Goal: Browse casually: Explore the website without a specific task or goal

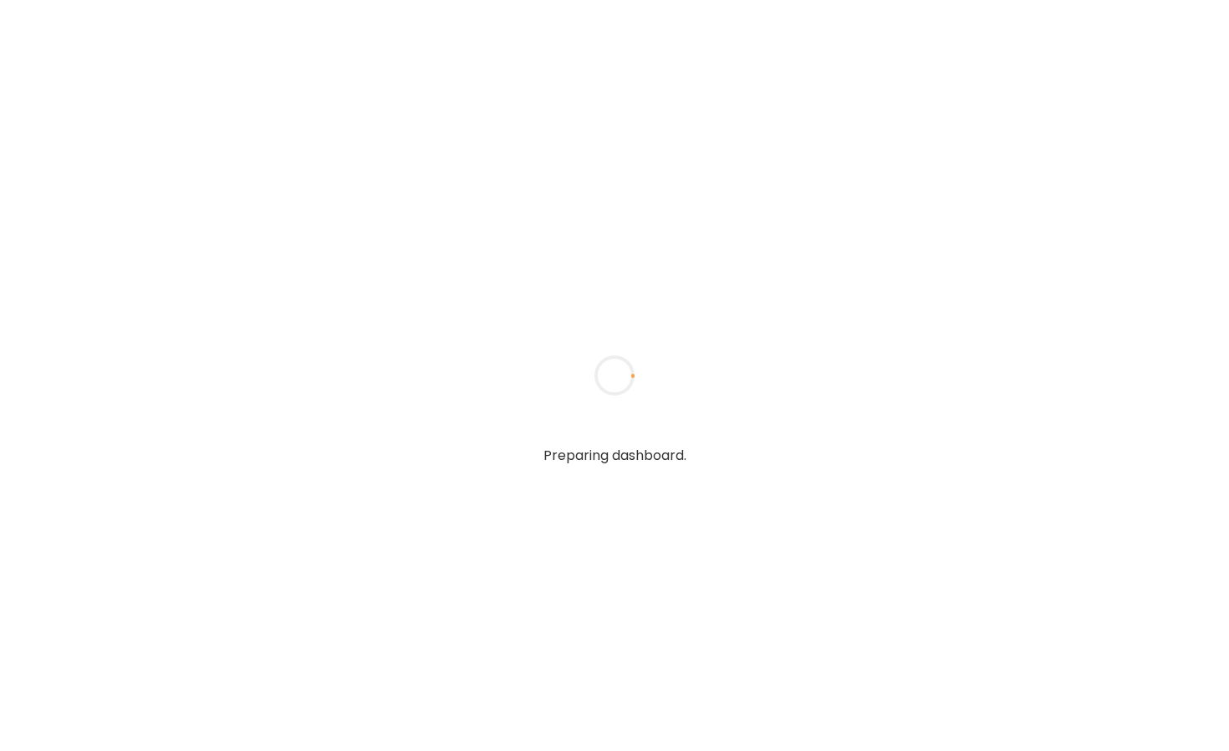
type input "**********"
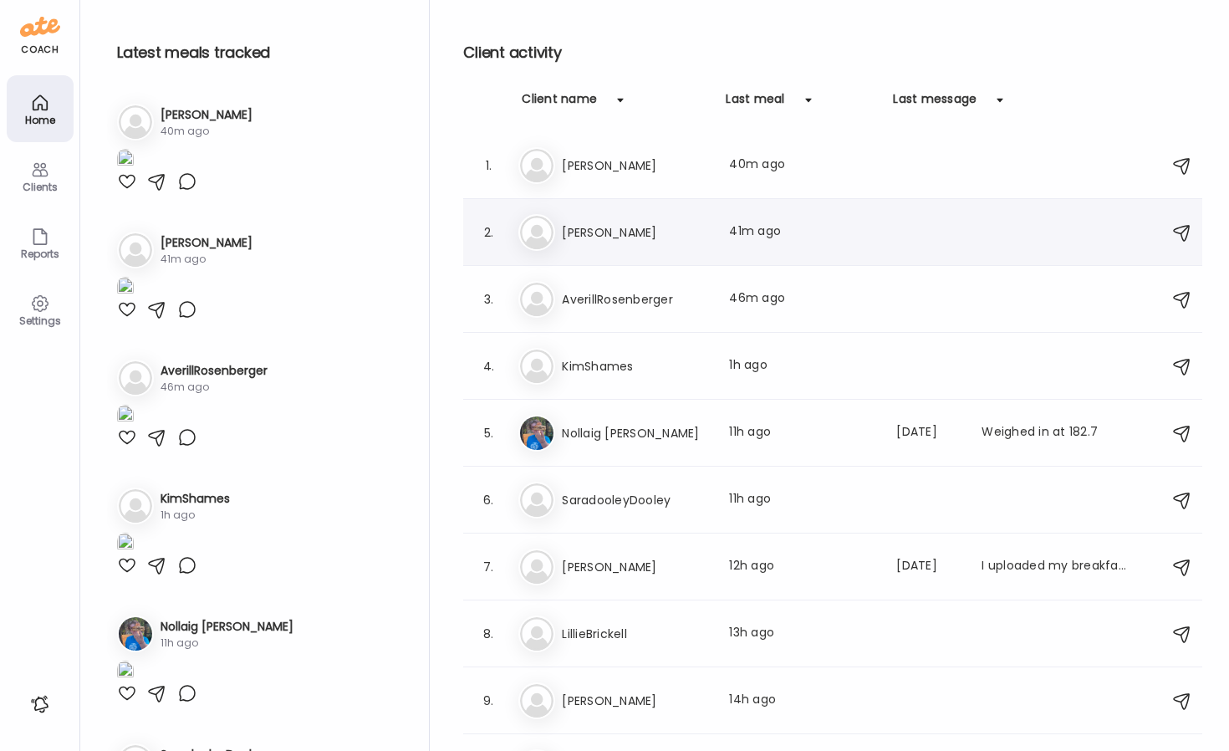
type input "**********"
click at [689, 199] on div "2. Mo [PERSON_NAME] Last meal: 41m ago" at bounding box center [832, 232] width 739 height 67
click at [634, 224] on h3 "[PERSON_NAME]" at bounding box center [635, 232] width 147 height 20
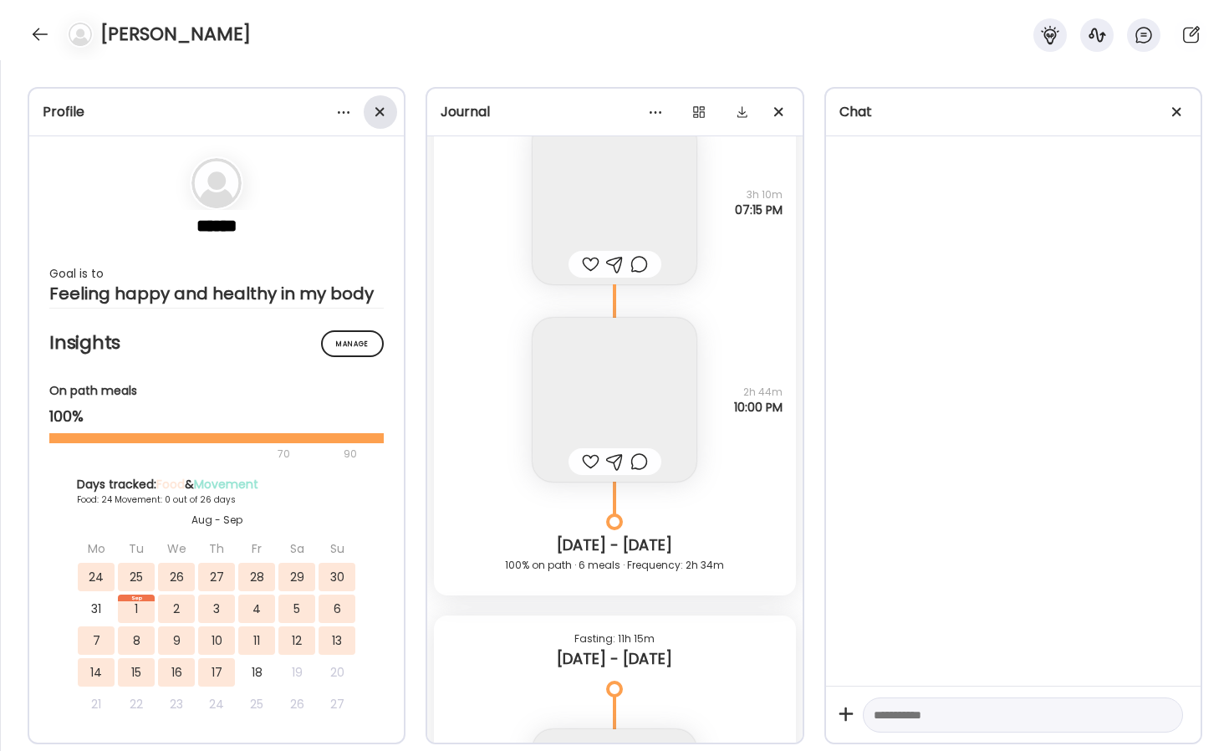
scroll to position [39454, 0]
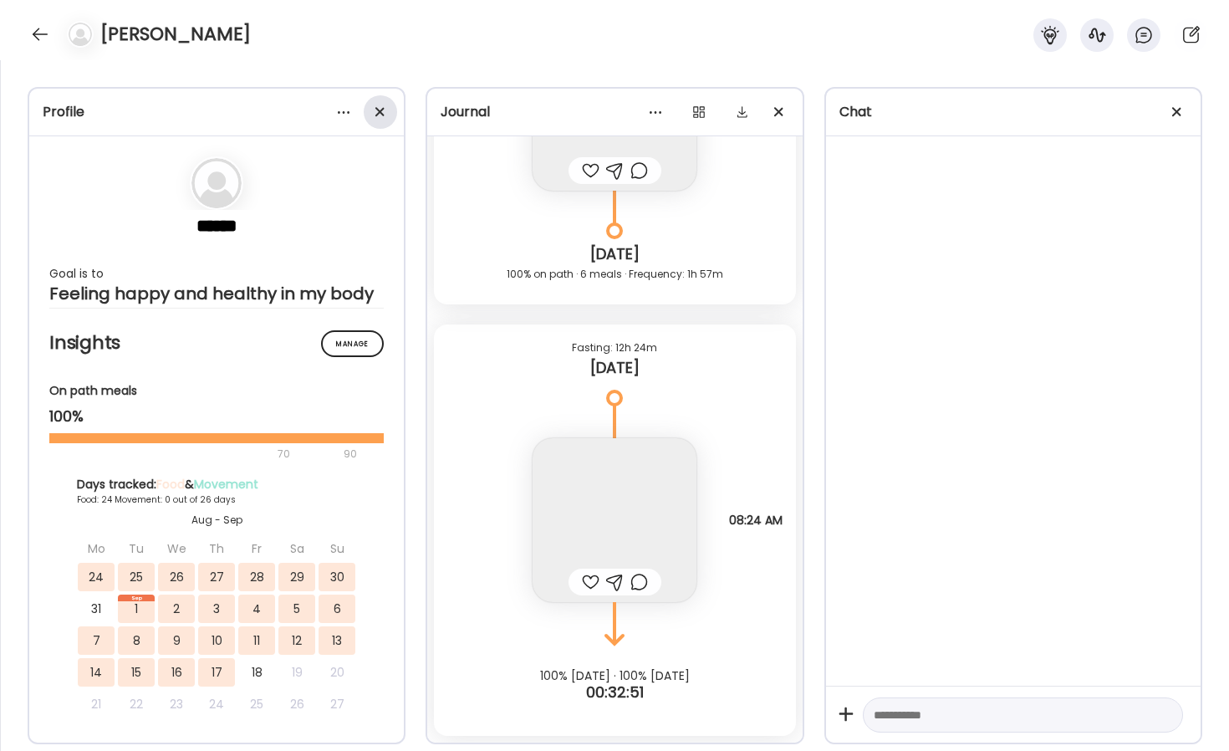
click at [386, 110] on div at bounding box center [380, 111] width 33 height 33
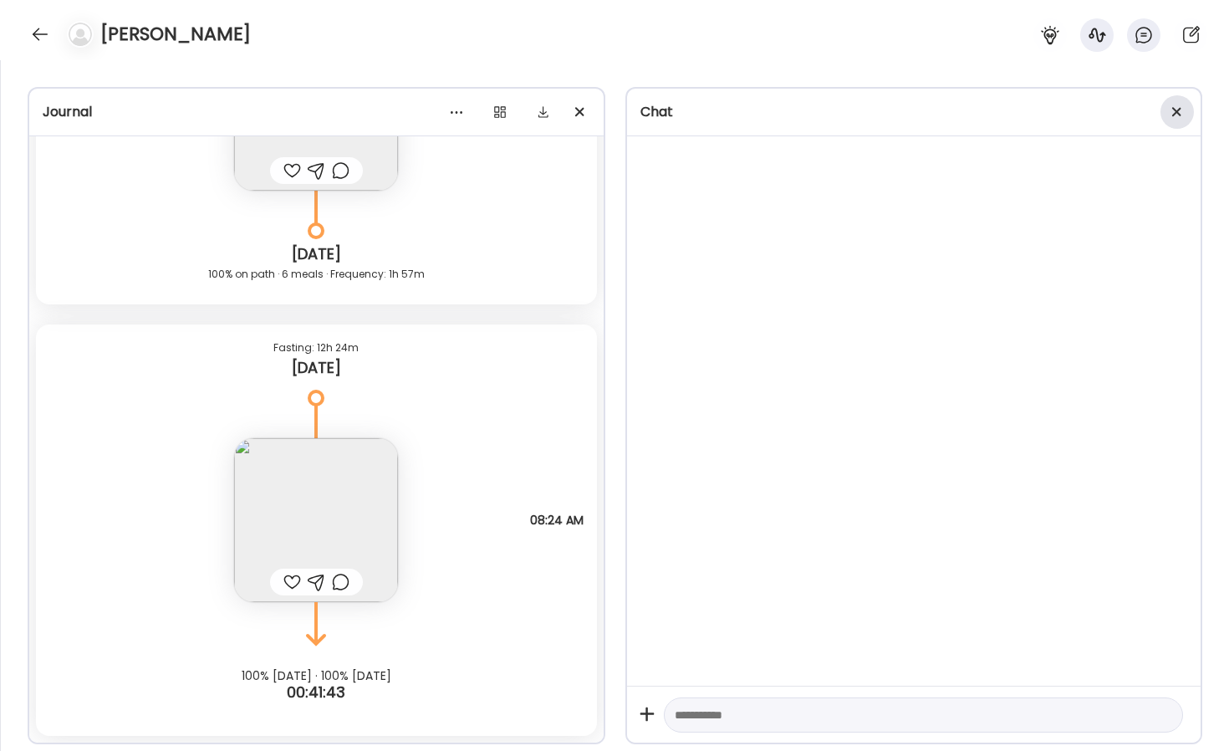
click at [1178, 112] on span at bounding box center [1177, 111] width 9 height 9
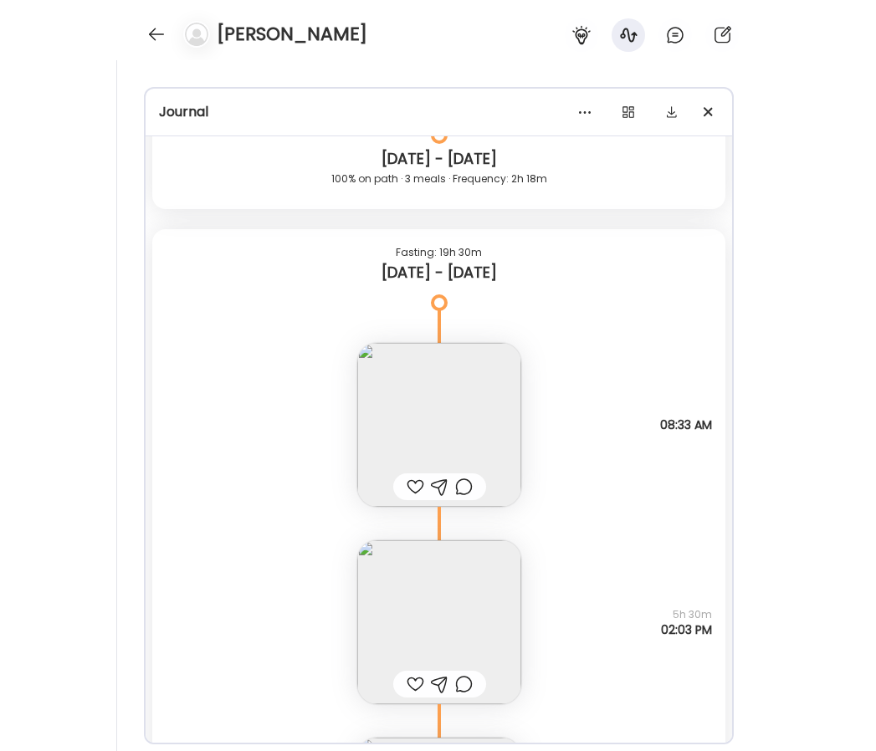
scroll to position [32034, 0]
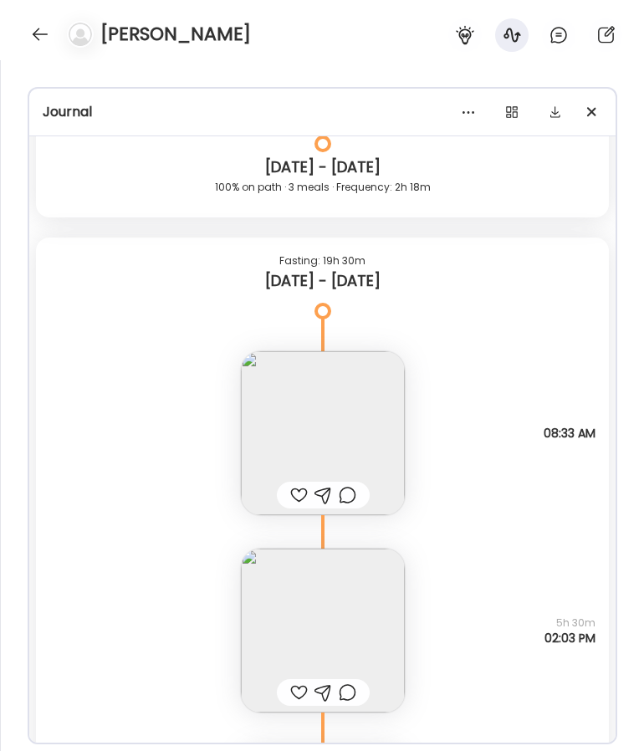
click at [370, 417] on img at bounding box center [323, 433] width 164 height 164
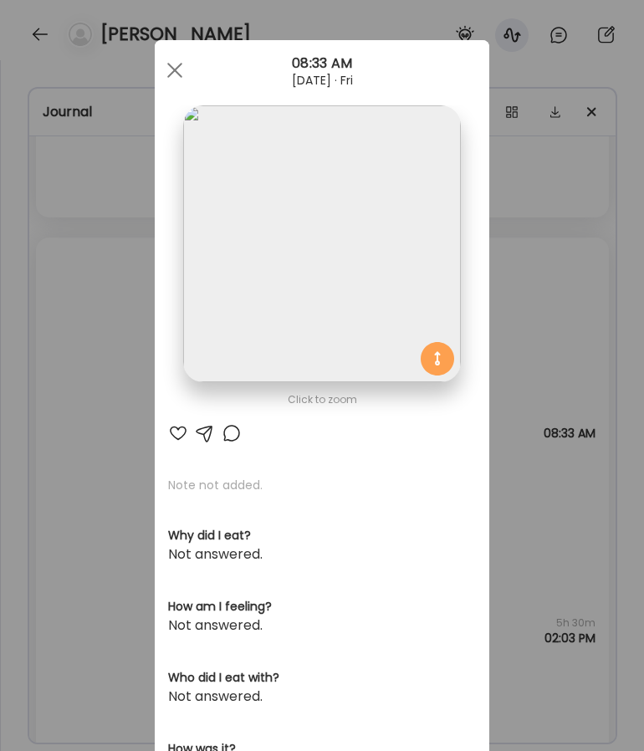
click at [341, 309] on img at bounding box center [321, 243] width 277 height 277
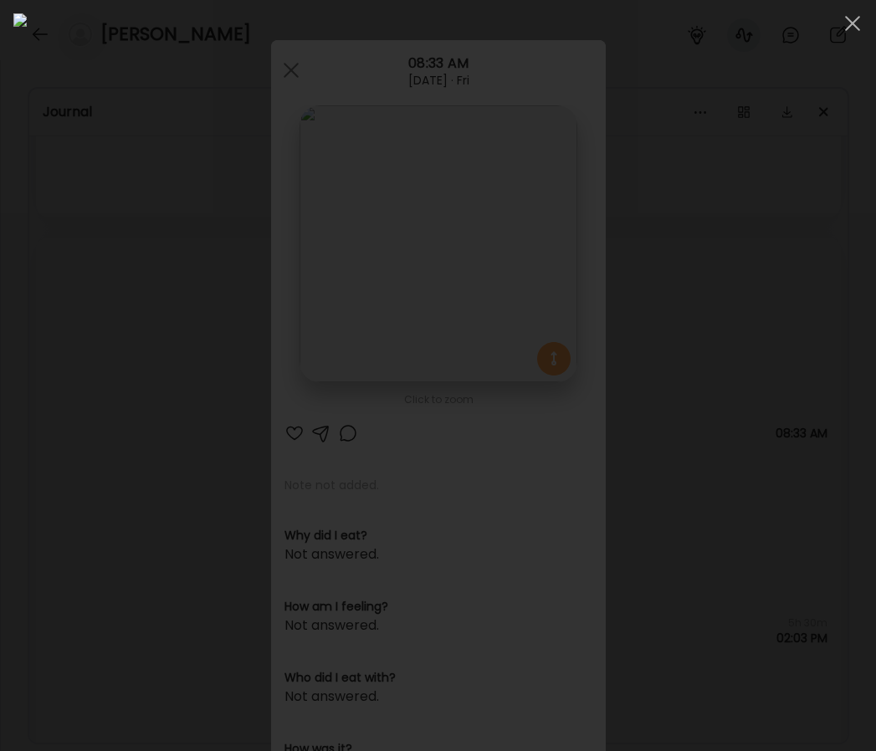
click at [62, 185] on div at bounding box center [437, 375] width 849 height 724
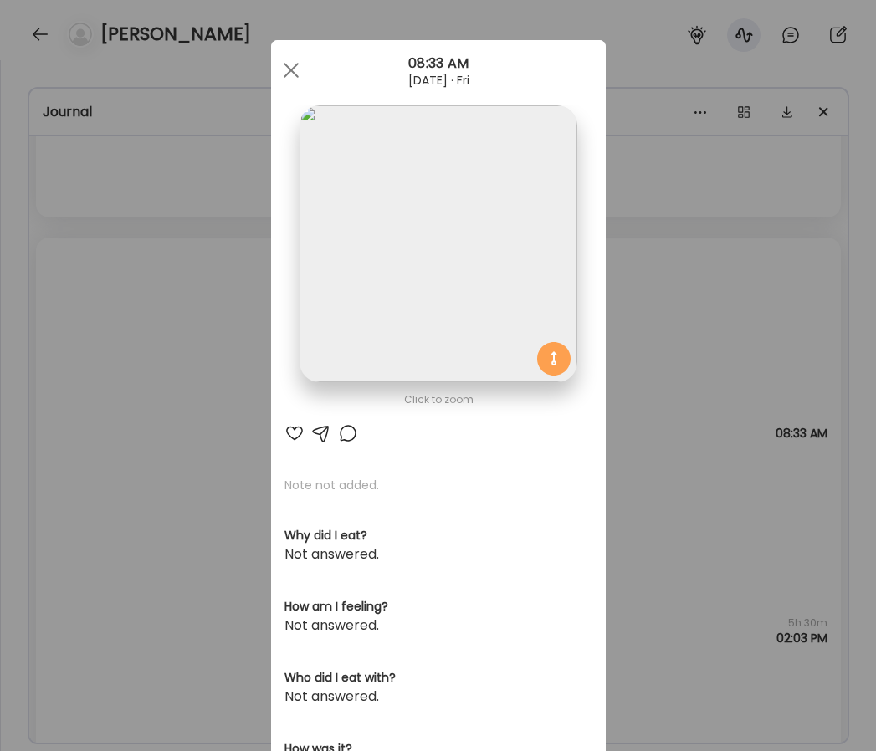
click at [121, 265] on div "Ate Coach Dashboard Wahoo! It’s official Take a moment to set up your Coach Pro…" at bounding box center [438, 375] width 876 height 751
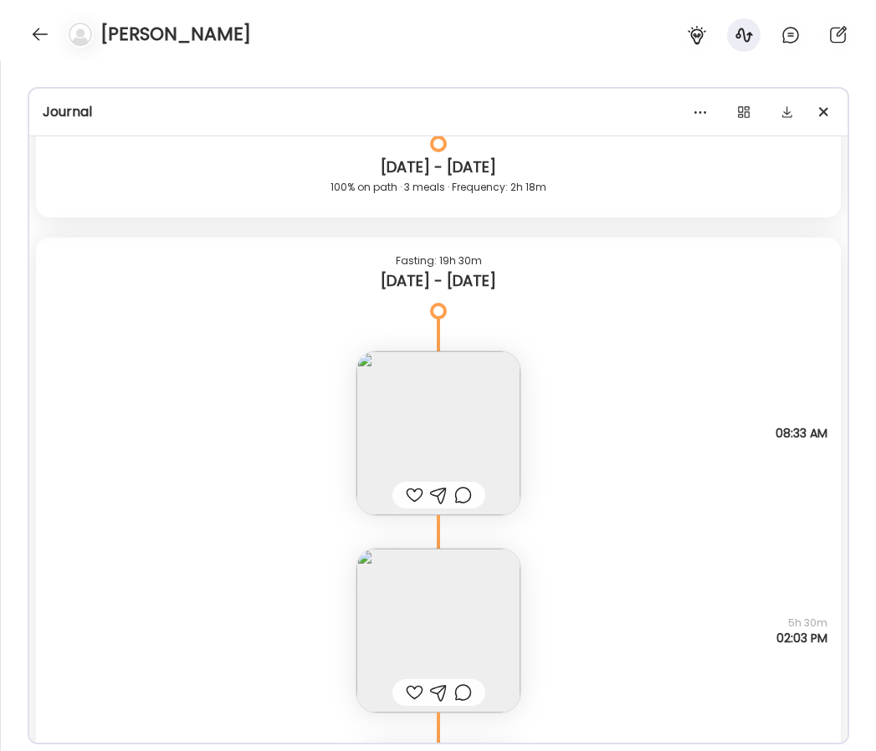
scroll to position [32144, 0]
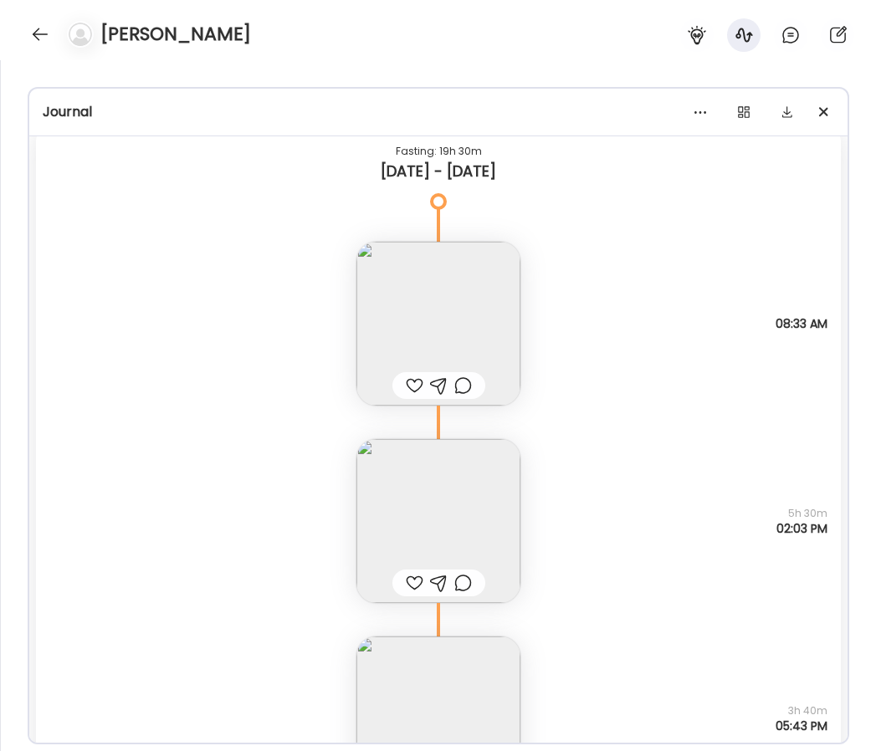
click at [408, 477] on img at bounding box center [438, 521] width 164 height 164
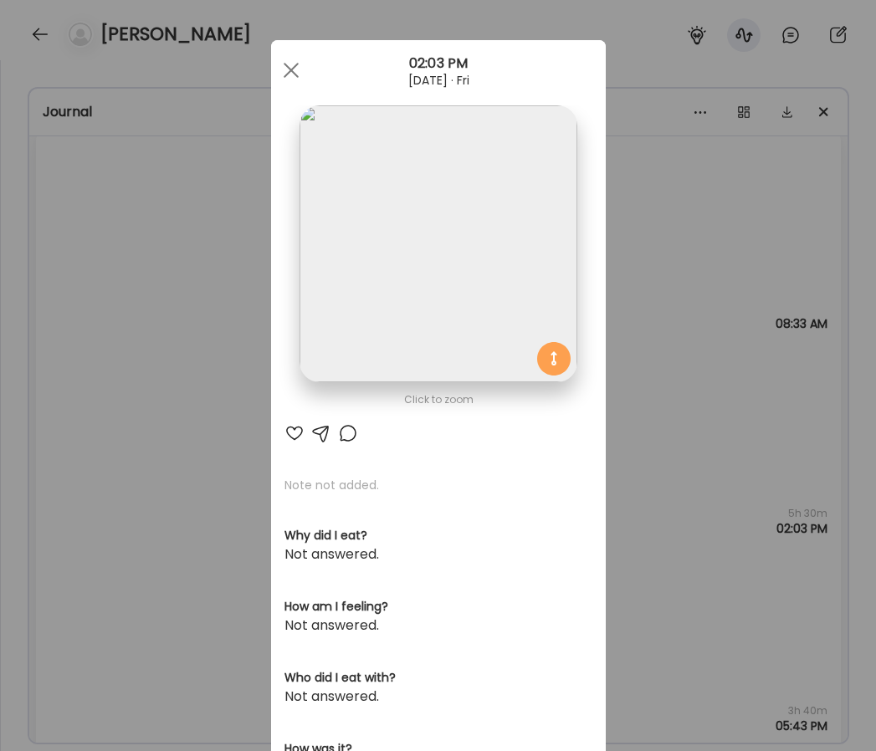
click at [380, 268] on img at bounding box center [437, 243] width 277 height 277
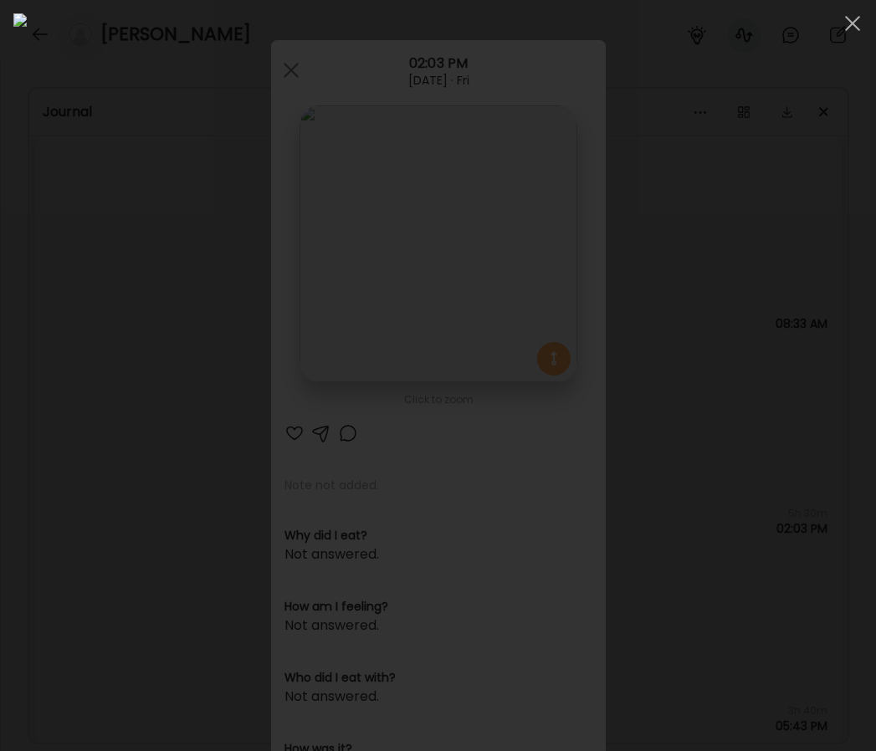
click at [40, 306] on div at bounding box center [437, 375] width 849 height 724
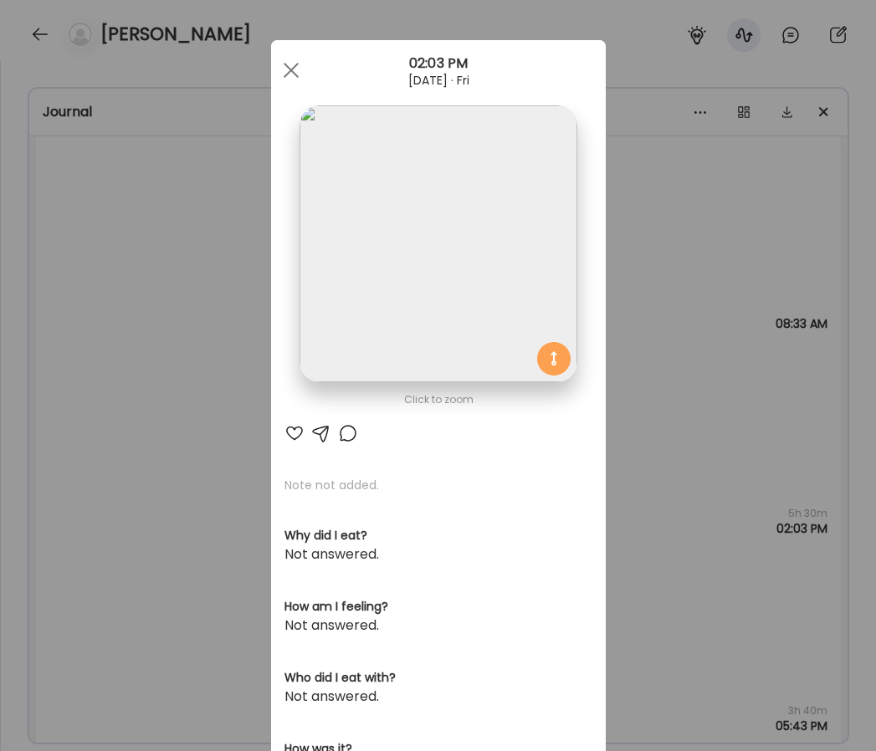
click at [148, 378] on div "Ate Coach Dashboard Wahoo! It’s official Take a moment to set up your Coach Pro…" at bounding box center [438, 375] width 876 height 751
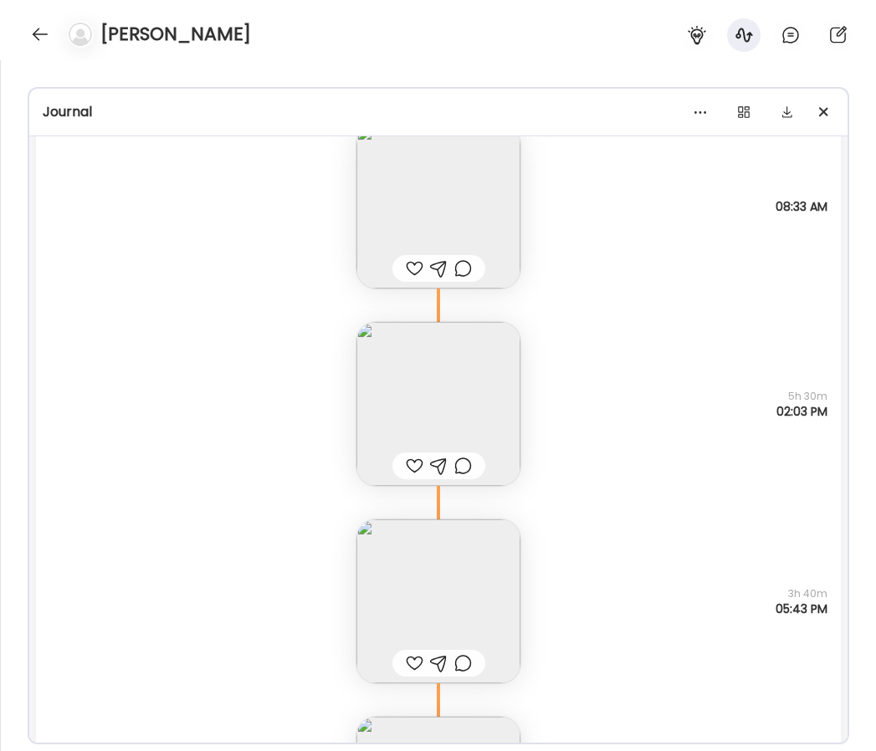
scroll to position [32303, 0]
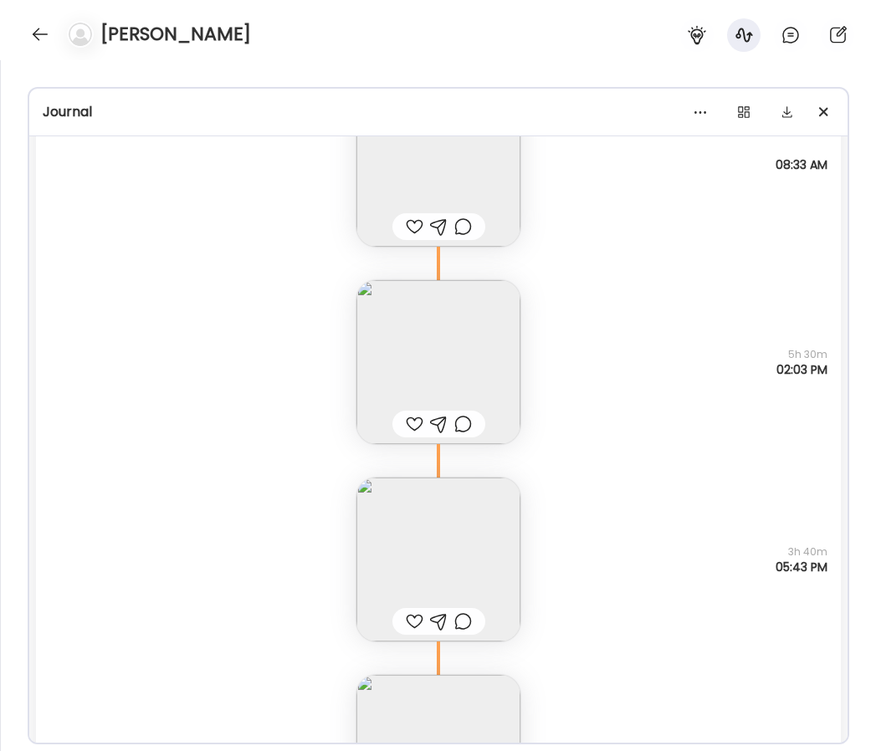
click at [431, 552] on img at bounding box center [438, 560] width 164 height 164
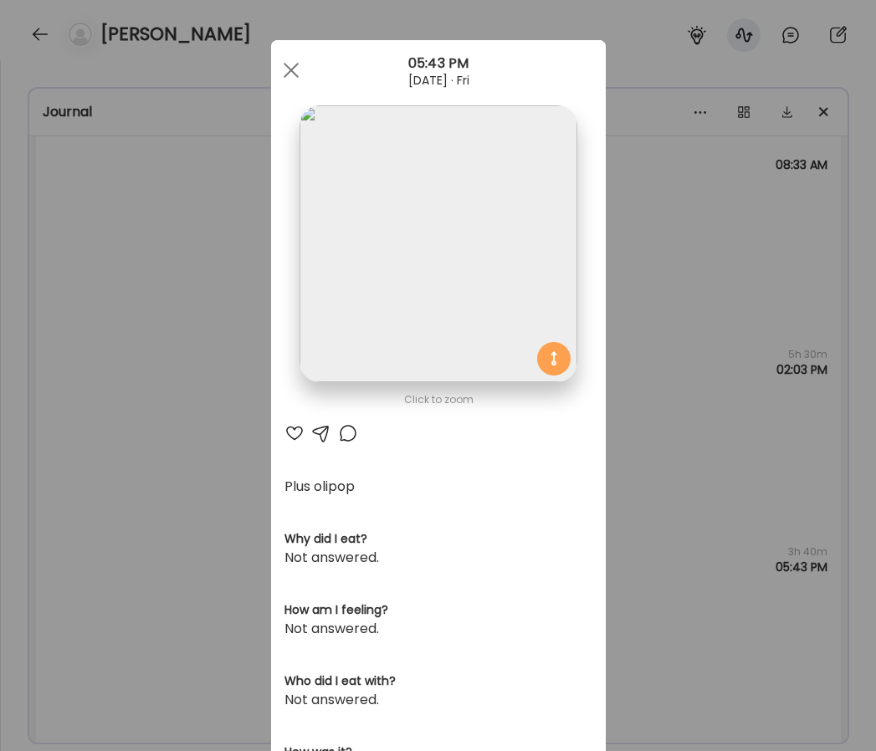
click at [405, 192] on img at bounding box center [437, 243] width 277 height 277
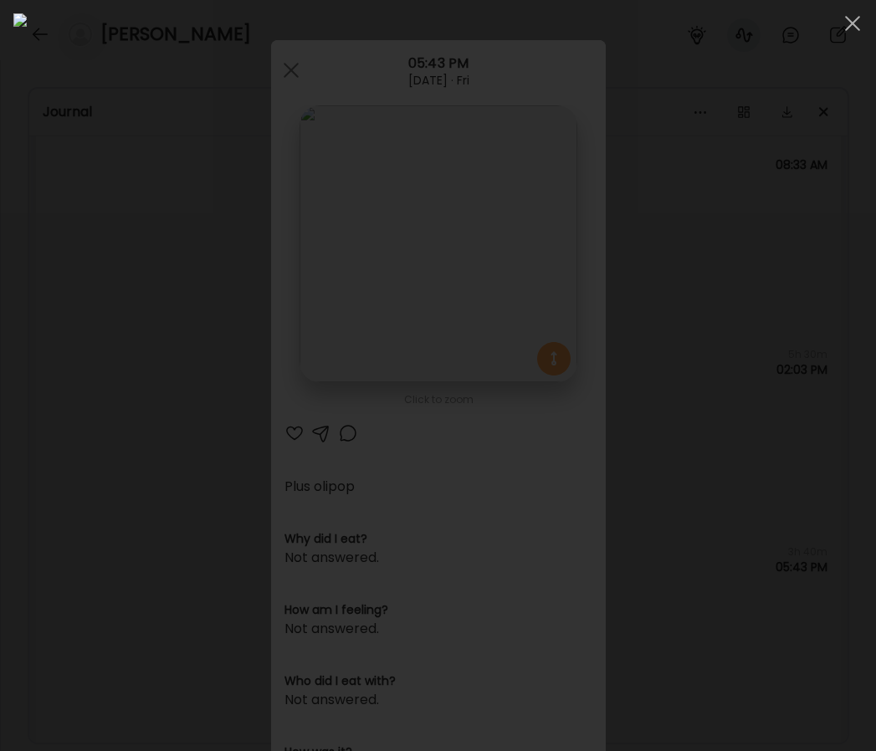
click at [3, 422] on div at bounding box center [438, 375] width 876 height 751
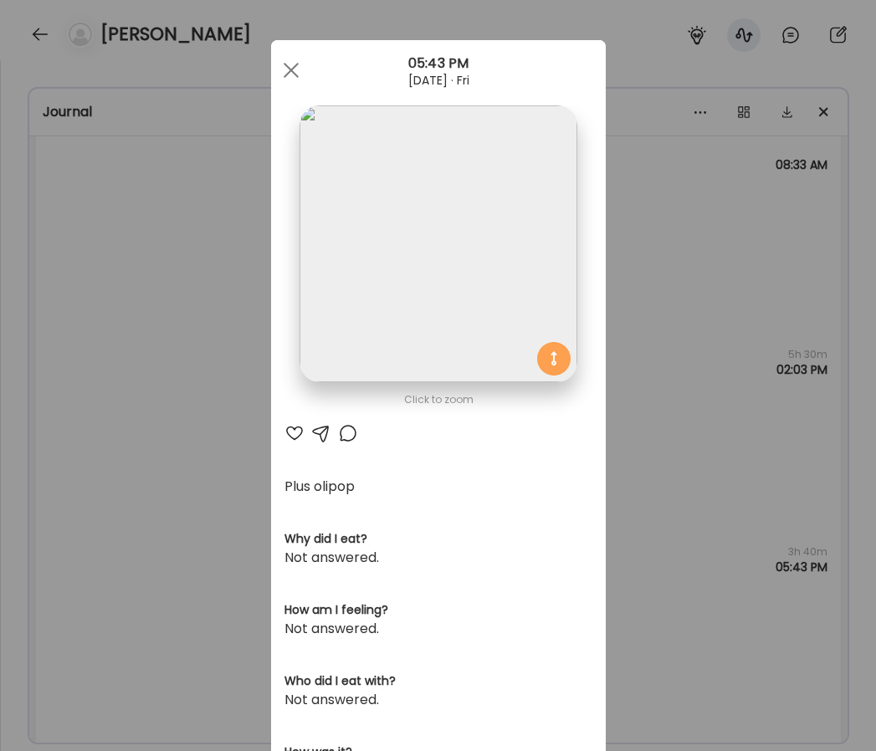
click at [86, 415] on div "Ate Coach Dashboard Wahoo! It’s official Take a moment to set up your Coach Pro…" at bounding box center [438, 375] width 876 height 751
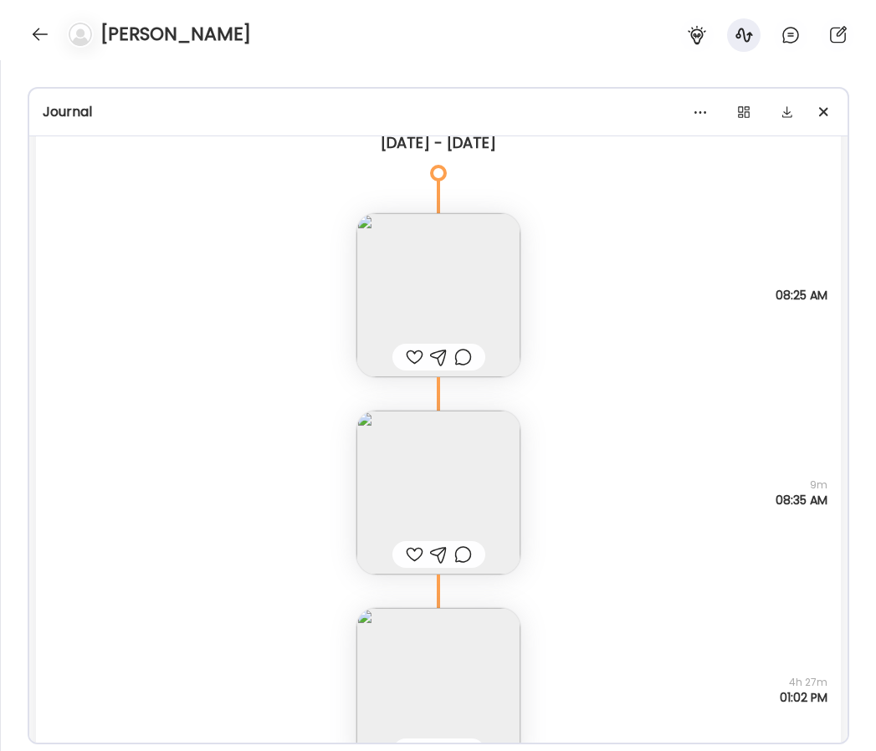
scroll to position [31390, 0]
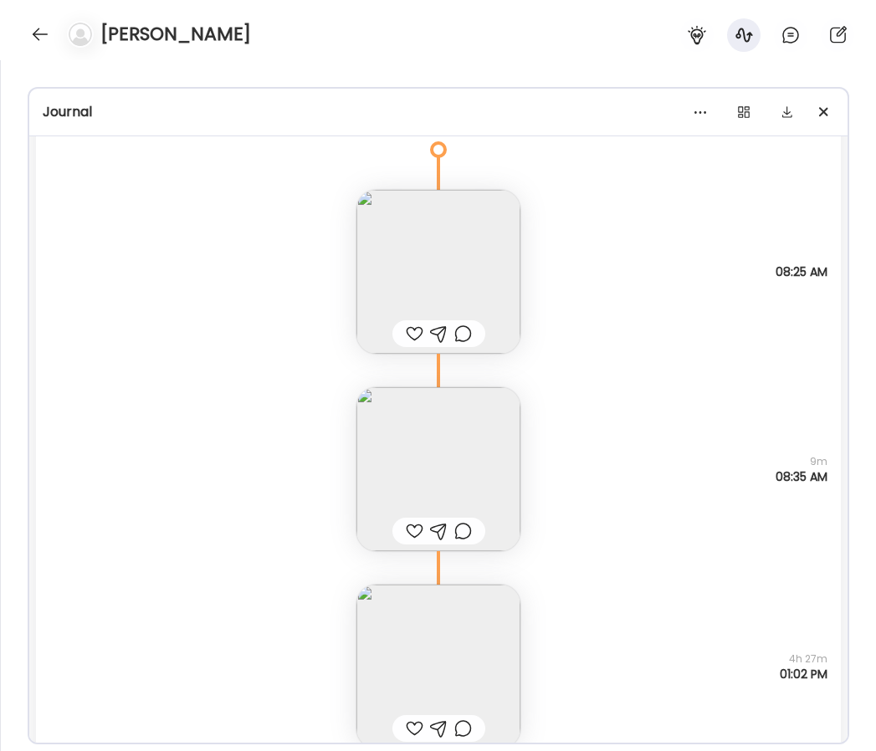
click at [480, 221] on img at bounding box center [438, 272] width 164 height 164
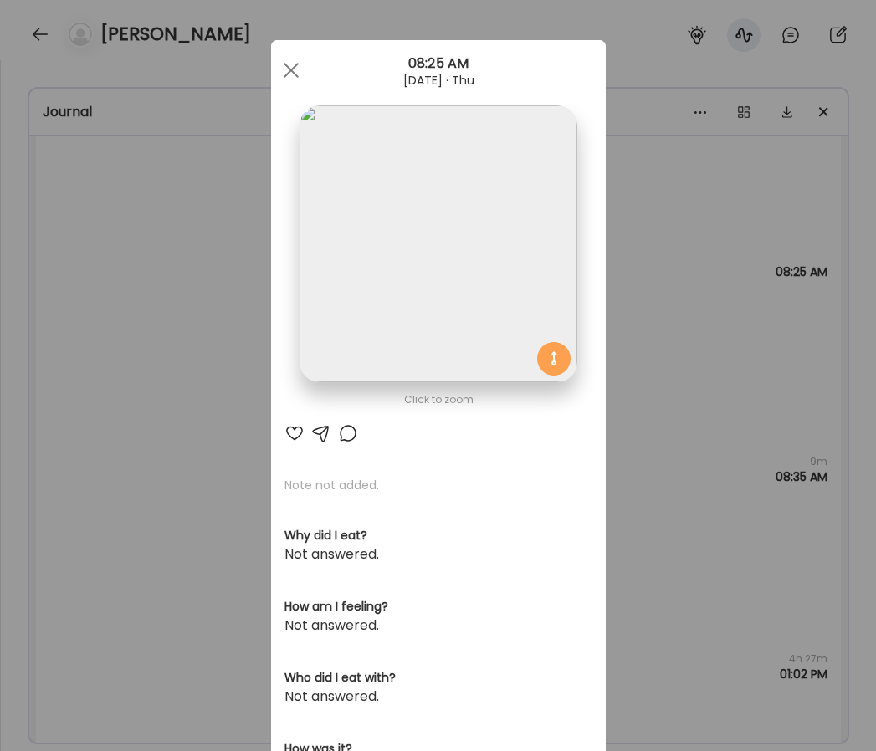
click at [366, 274] on img at bounding box center [437, 243] width 277 height 277
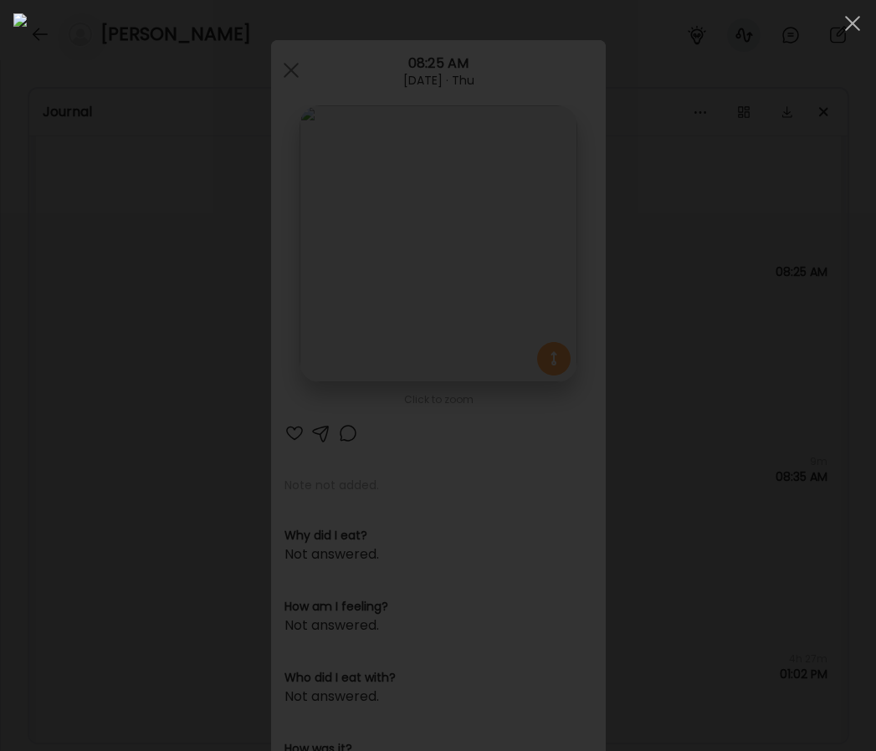
click at [62, 370] on div at bounding box center [437, 375] width 849 height 724
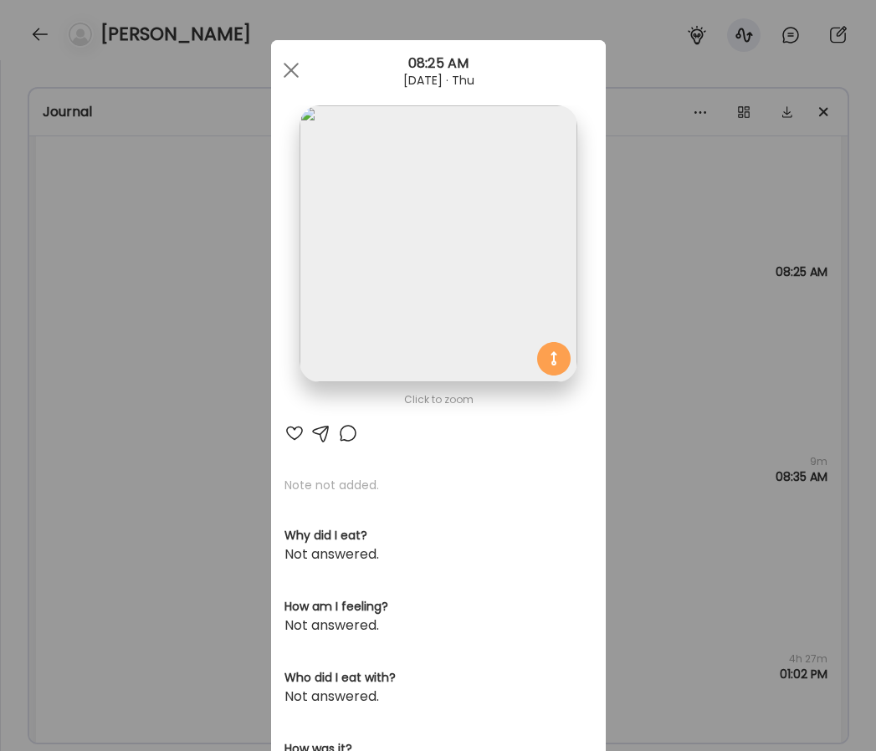
click at [169, 404] on div "Ate Coach Dashboard Wahoo! It’s official Take a moment to set up your Coach Pro…" at bounding box center [438, 375] width 876 height 751
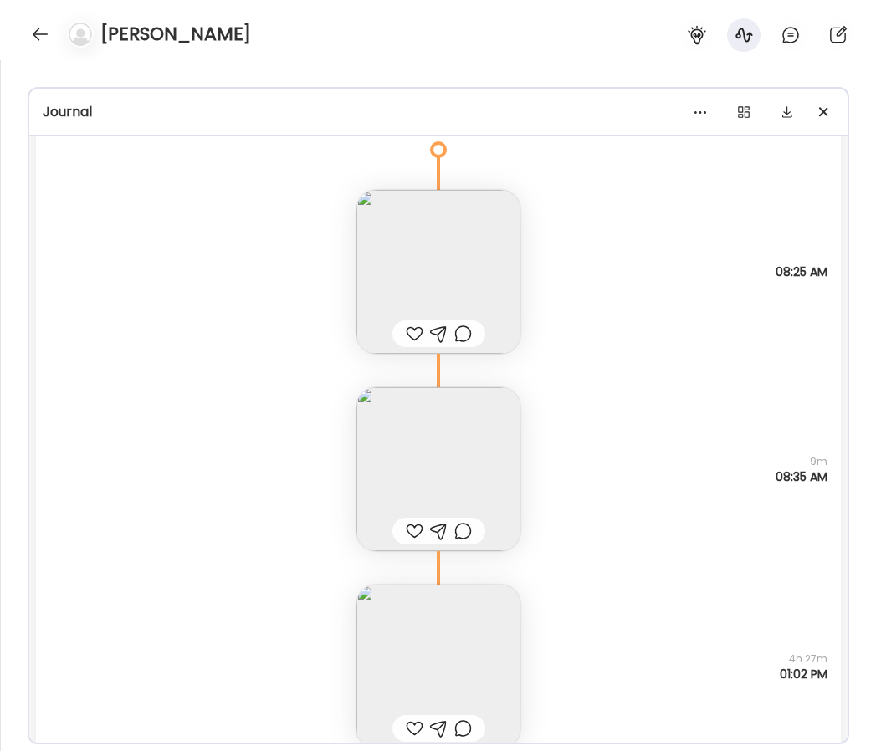
click at [364, 417] on img at bounding box center [438, 469] width 164 height 164
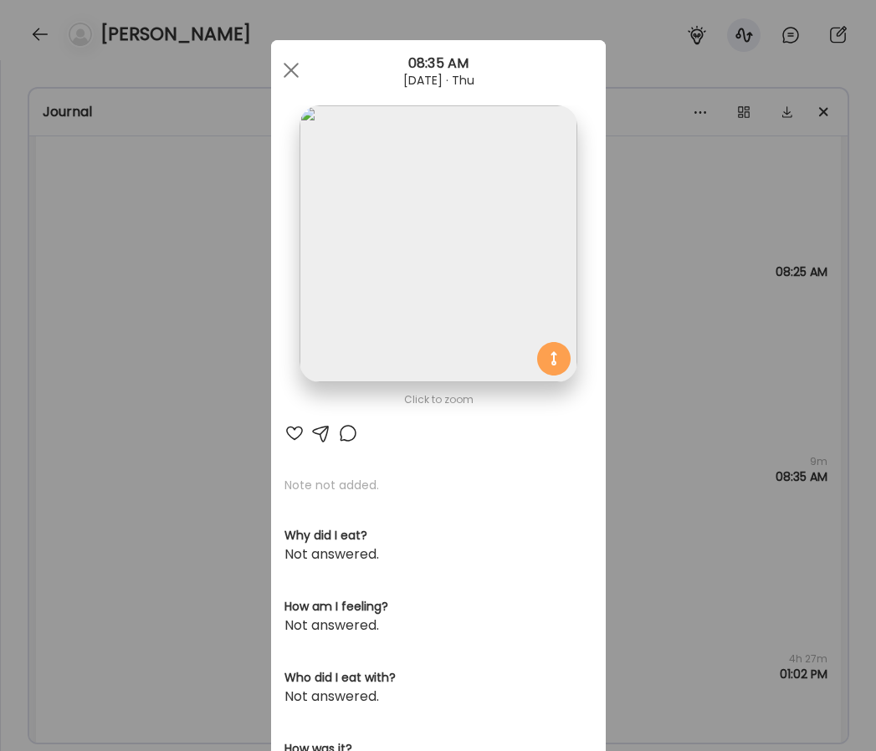
click at [392, 293] on img at bounding box center [437, 243] width 277 height 277
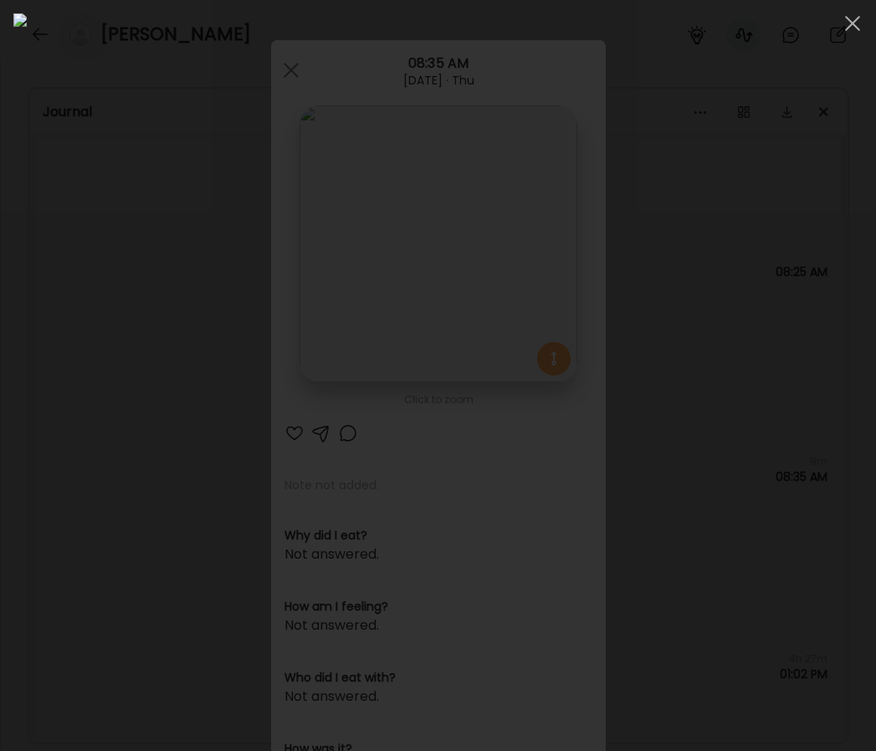
click at [54, 394] on div at bounding box center [437, 375] width 849 height 724
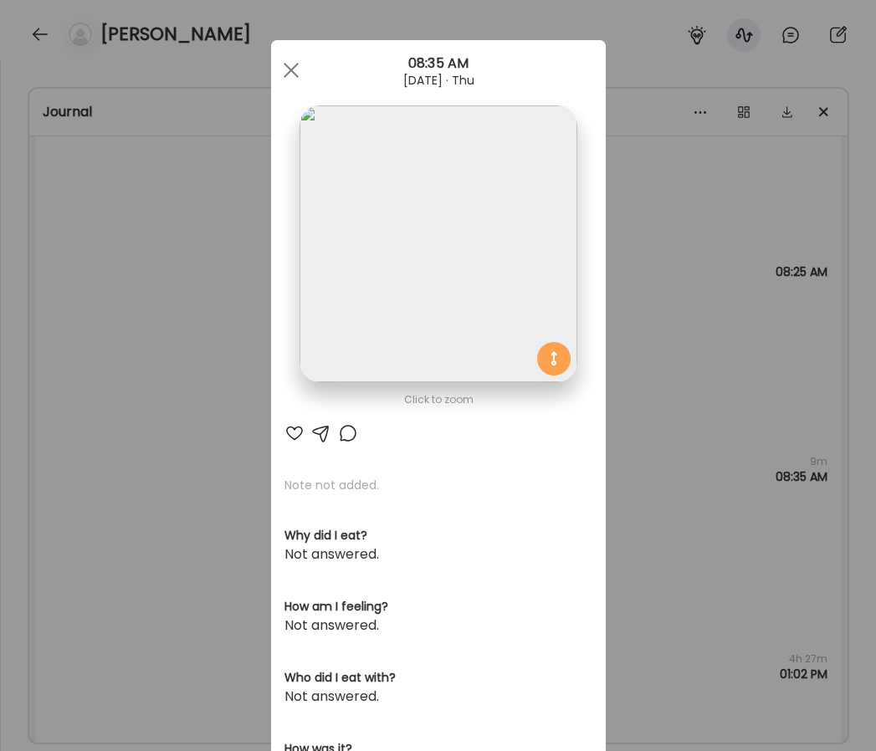
click at [202, 435] on div "Ate Coach Dashboard Wahoo! It’s official Take a moment to set up your Coach Pro…" at bounding box center [438, 375] width 876 height 751
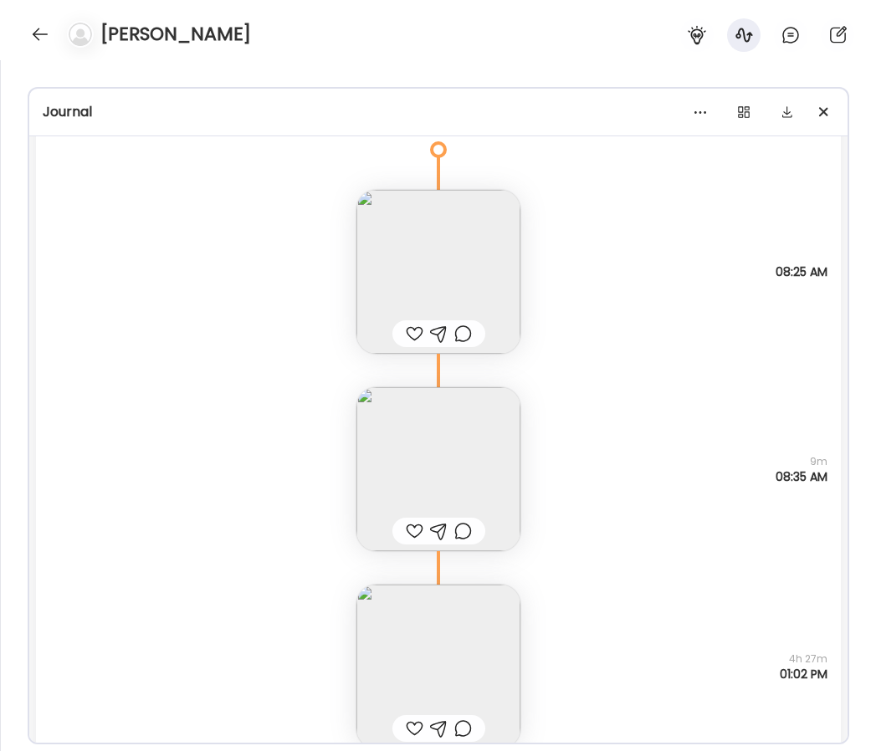
scroll to position [31570, 0]
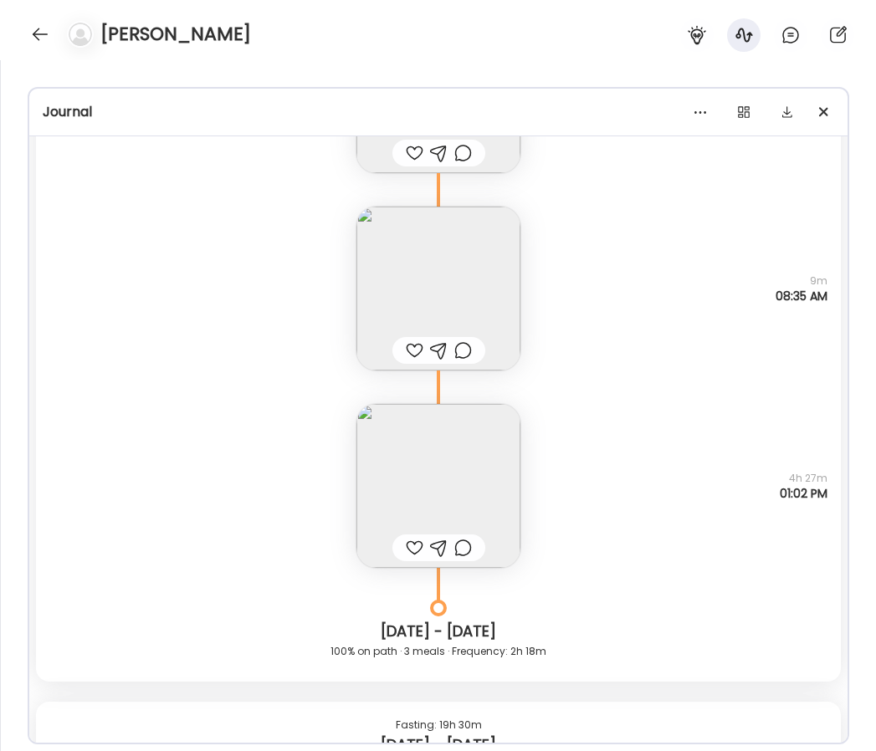
click at [382, 444] on img at bounding box center [438, 486] width 164 height 164
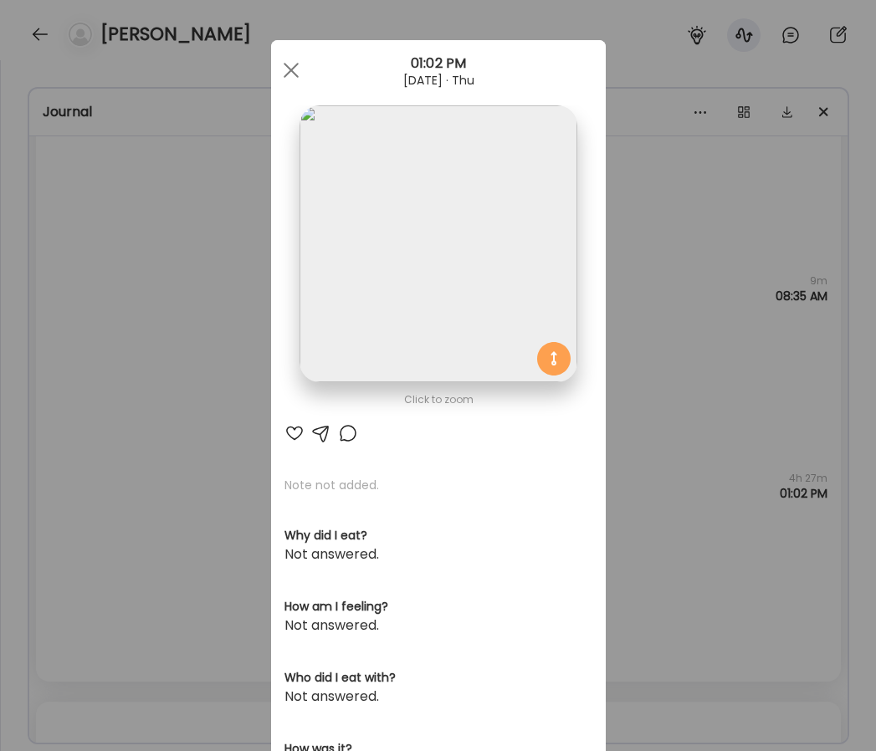
click at [241, 316] on div "Ate Coach Dashboard Wahoo! It’s official Take a moment to set up your Coach Pro…" at bounding box center [438, 375] width 876 height 751
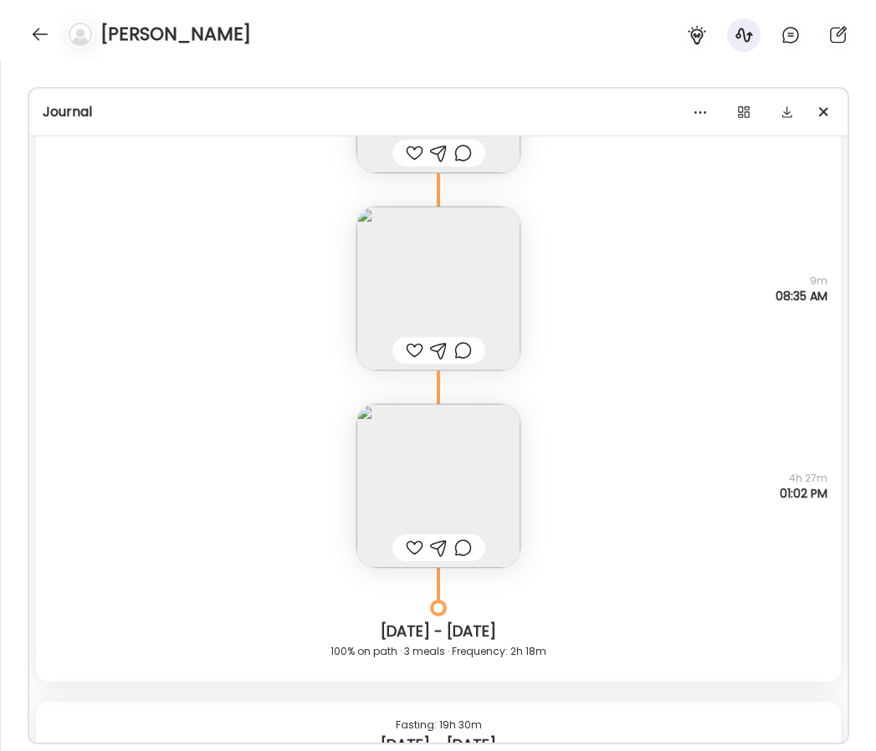
click at [364, 459] on img at bounding box center [438, 486] width 164 height 164
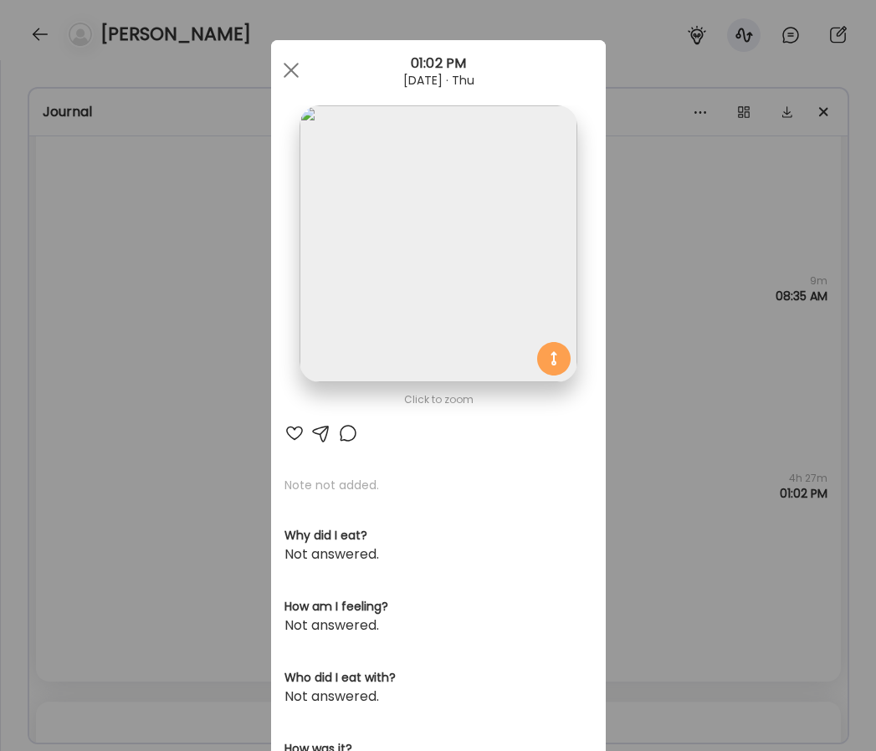
click at [371, 276] on img at bounding box center [437, 243] width 277 height 277
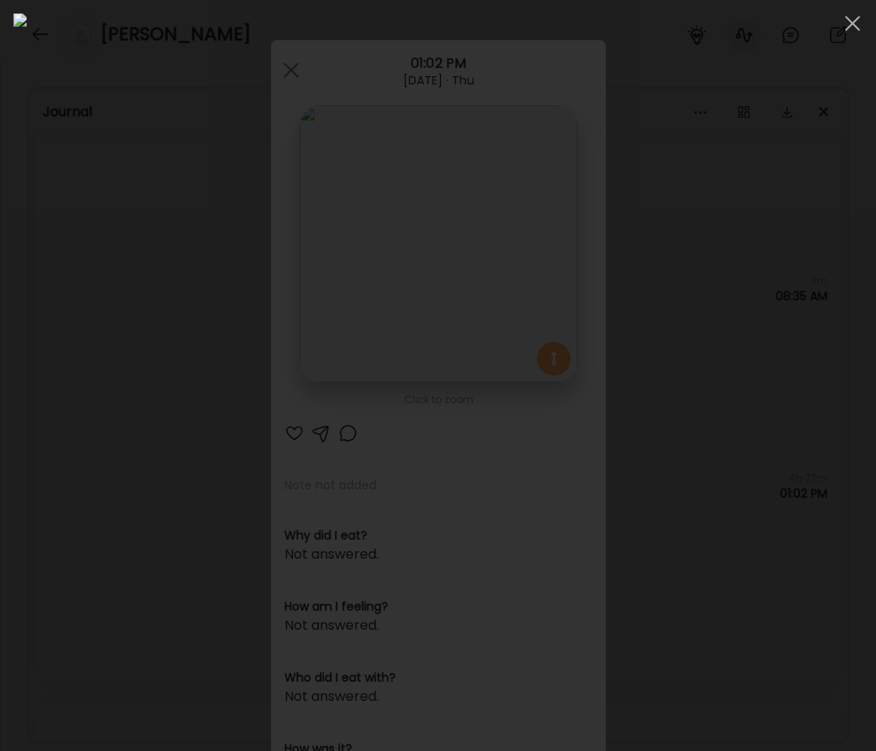
click at [47, 409] on div at bounding box center [437, 375] width 849 height 724
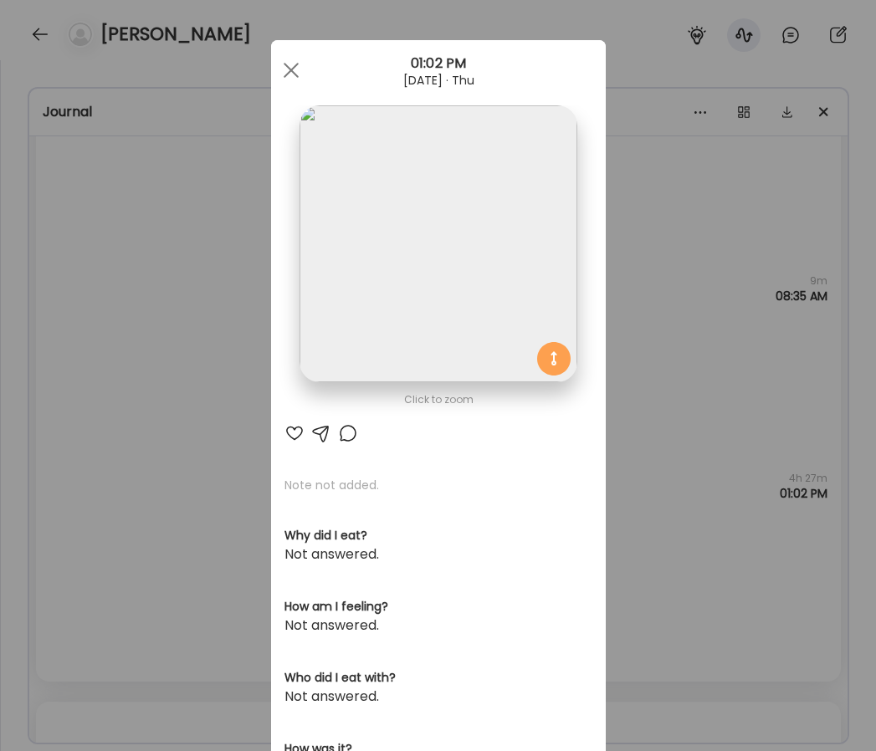
click at [130, 418] on div "Ate Coach Dashboard Wahoo! It’s official Take a moment to set up your Coach Pro…" at bounding box center [438, 375] width 876 height 751
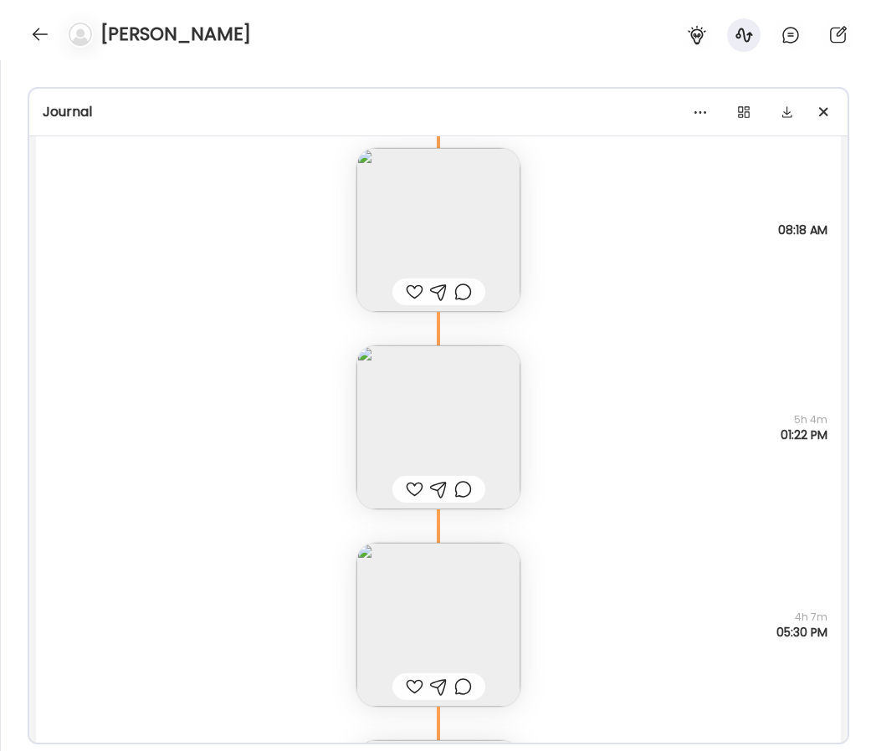
scroll to position [30209, 0]
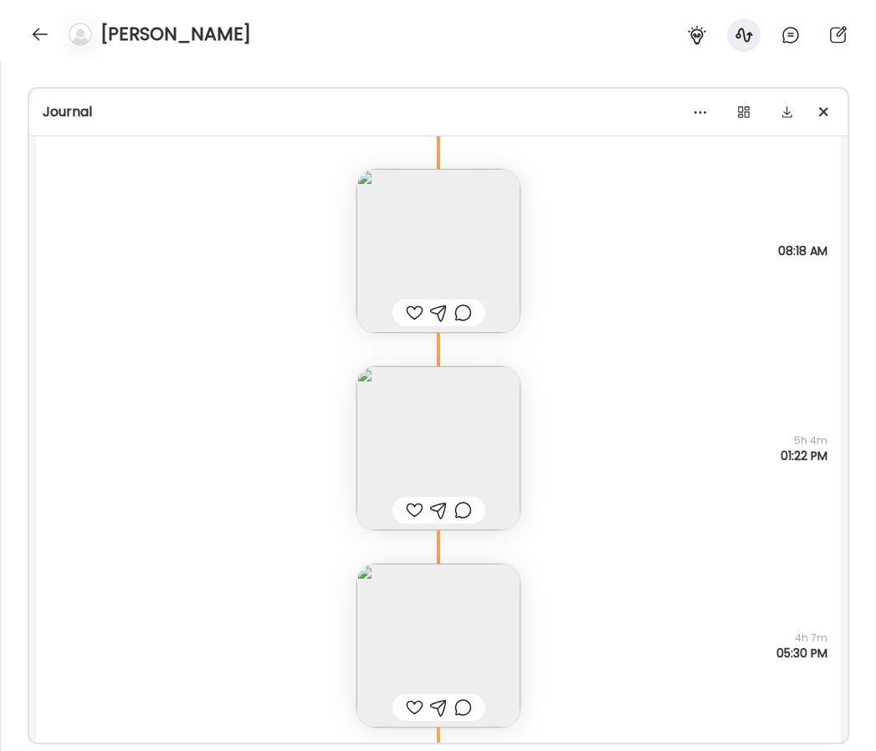
click at [473, 296] on img at bounding box center [438, 251] width 164 height 164
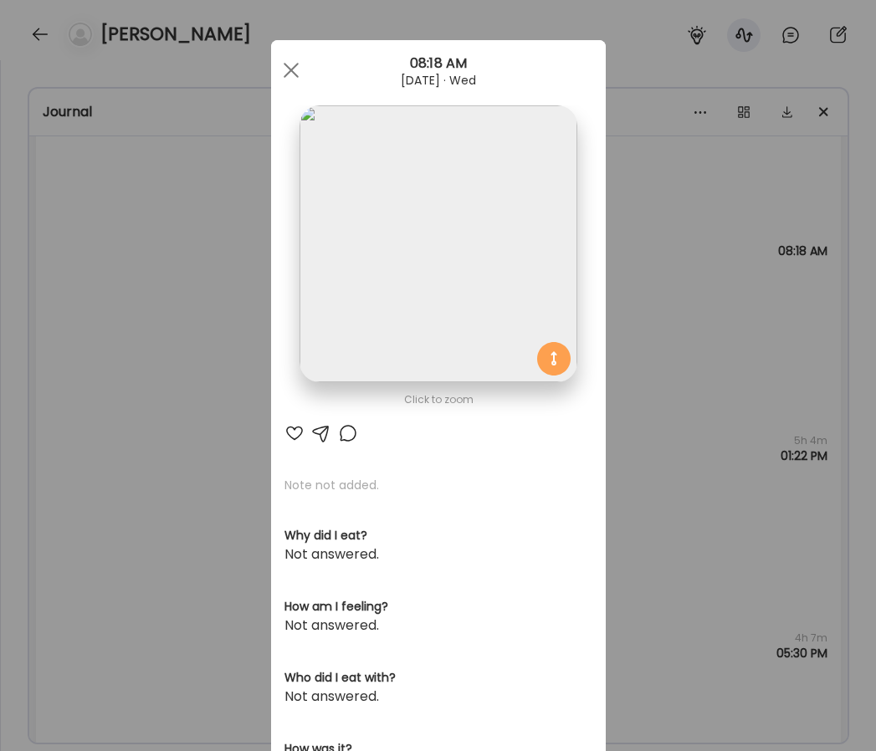
click at [430, 267] on img at bounding box center [437, 243] width 277 height 277
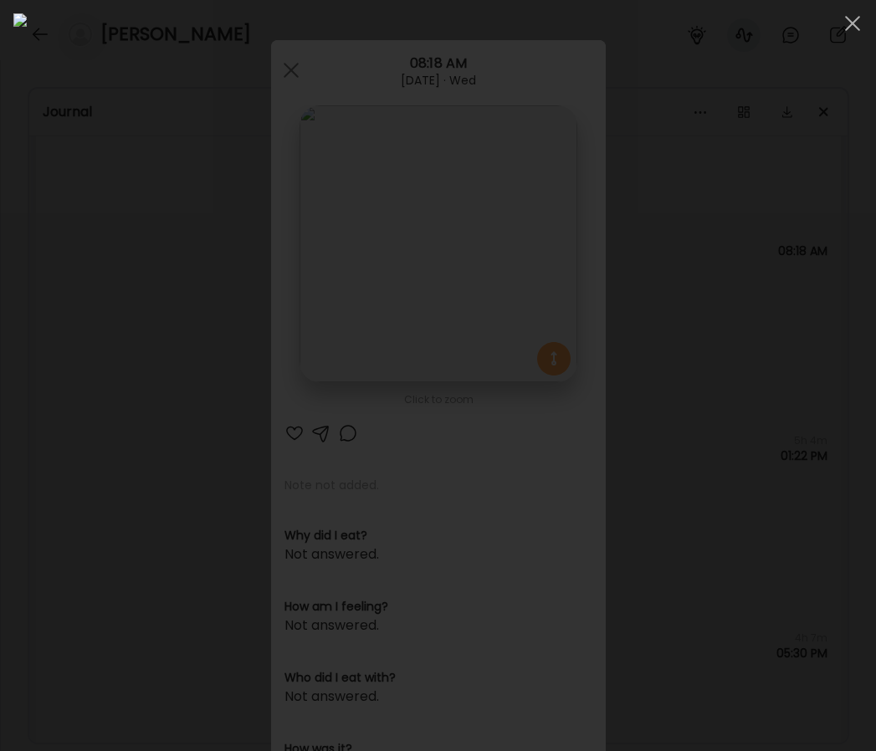
click at [62, 398] on div at bounding box center [437, 375] width 849 height 724
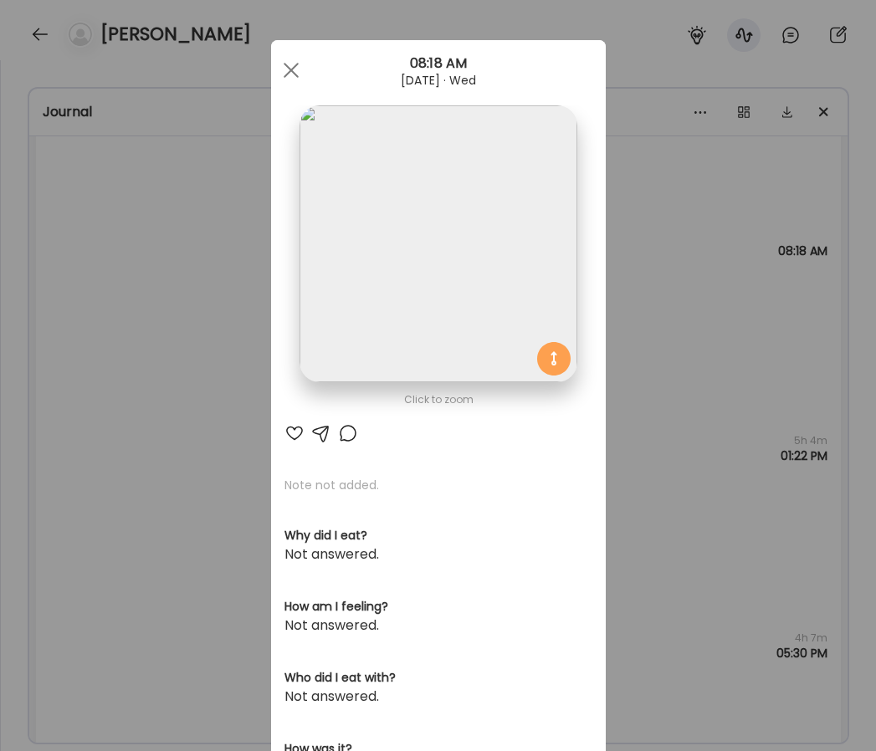
click at [212, 409] on div "Ate Coach Dashboard Wahoo! It’s official Take a moment to set up your Coach Pro…" at bounding box center [438, 375] width 876 height 751
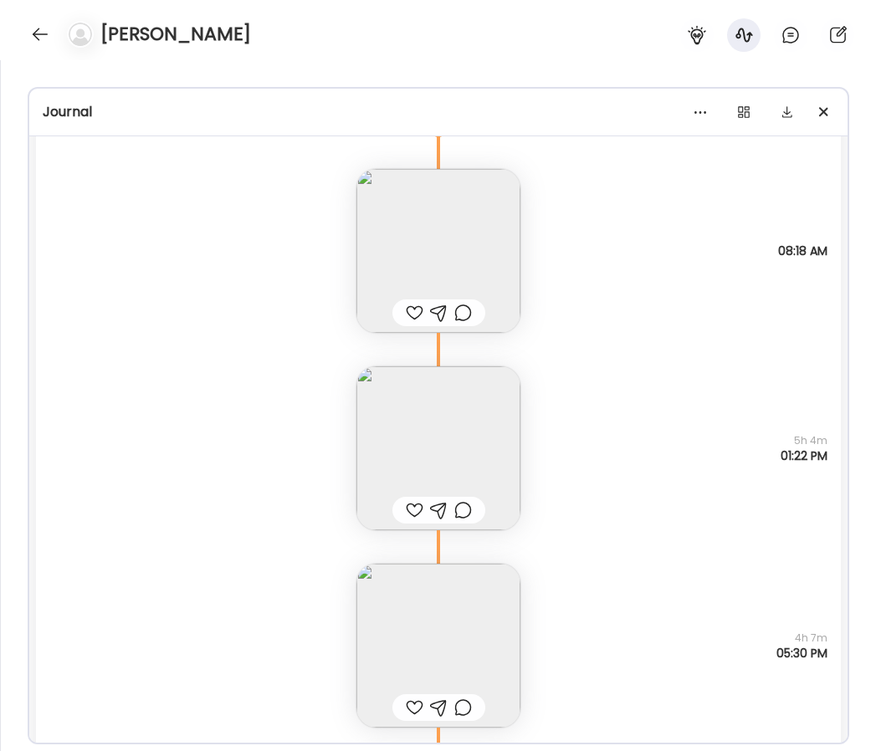
click at [399, 439] on img at bounding box center [438, 448] width 164 height 164
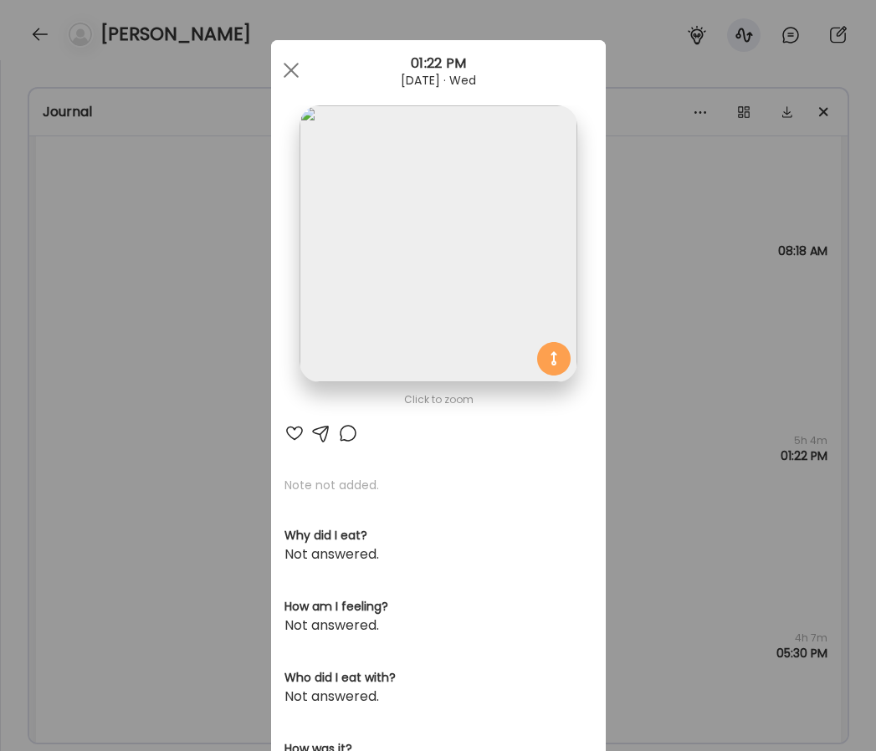
click at [374, 288] on img at bounding box center [437, 243] width 277 height 277
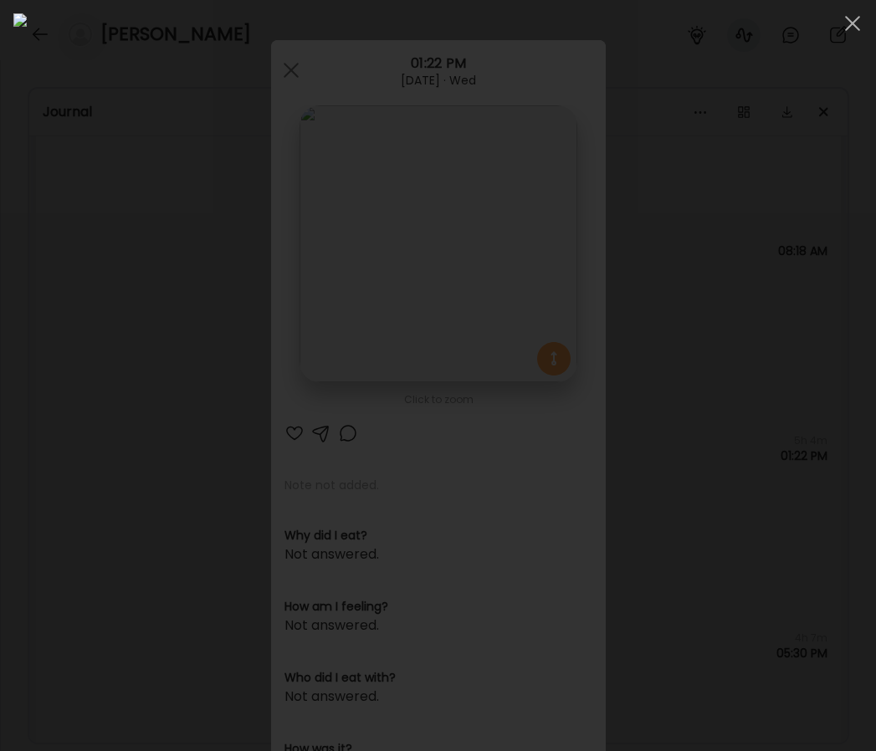
click at [25, 357] on div at bounding box center [437, 375] width 849 height 724
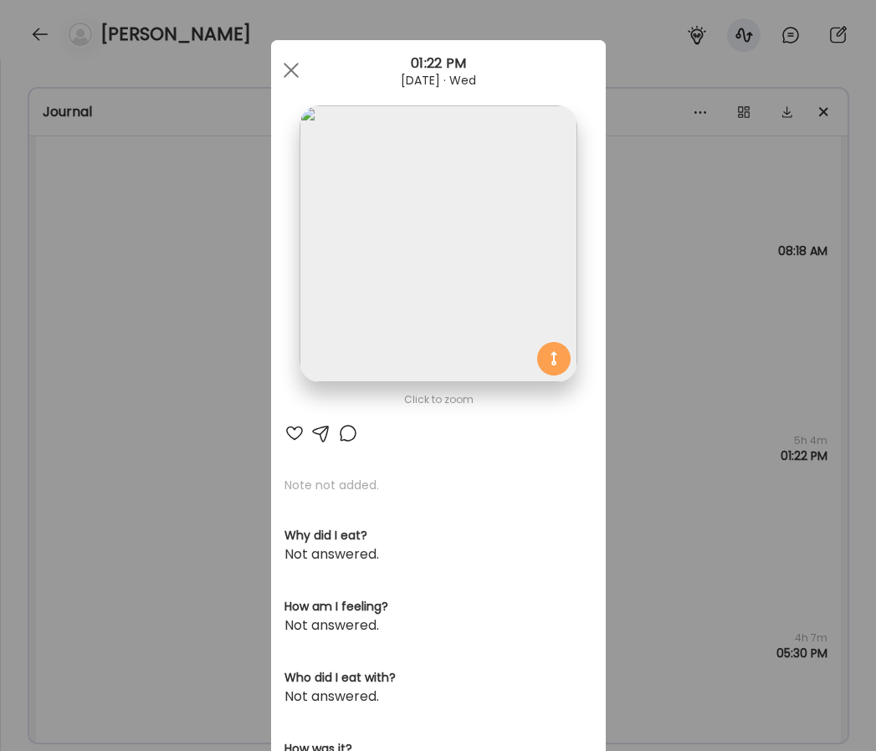
click at [119, 426] on div "Ate Coach Dashboard Wahoo! It’s official Take a moment to set up your Coach Pro…" at bounding box center [438, 375] width 876 height 751
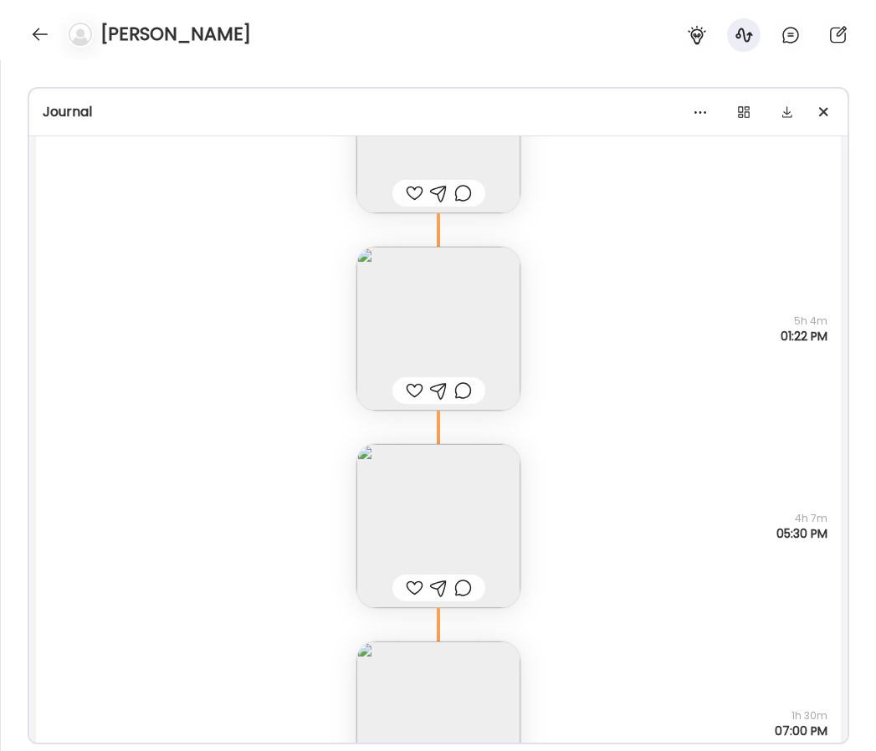
scroll to position [30376, 0]
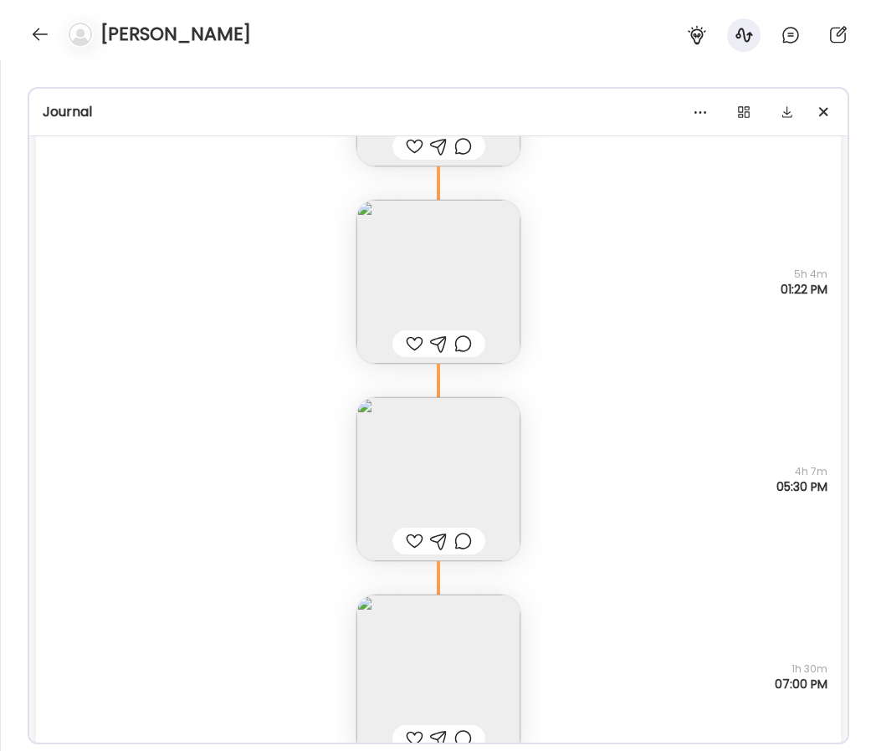
click at [454, 479] on img at bounding box center [438, 479] width 164 height 164
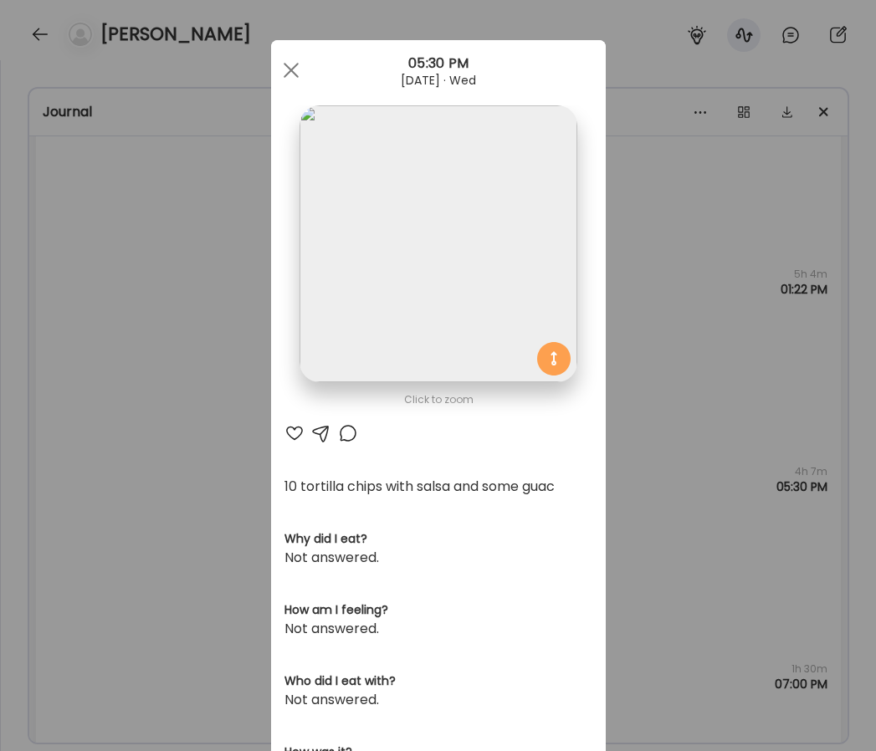
click at [230, 398] on div "Ate Coach Dashboard Wahoo! It’s official Take a moment to set up your Coach Pro…" at bounding box center [438, 375] width 876 height 751
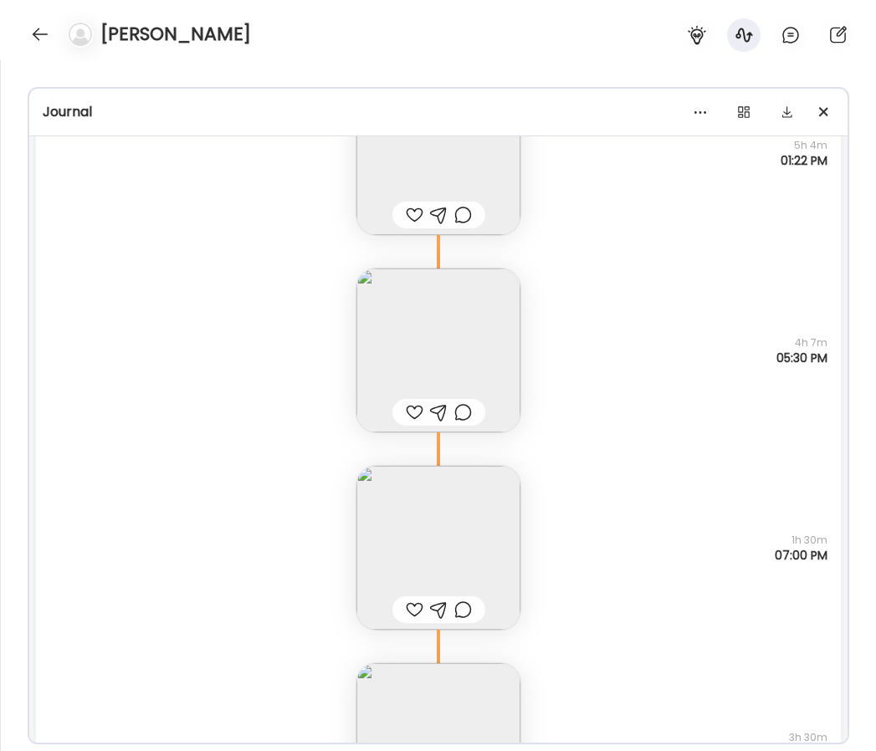
scroll to position [30550, 0]
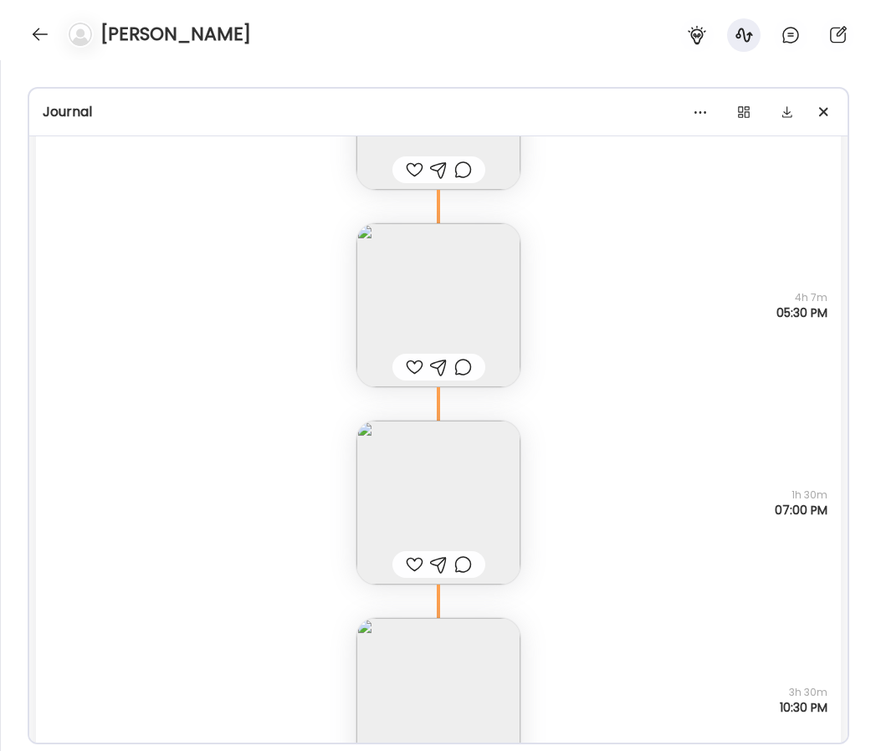
click at [379, 483] on img at bounding box center [438, 503] width 164 height 164
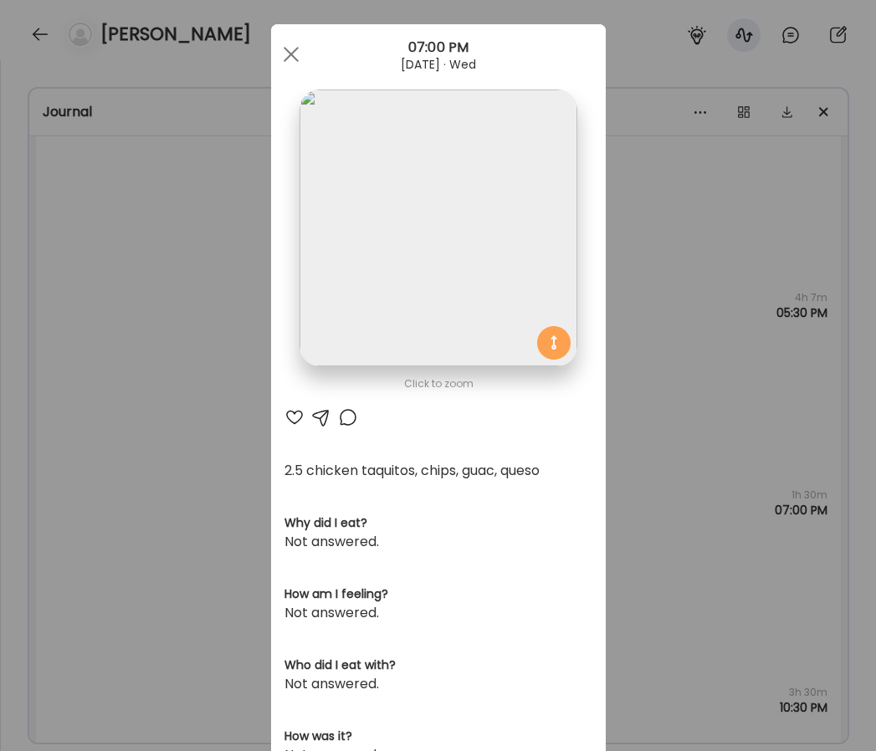
scroll to position [17, 0]
click at [183, 408] on div "Ate Coach Dashboard Wahoo! It’s official Take a moment to set up your Coach Pro…" at bounding box center [438, 375] width 876 height 751
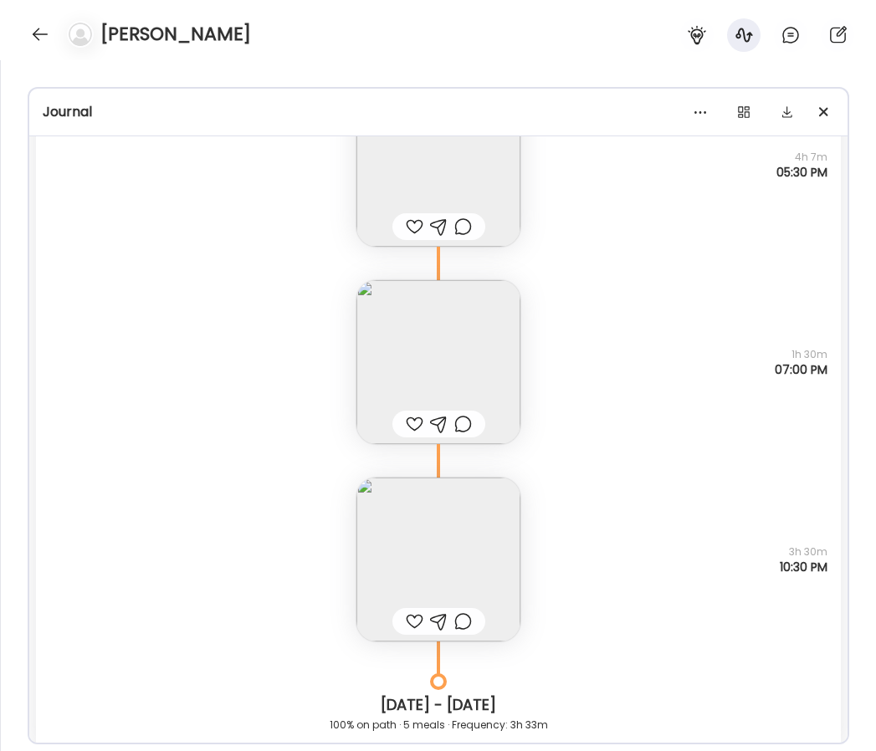
scroll to position [30720, 0]
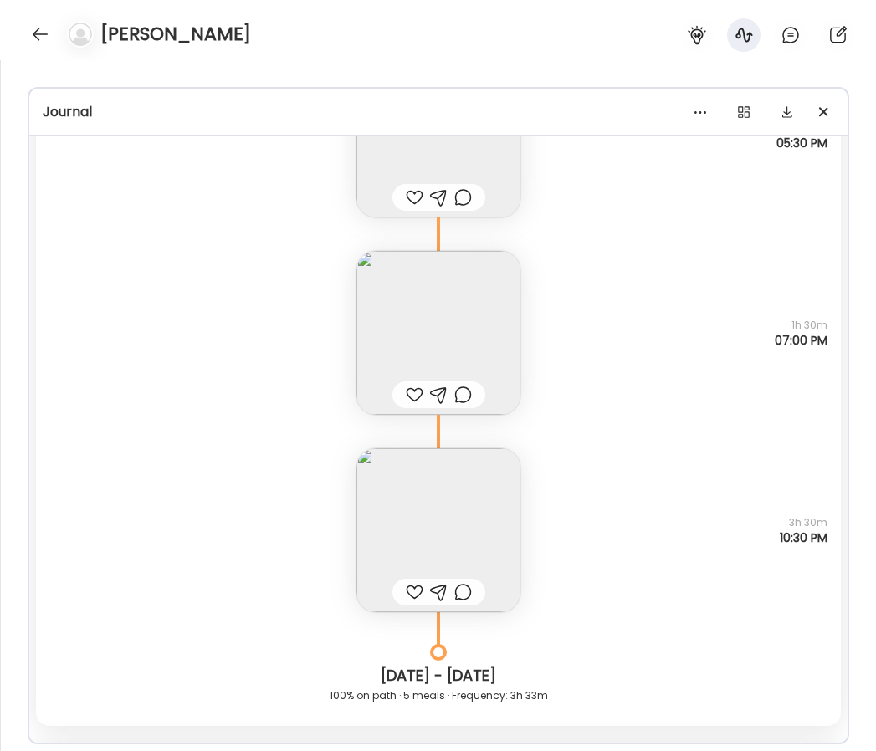
click at [393, 501] on img at bounding box center [438, 530] width 164 height 164
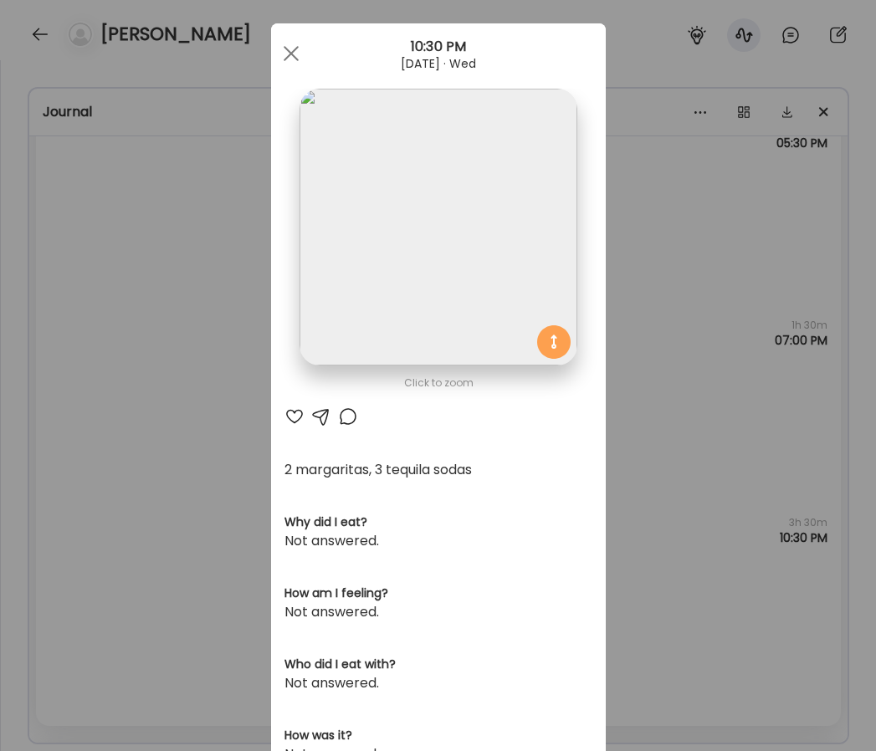
click at [176, 367] on div "Ate Coach Dashboard Wahoo! It’s official Take a moment to set up your Coach Pro…" at bounding box center [438, 375] width 876 height 751
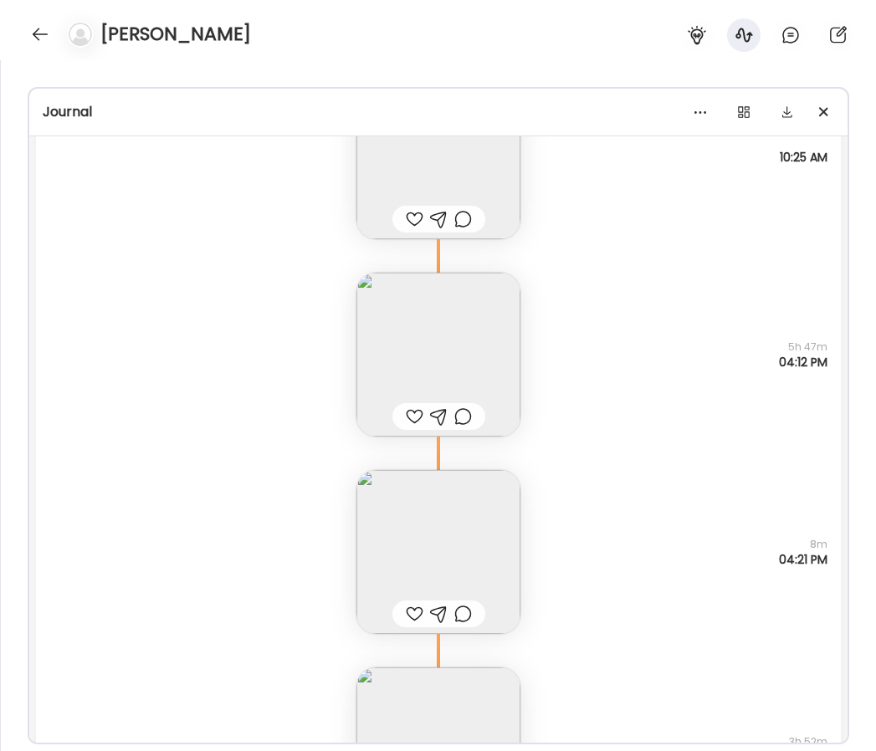
scroll to position [25276, 0]
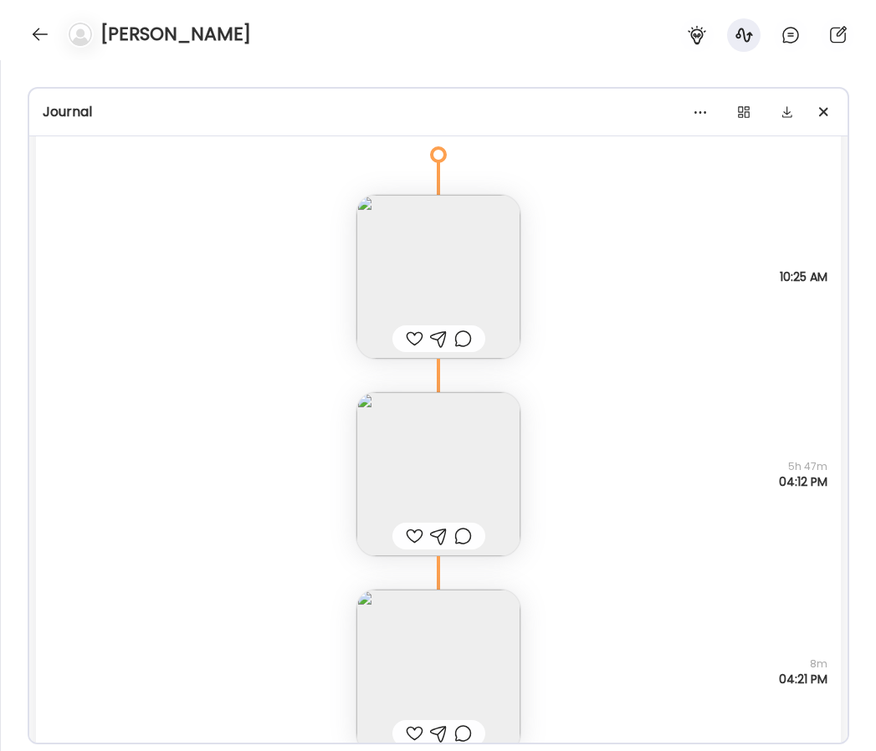
click at [534, 439] on div "Note not added Questions not answered 5h 47m 04:12 PM" at bounding box center [438, 457] width 805 height 197
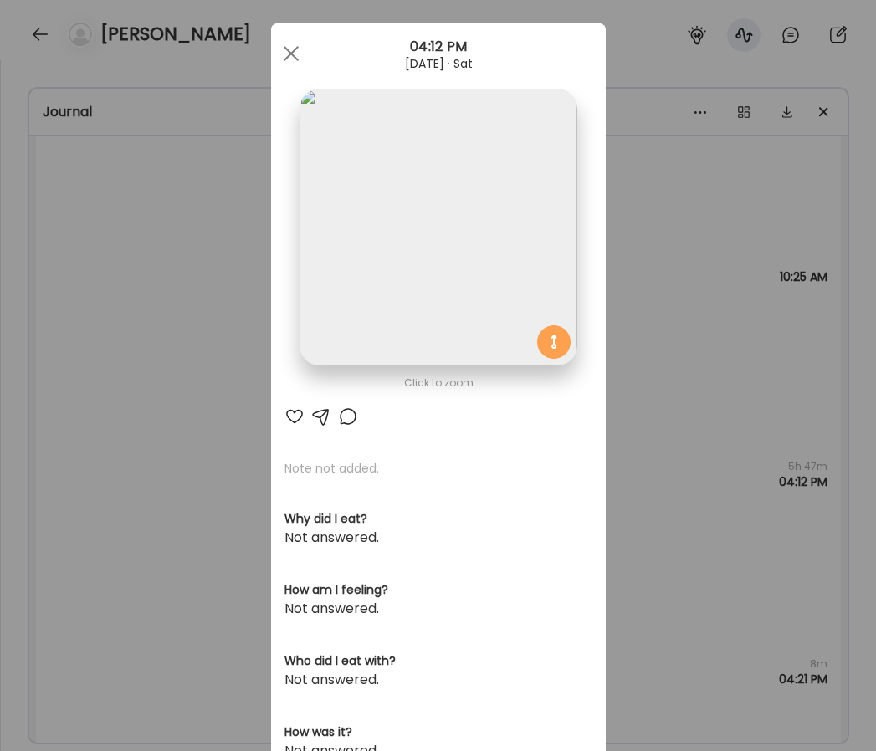
click at [686, 403] on div "Ate Coach Dashboard Wahoo! It’s official Take a moment to set up your Coach Pro…" at bounding box center [438, 375] width 876 height 751
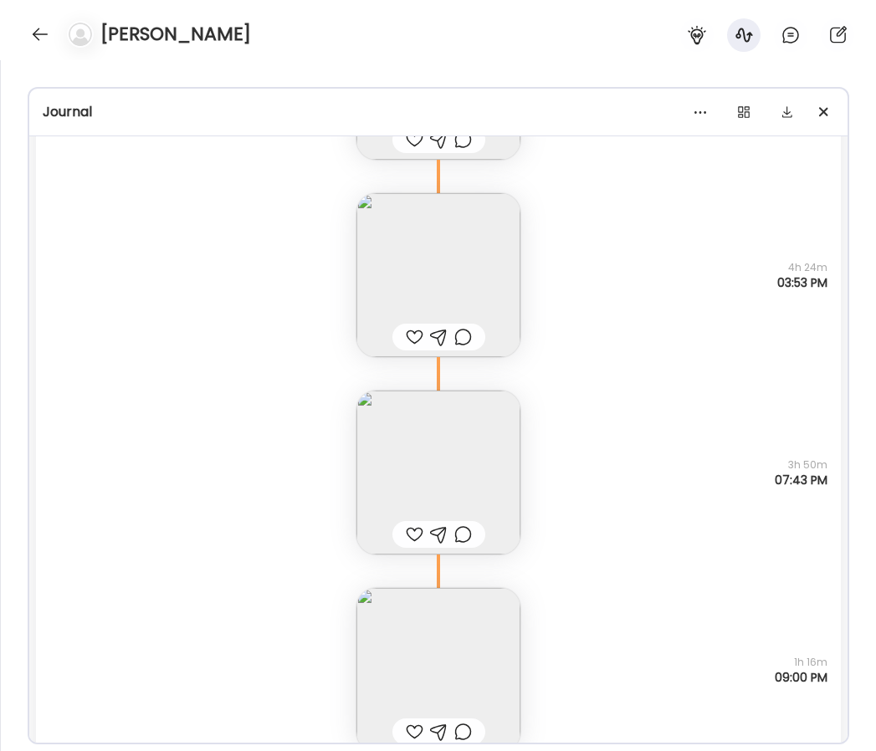
scroll to position [24472, 0]
click at [498, 642] on img at bounding box center [438, 669] width 164 height 164
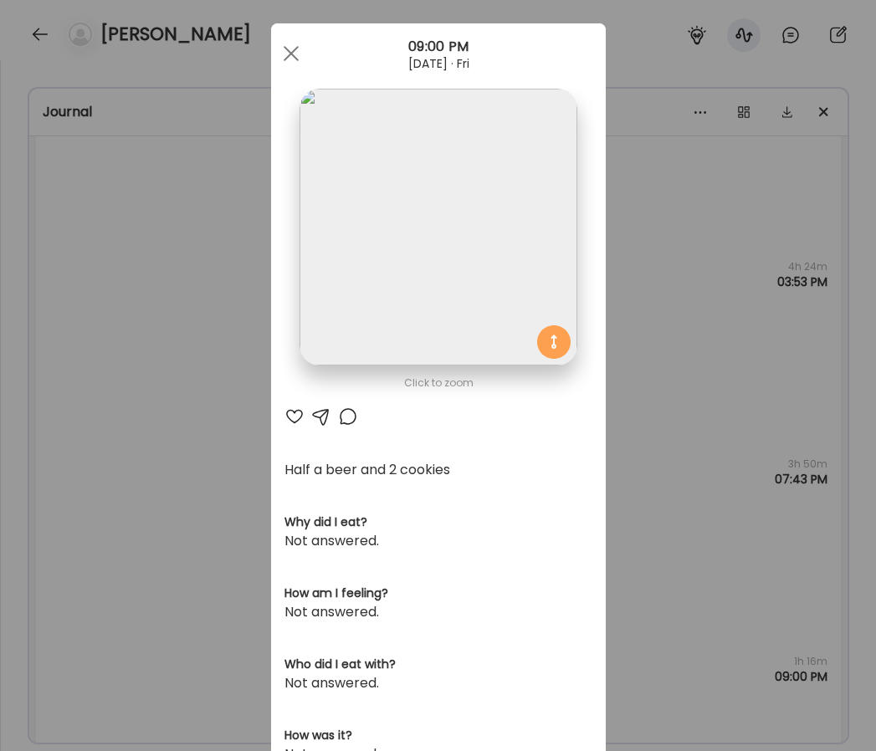
click at [681, 342] on div "Ate Coach Dashboard Wahoo! It’s official Take a moment to set up your Coach Pro…" at bounding box center [438, 375] width 876 height 751
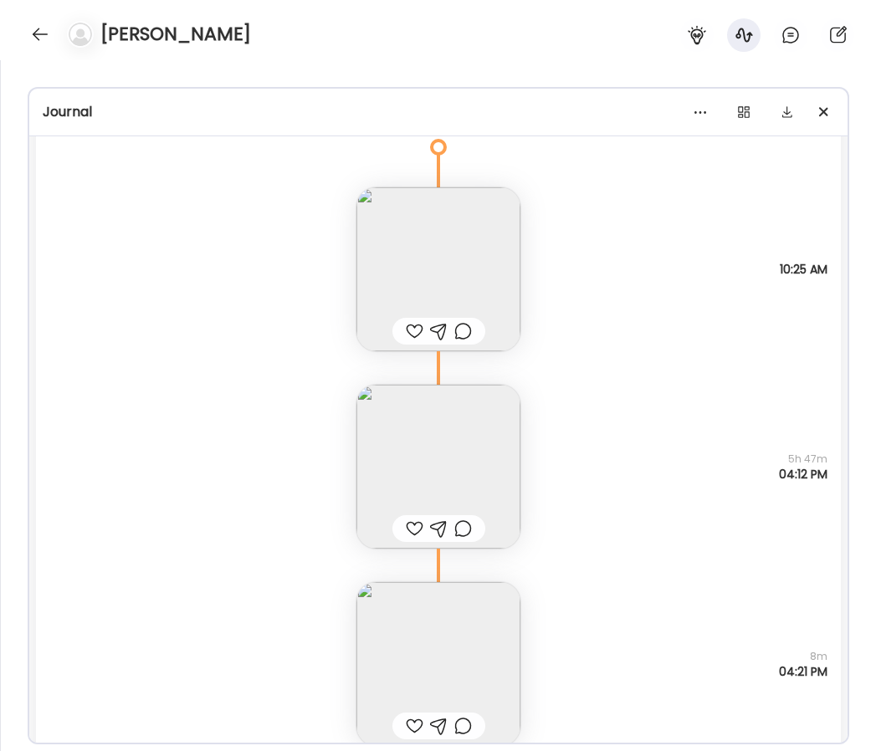
scroll to position [25307, 0]
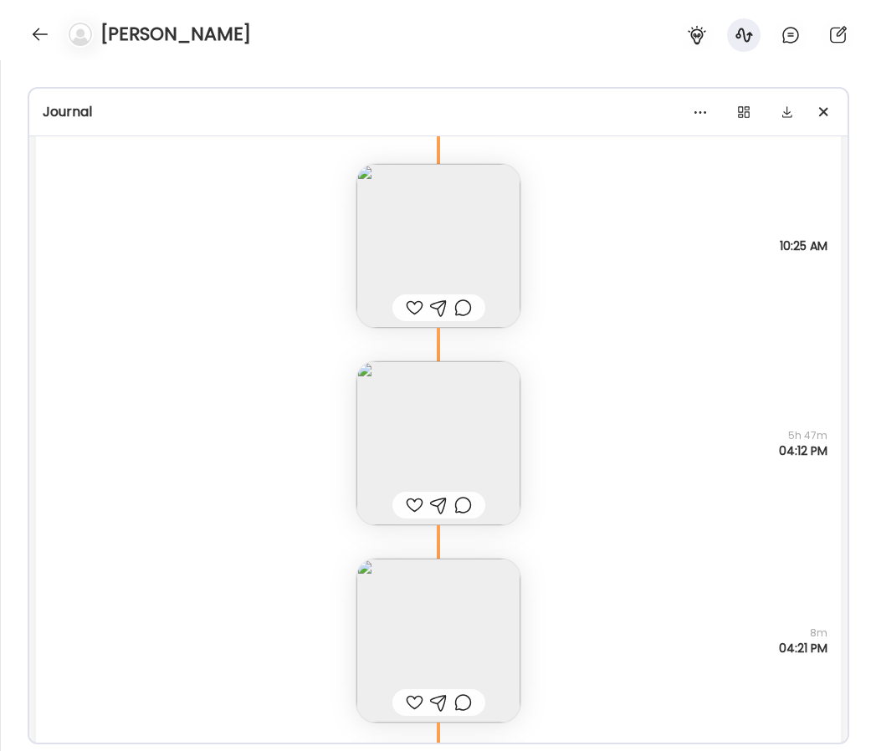
click at [508, 255] on img at bounding box center [438, 246] width 164 height 164
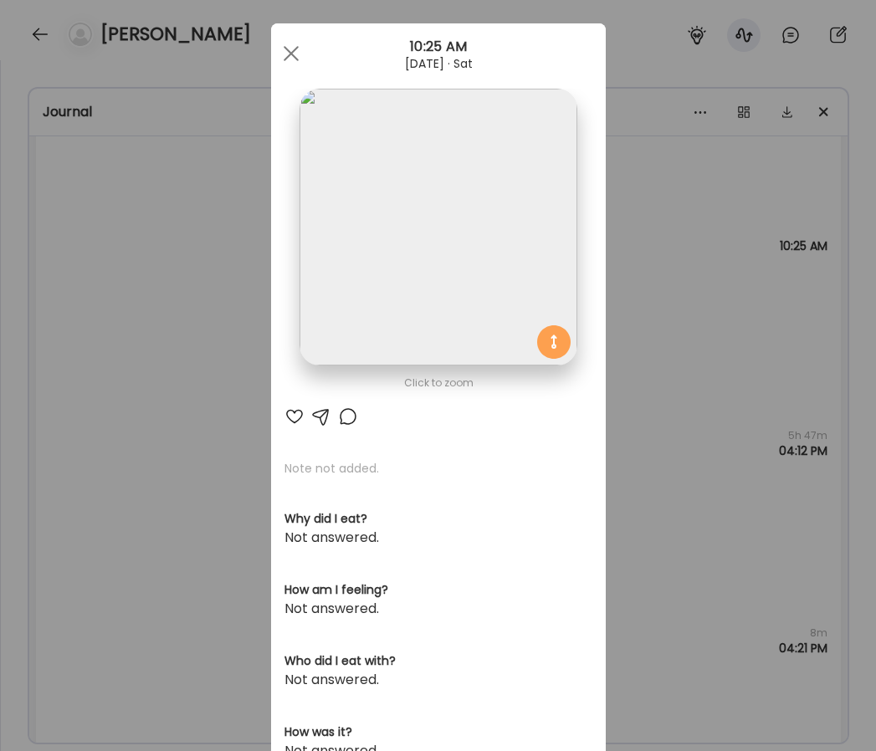
click at [501, 238] on img at bounding box center [437, 227] width 277 height 277
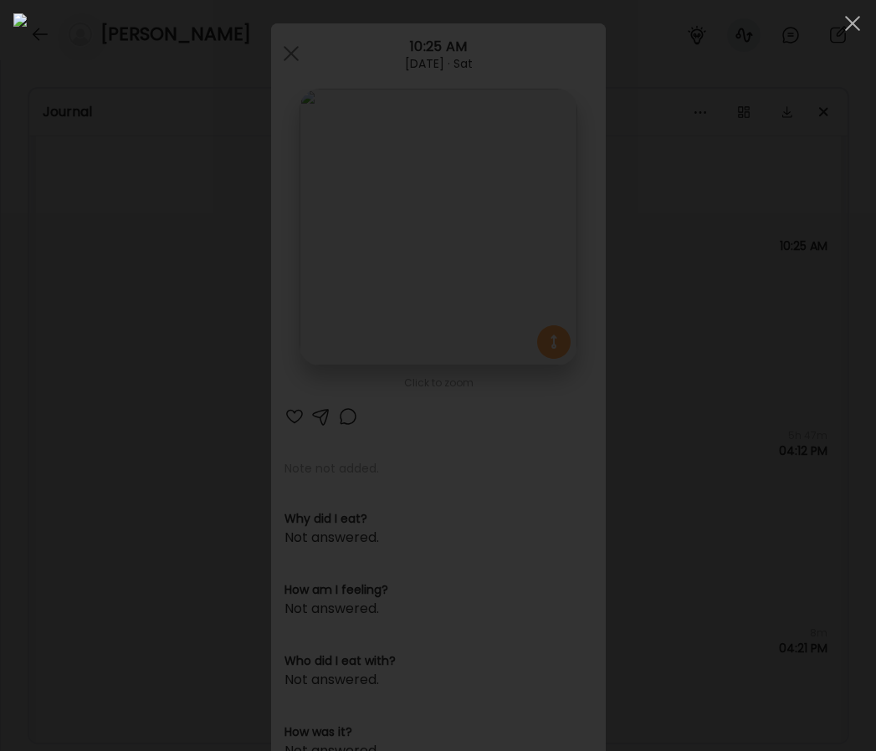
click at [843, 420] on div at bounding box center [437, 375] width 849 height 724
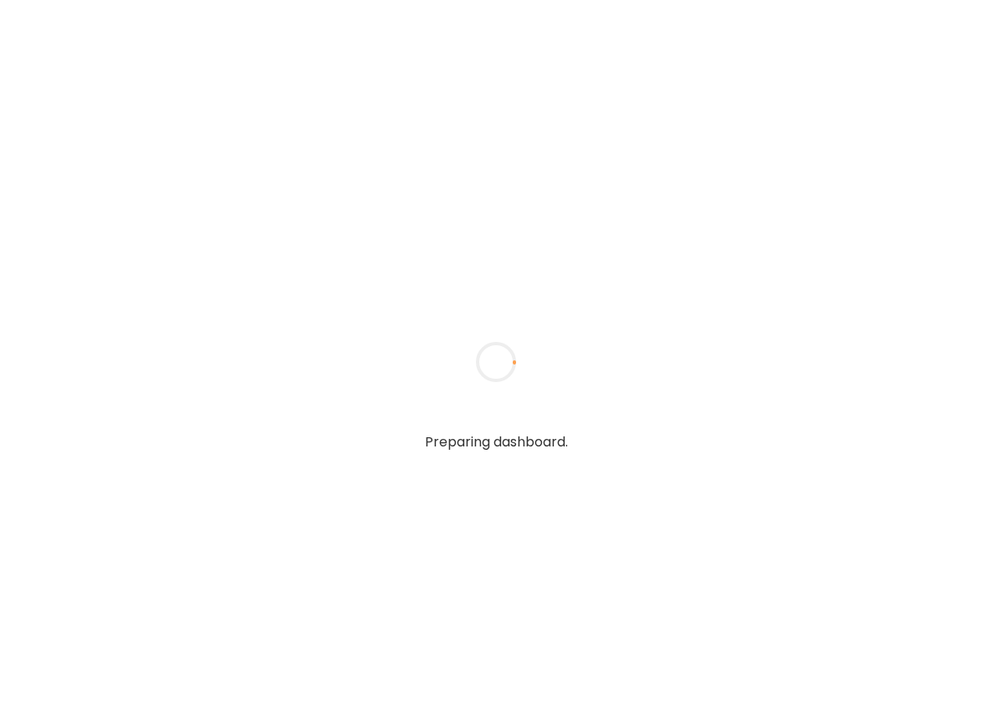
type input "**********"
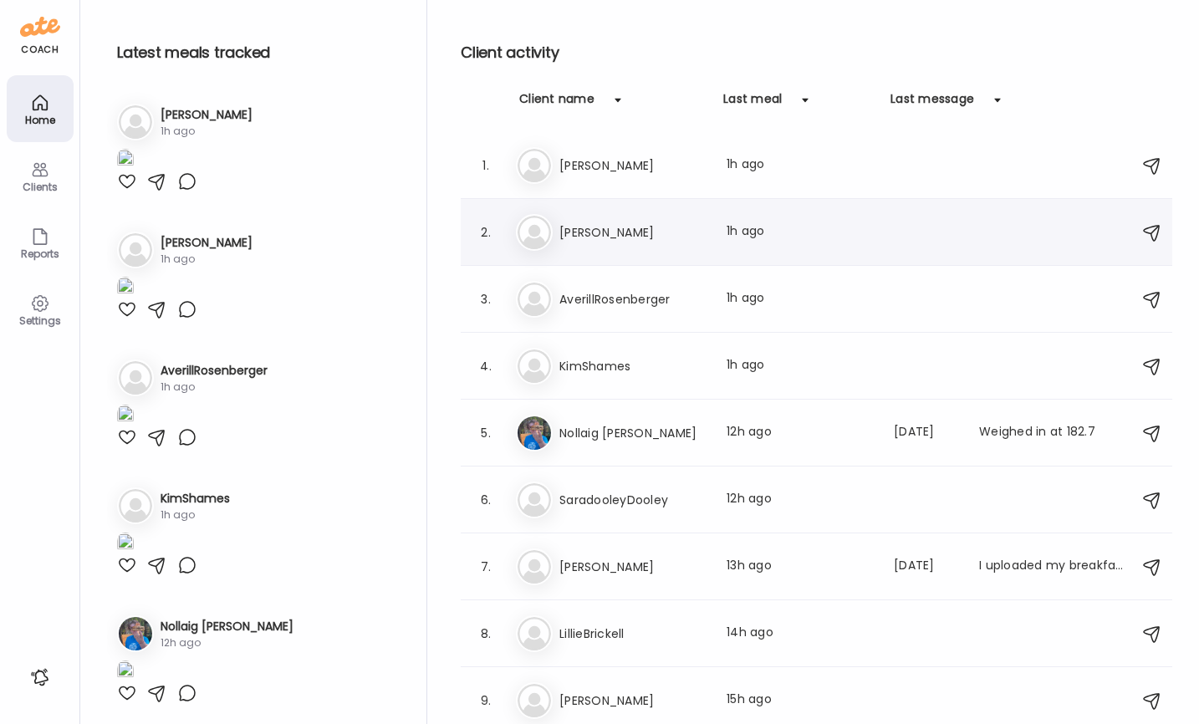
type input "**********"
click at [864, 241] on div "Last meal: 1h ago" at bounding box center [800, 232] width 147 height 20
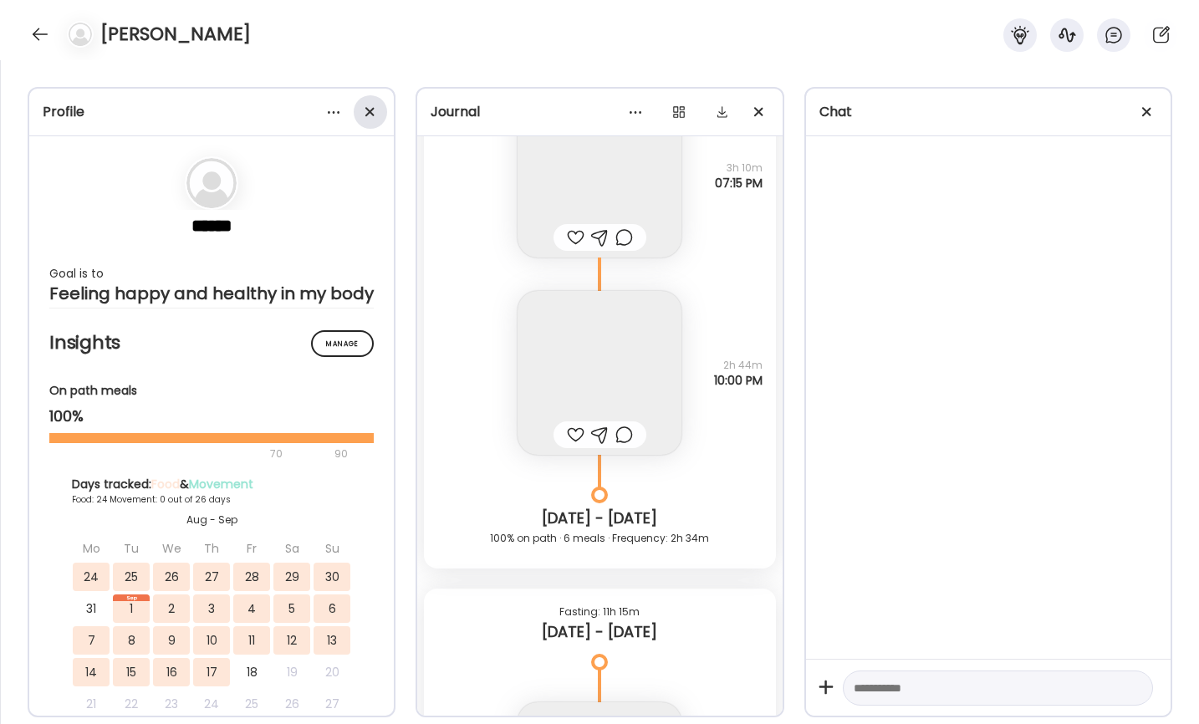
click at [381, 111] on div at bounding box center [370, 111] width 33 height 33
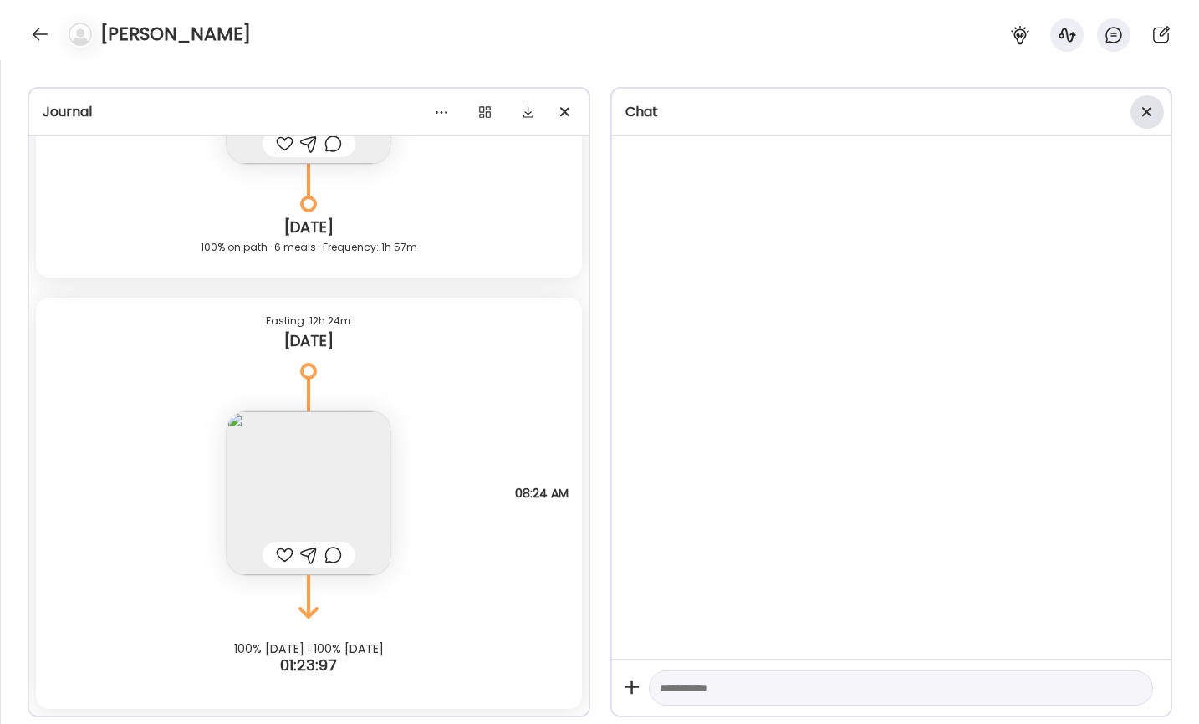
click at [991, 114] on div at bounding box center [1147, 111] width 33 height 33
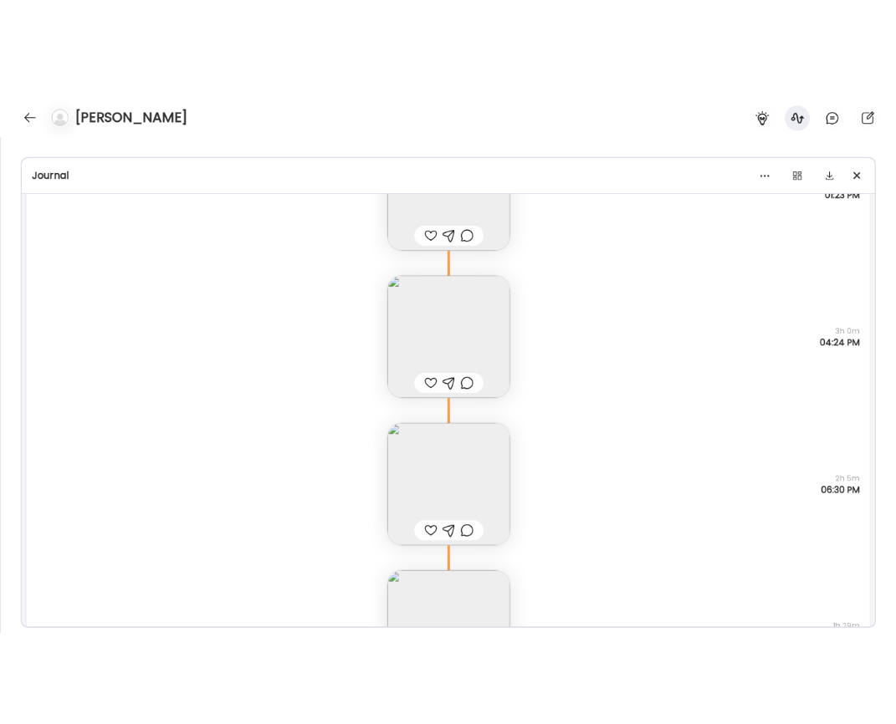
scroll to position [38757, 0]
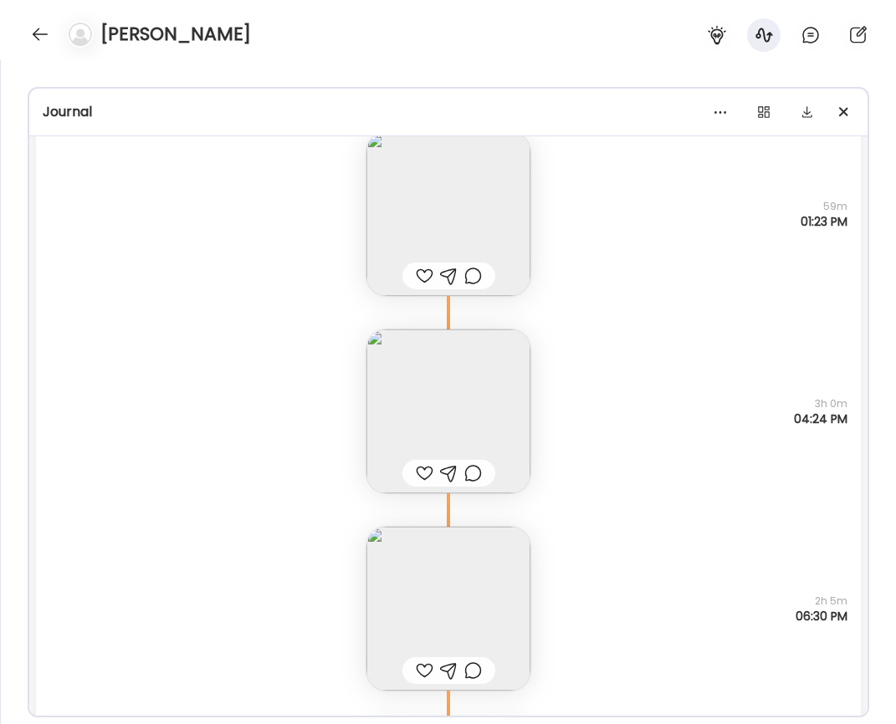
click at [468, 593] on img at bounding box center [448, 609] width 164 height 164
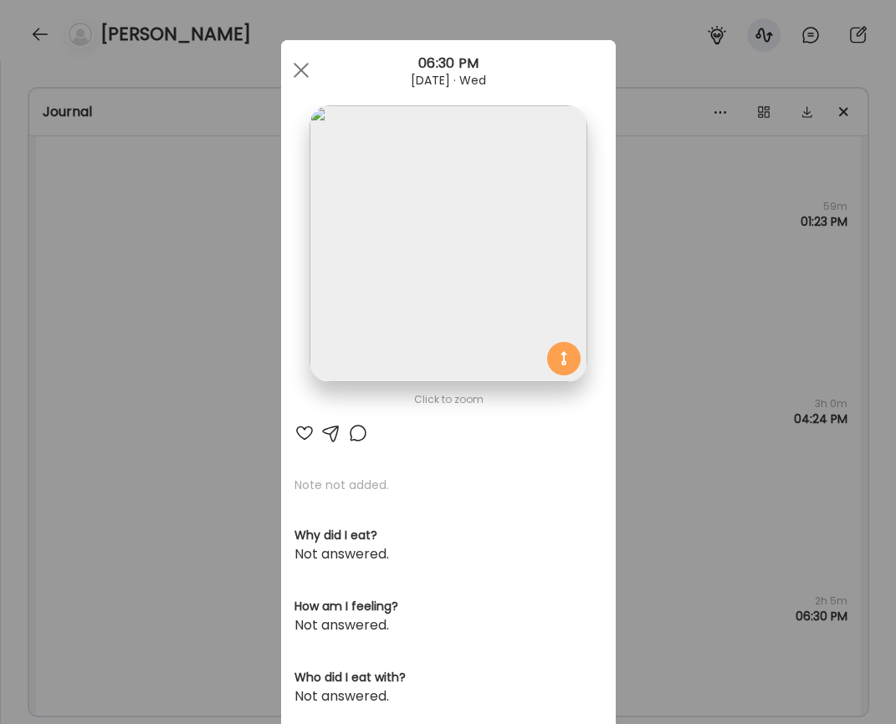
click at [501, 279] on img at bounding box center [447, 243] width 277 height 277
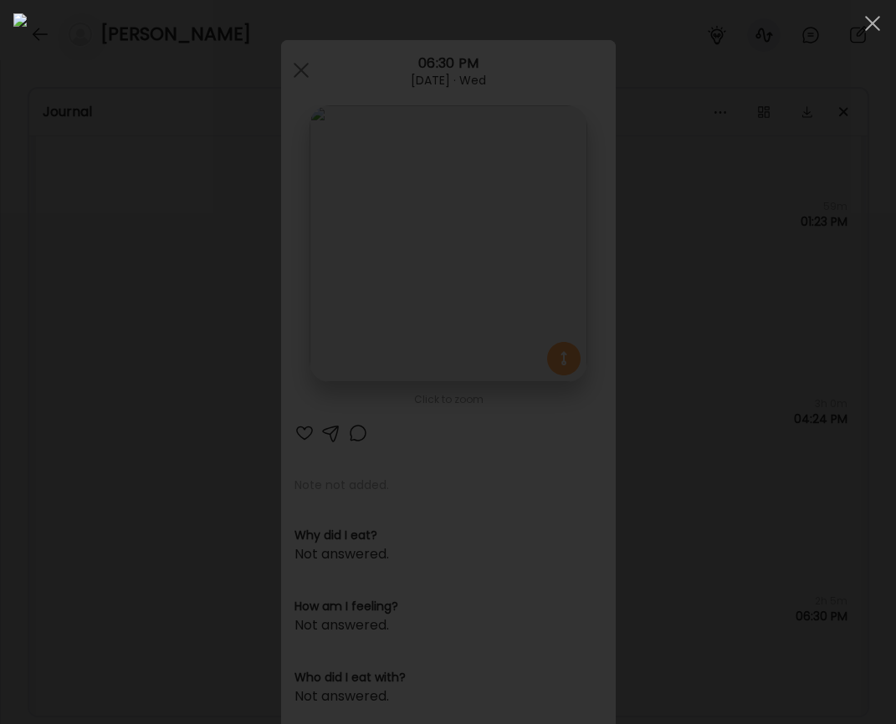
click at [45, 415] on div at bounding box center [447, 362] width 869 height 698
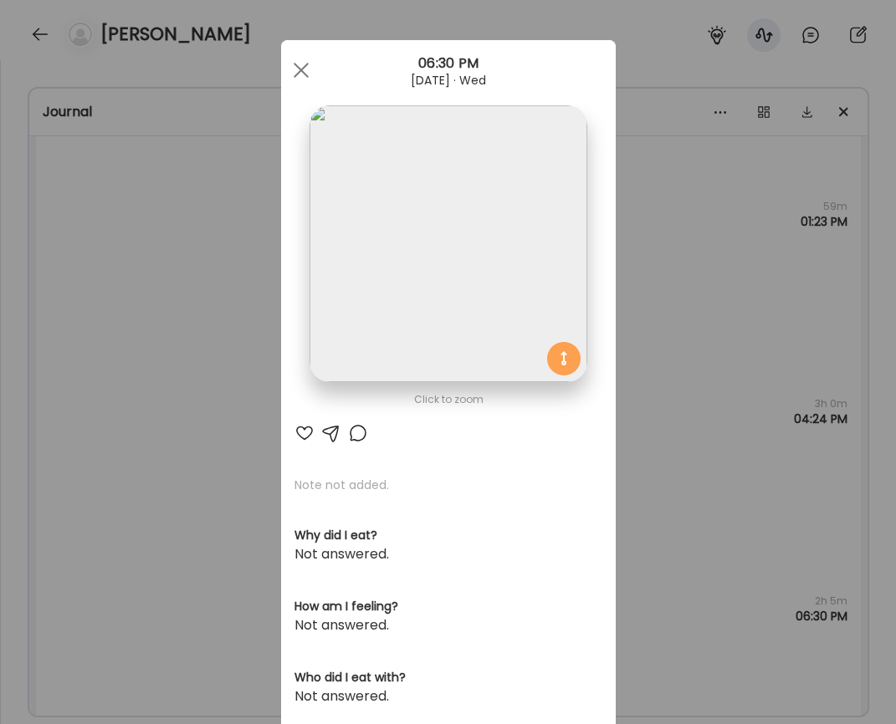
click at [151, 416] on div "Ate Coach Dashboard Wahoo! It’s official Take a moment to set up your Coach Pro…" at bounding box center [448, 362] width 896 height 724
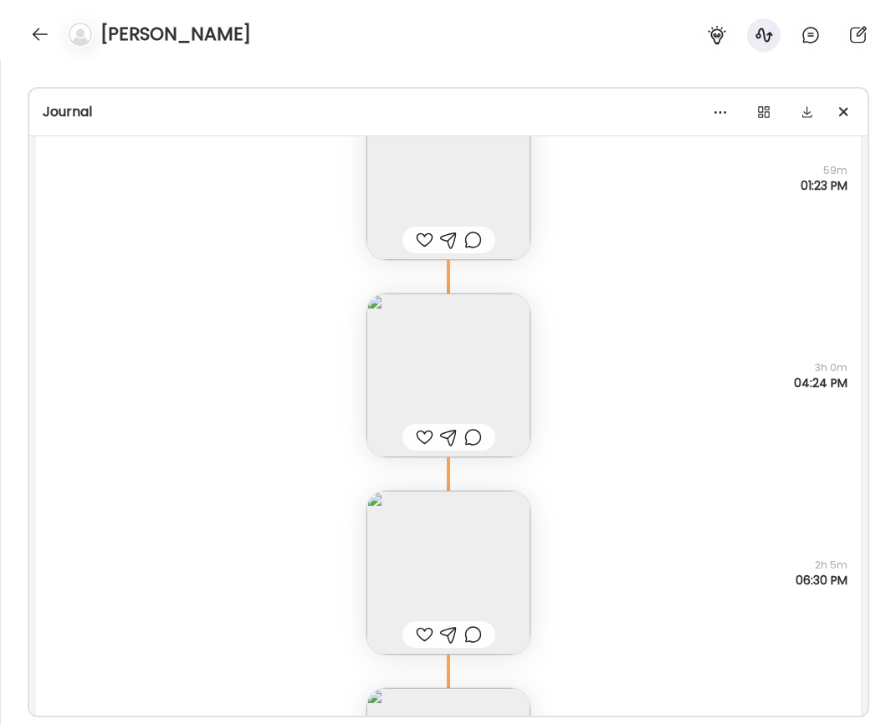
scroll to position [38827, 0]
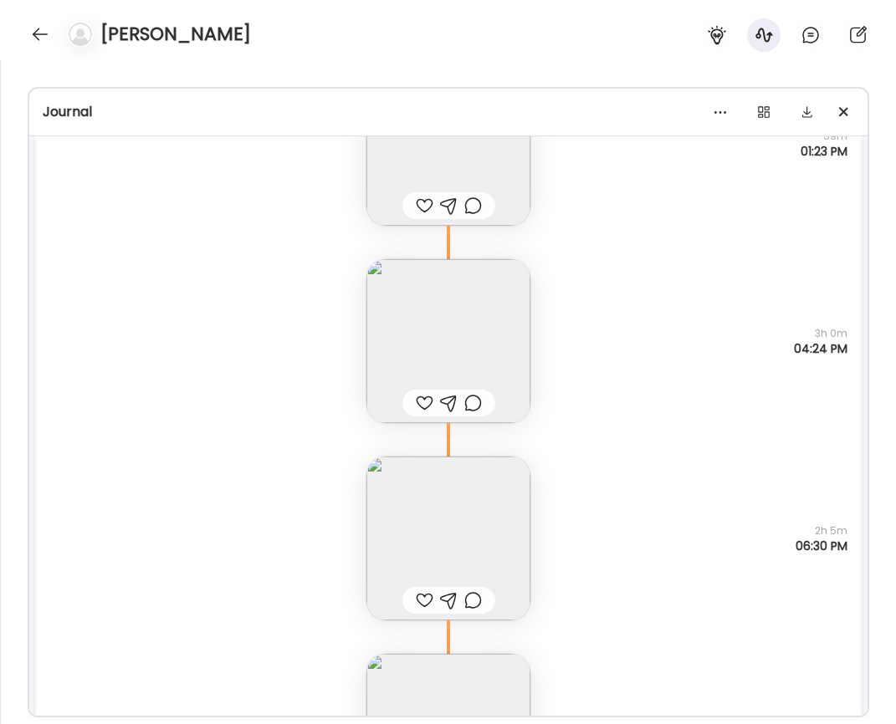
click at [411, 379] on img at bounding box center [448, 341] width 164 height 164
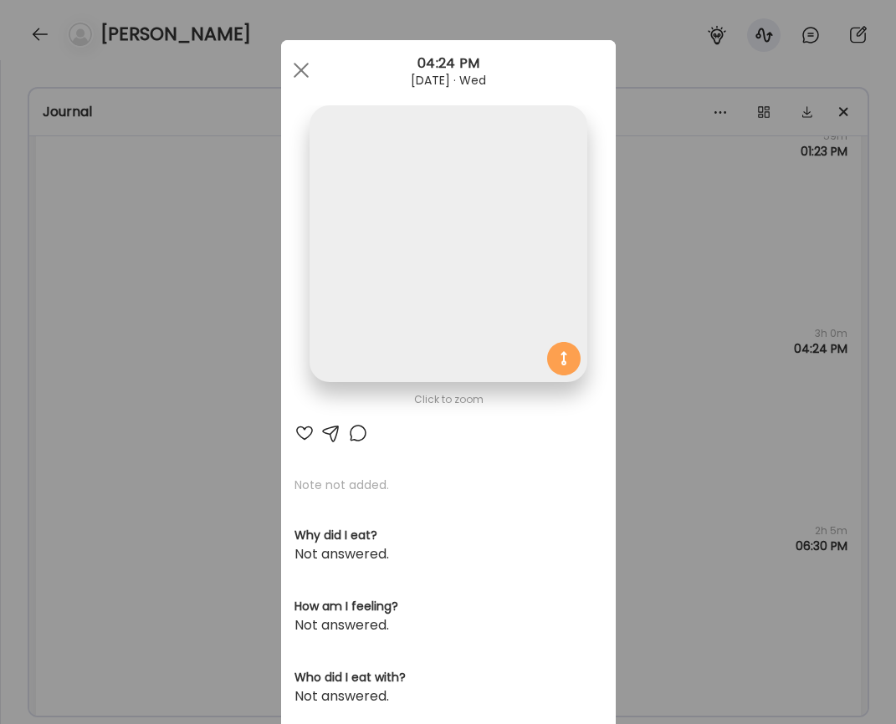
click at [399, 282] on img at bounding box center [447, 243] width 277 height 277
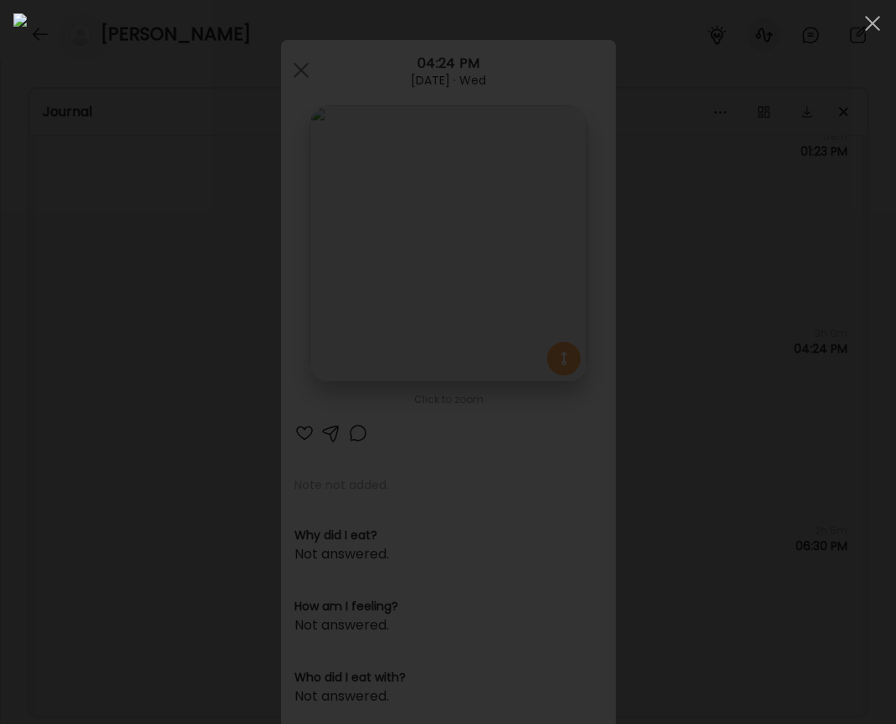
click at [74, 414] on div at bounding box center [447, 362] width 869 height 698
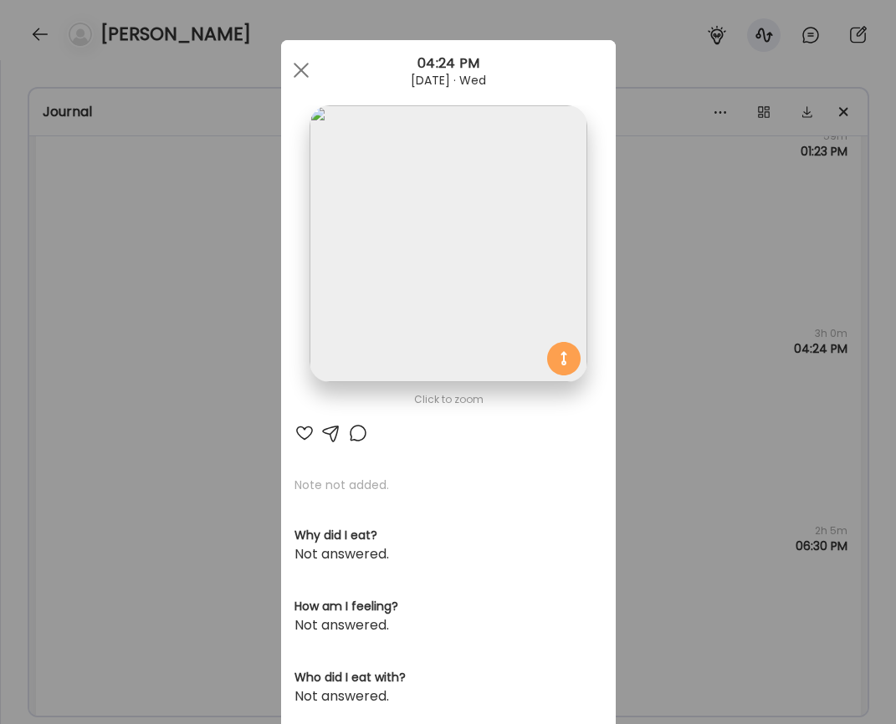
click at [161, 394] on div "Ate Coach Dashboard Wahoo! It’s official Take a moment to set up your Coach Pro…" at bounding box center [448, 362] width 896 height 724
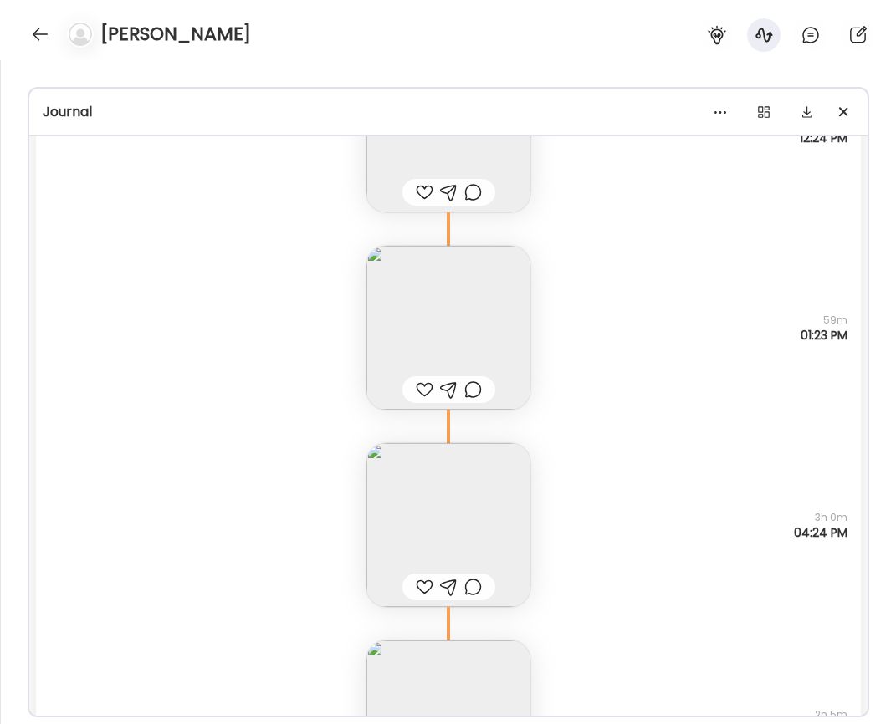
scroll to position [38564, 0]
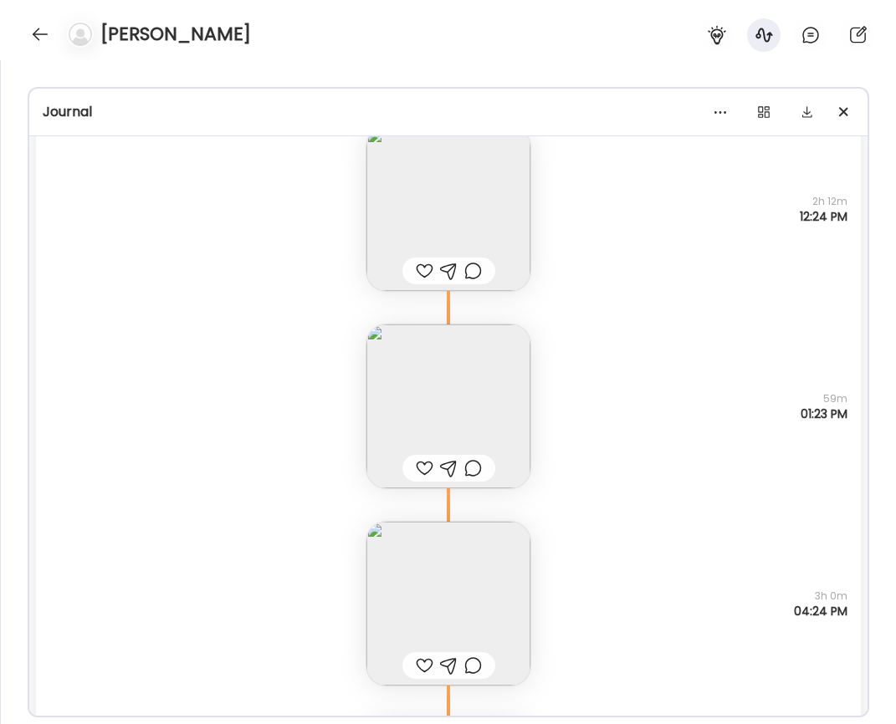
click at [371, 358] on img at bounding box center [448, 407] width 164 height 164
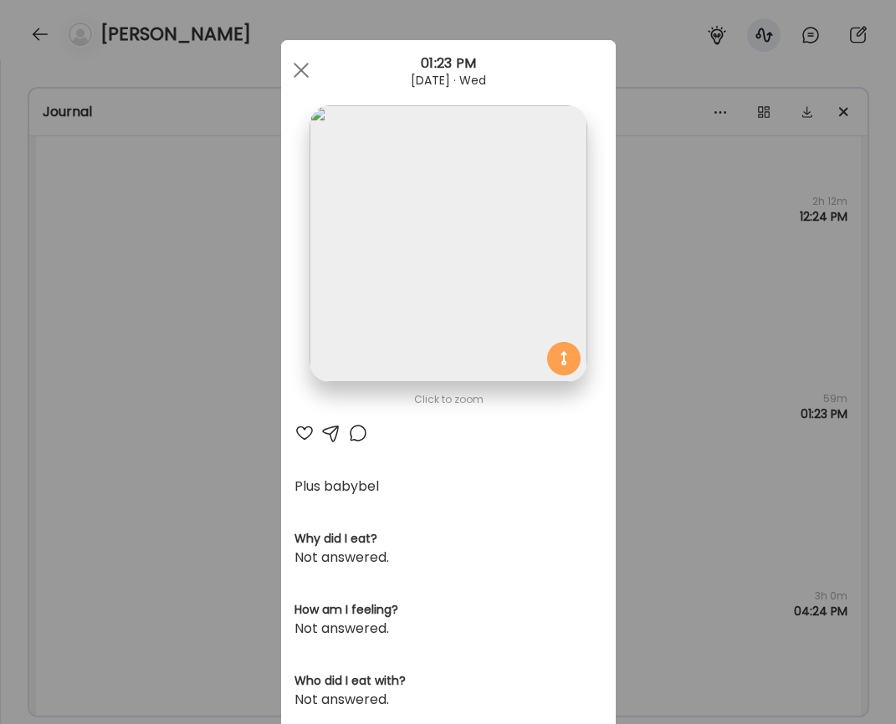
click at [370, 233] on img at bounding box center [447, 243] width 277 height 277
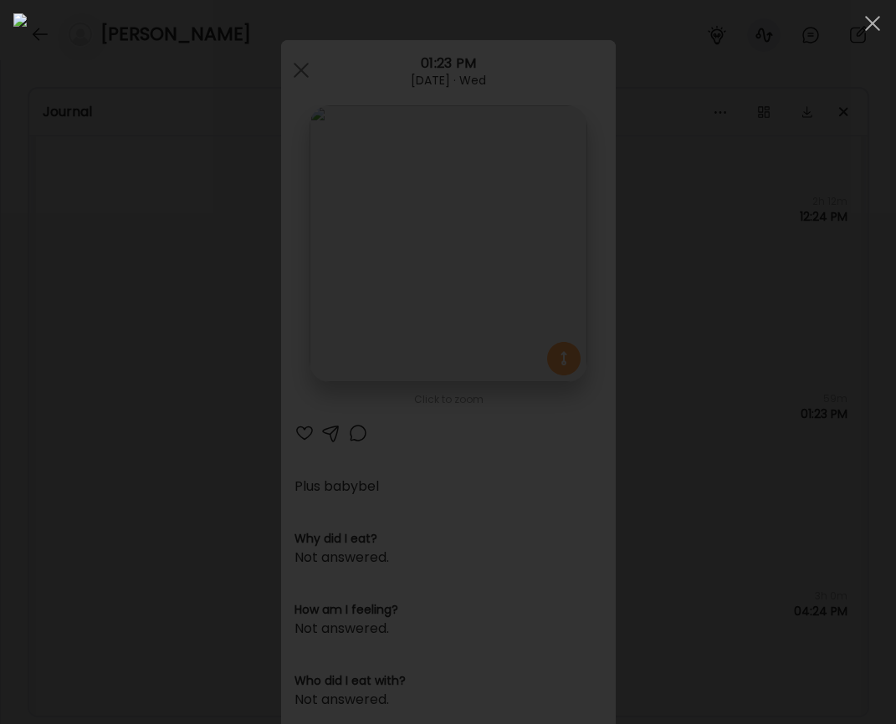
click at [51, 303] on div at bounding box center [447, 362] width 869 height 698
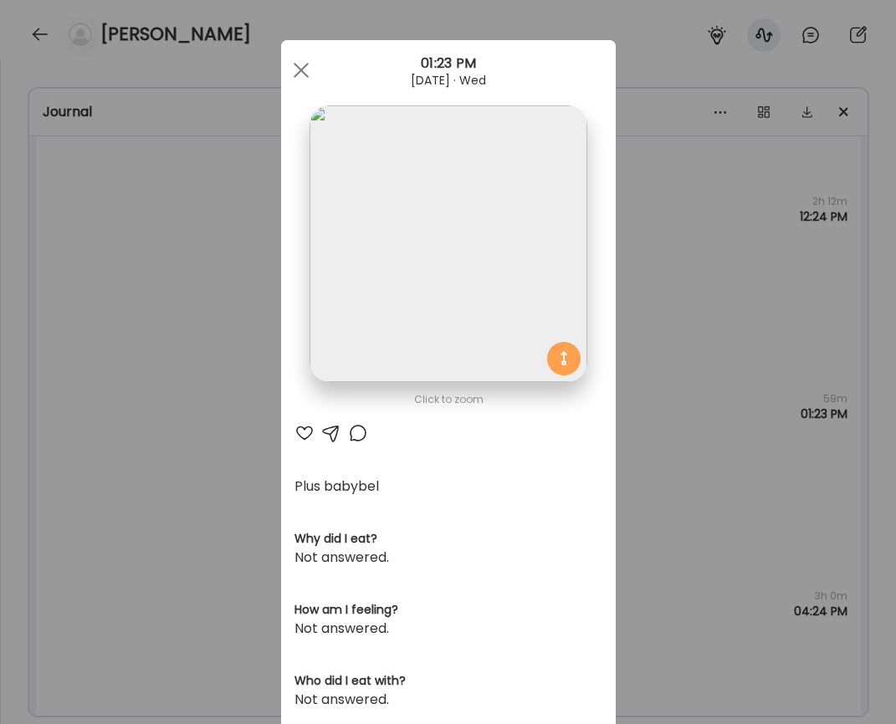
click at [148, 308] on div "Ate Coach Dashboard Wahoo! It’s official Take a moment to set up your Coach Pro…" at bounding box center [448, 362] width 896 height 724
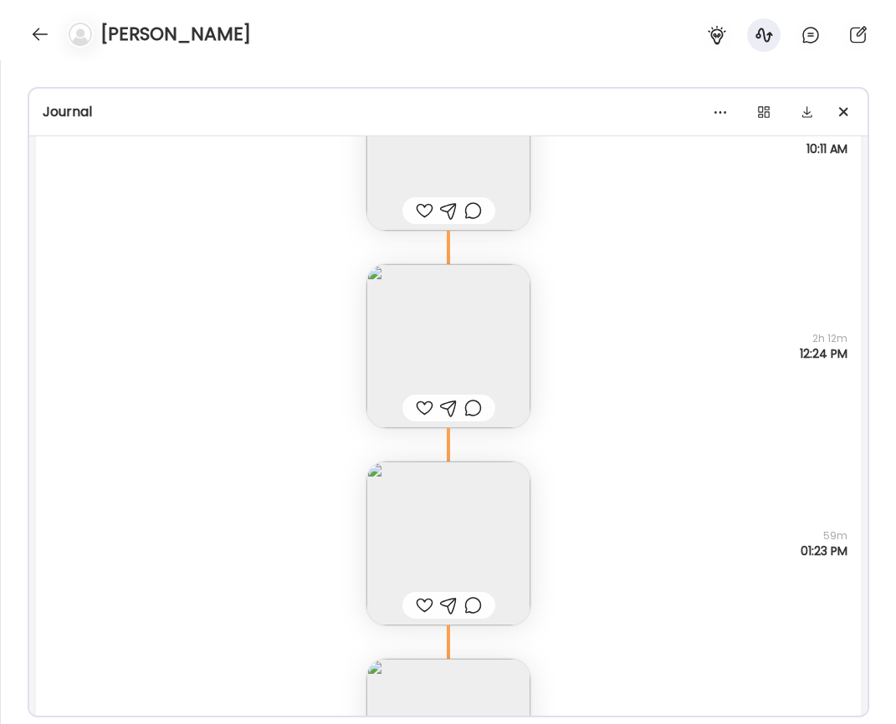
scroll to position [38367, 0]
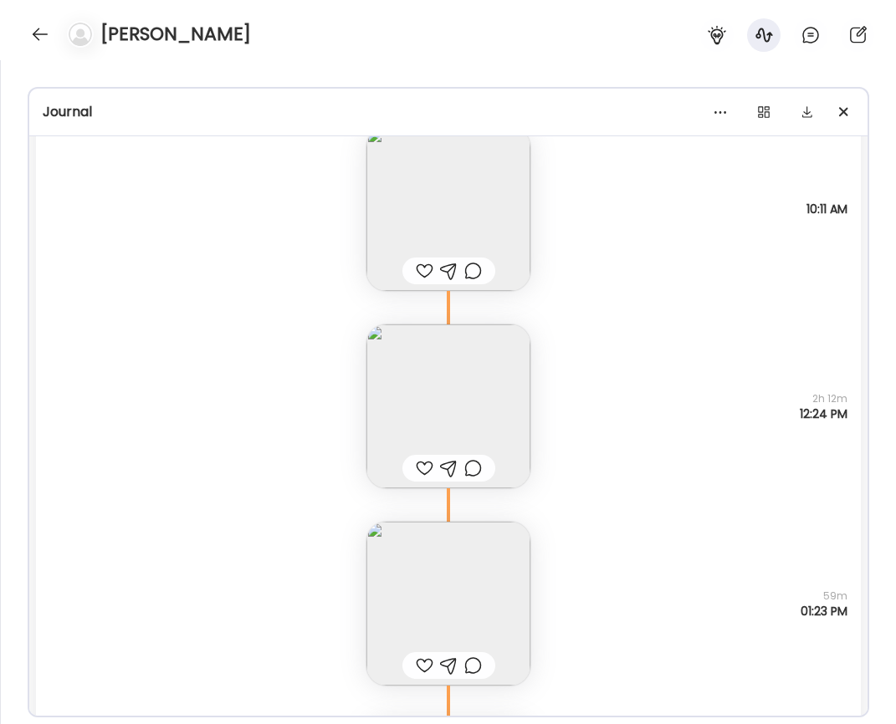
click at [396, 377] on img at bounding box center [448, 407] width 164 height 164
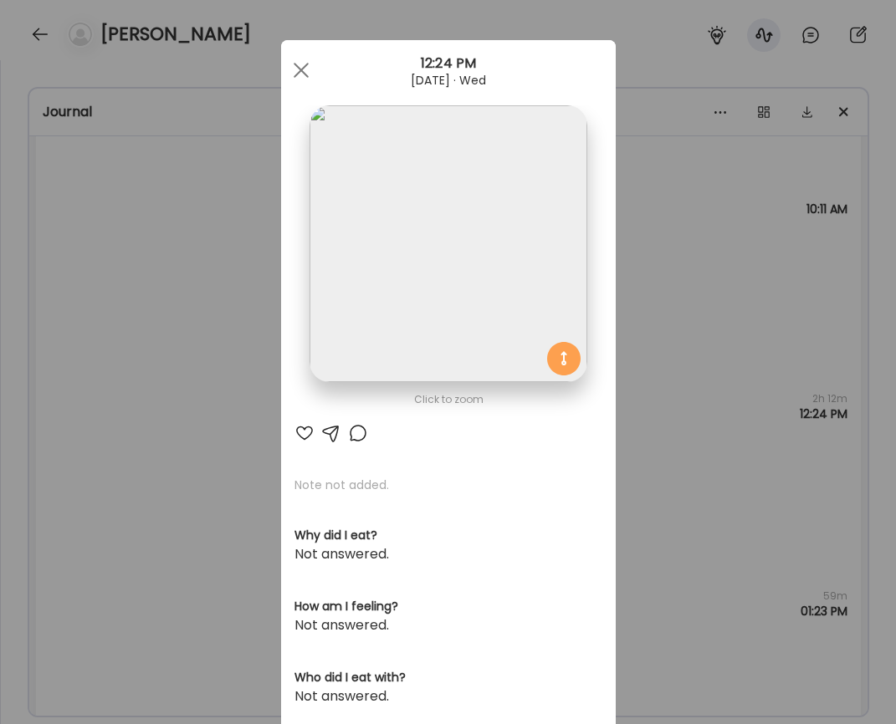
click at [361, 225] on img at bounding box center [447, 243] width 277 height 277
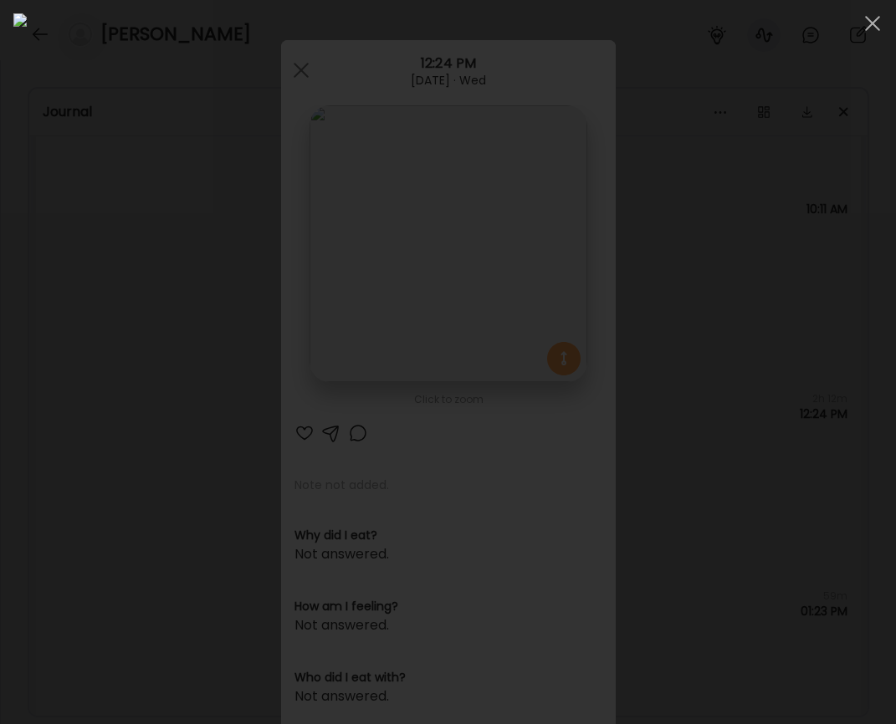
click at [77, 308] on div at bounding box center [447, 362] width 869 height 698
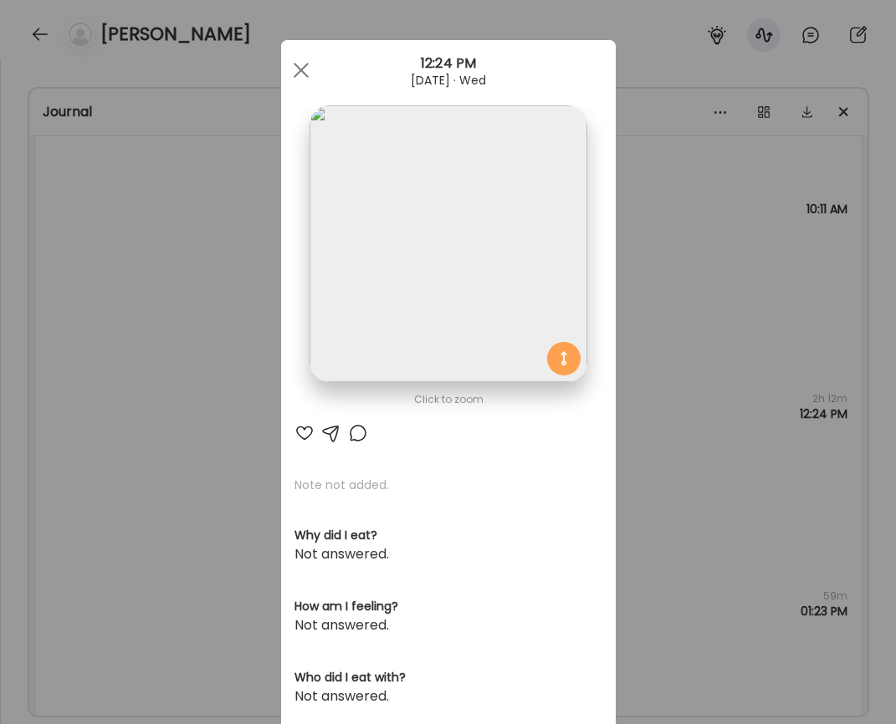
click at [195, 310] on div "Ate Coach Dashboard Wahoo! It’s official Take a moment to set up your Coach Pro…" at bounding box center [448, 362] width 896 height 724
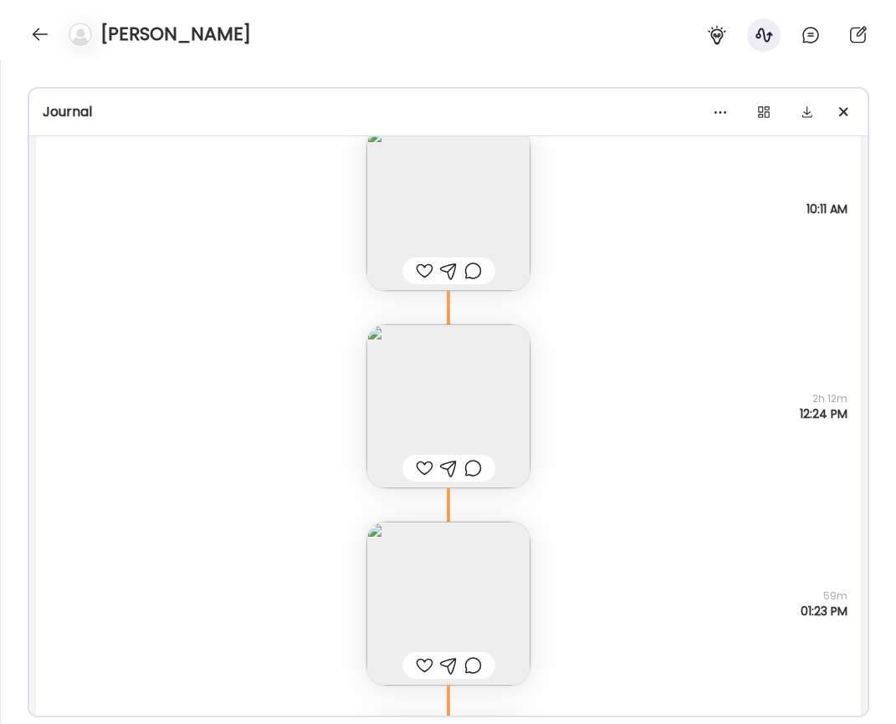
scroll to position [38128, 0]
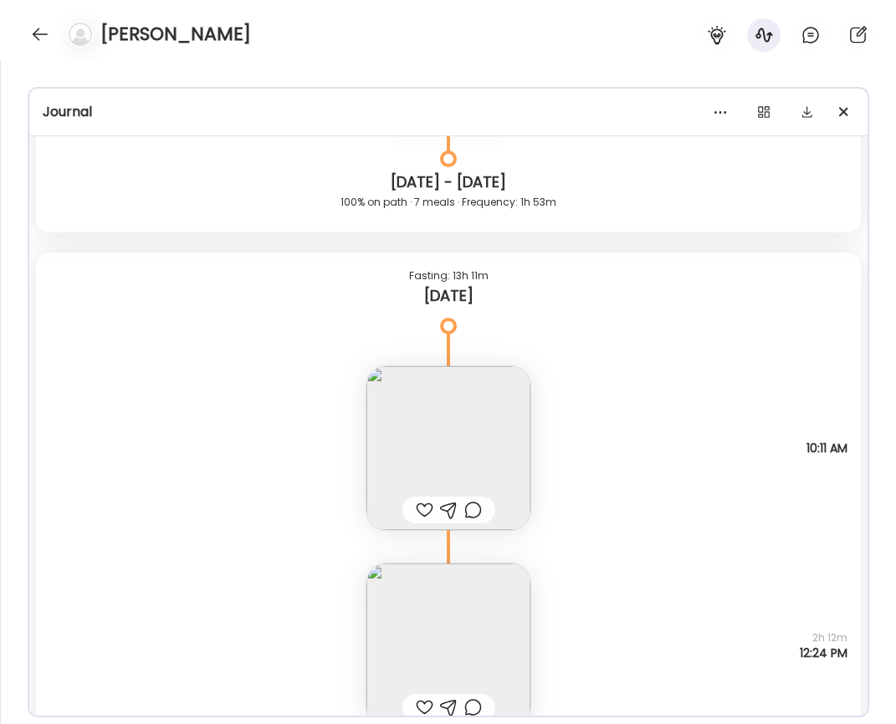
click at [445, 430] on img at bounding box center [448, 448] width 164 height 164
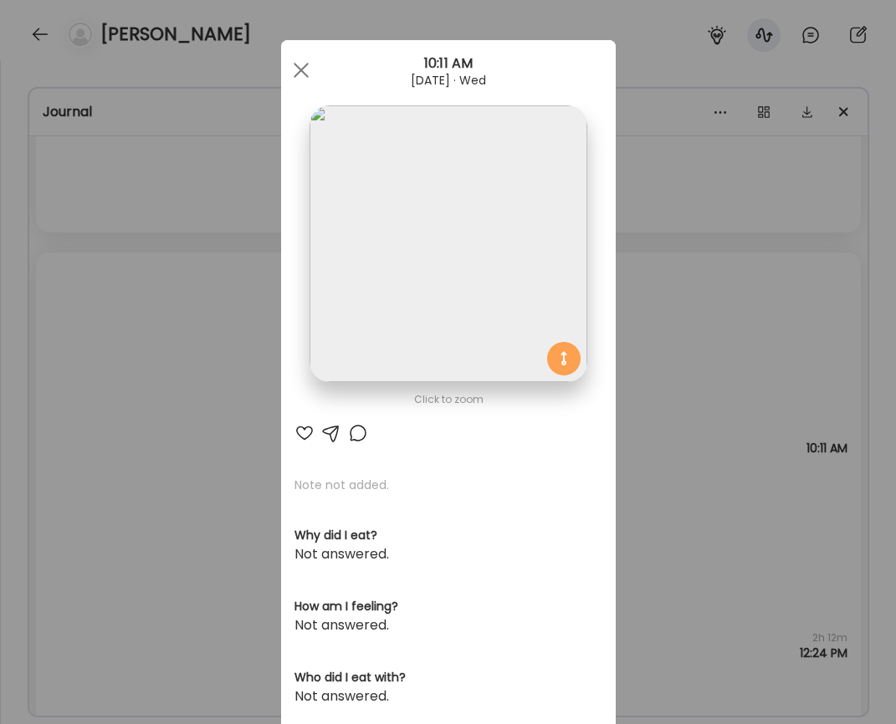
click at [391, 270] on img at bounding box center [447, 243] width 277 height 277
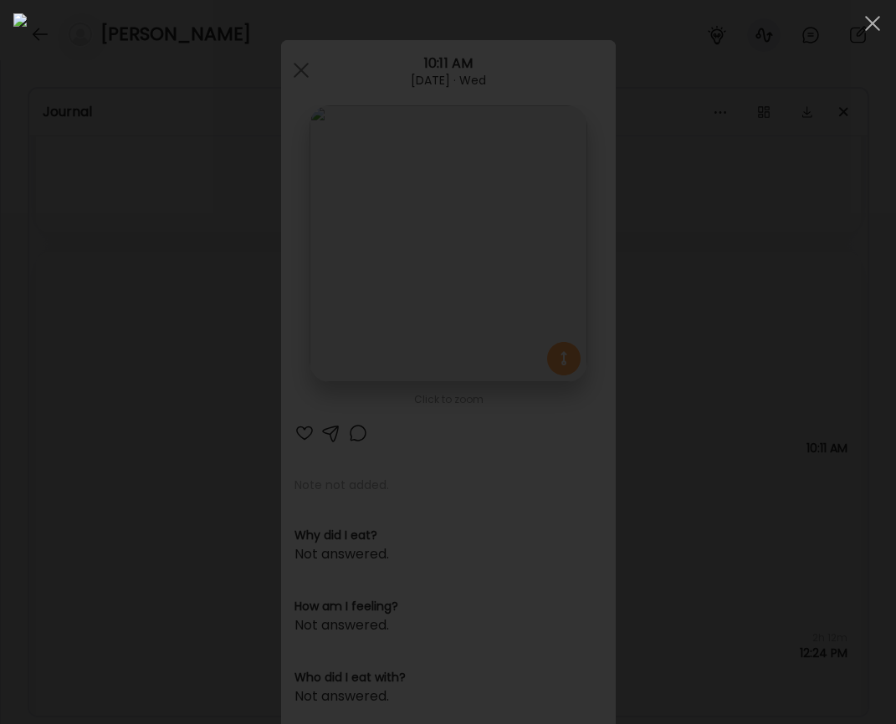
click at [67, 294] on div at bounding box center [447, 362] width 869 height 698
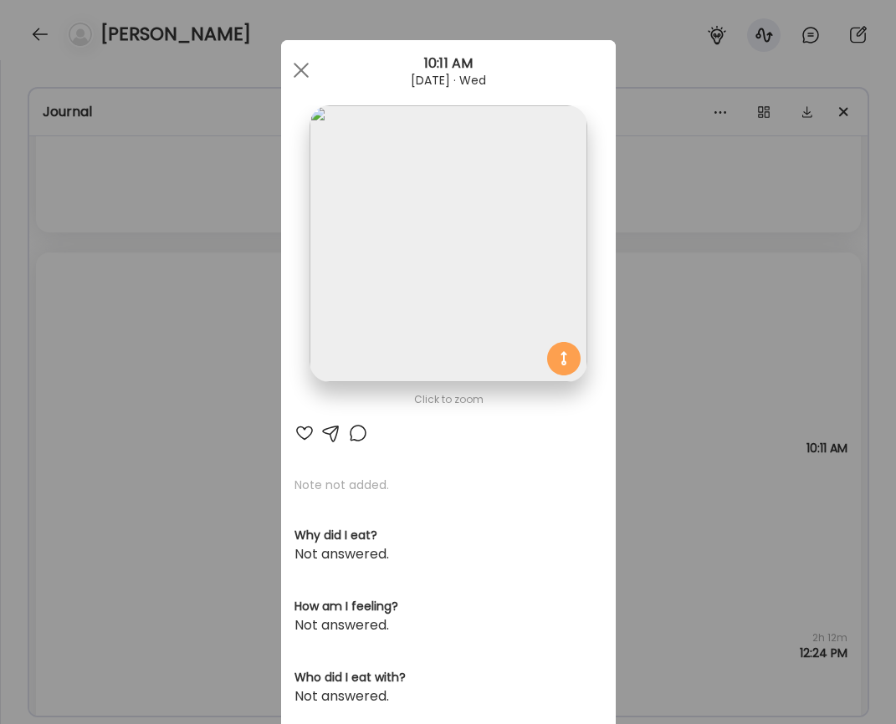
click at [156, 385] on div "Ate Coach Dashboard Wahoo! It’s official Take a moment to set up your Coach Pro…" at bounding box center [448, 362] width 896 height 724
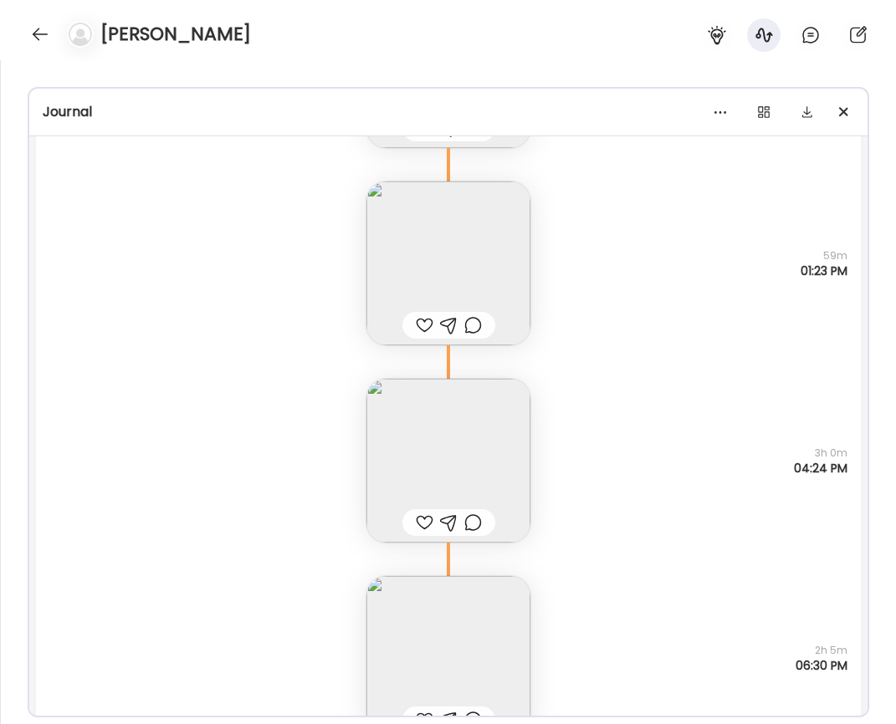
scroll to position [38612, 0]
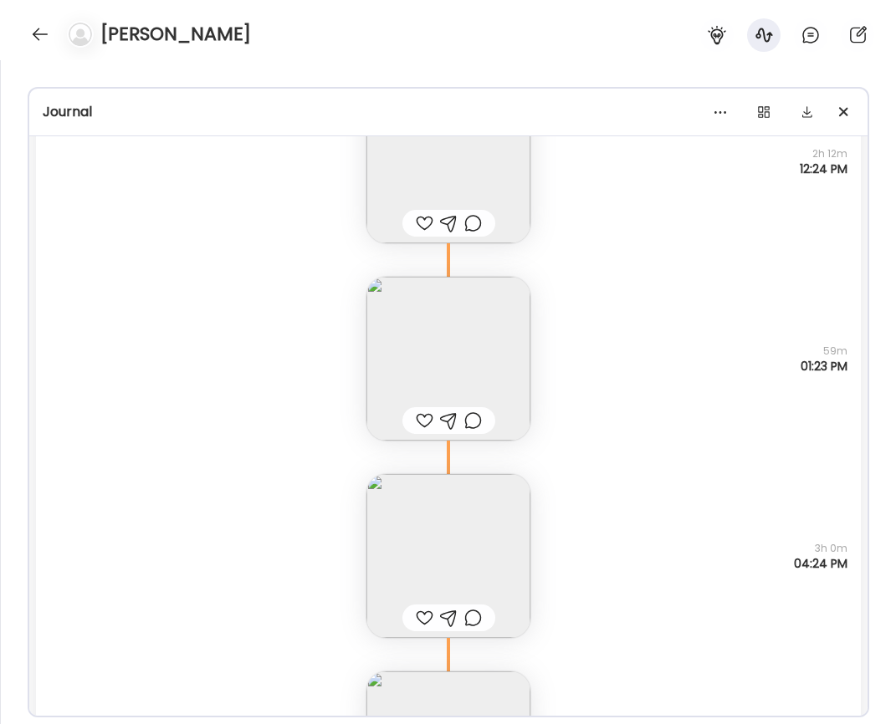
click at [444, 352] on img at bounding box center [448, 359] width 164 height 164
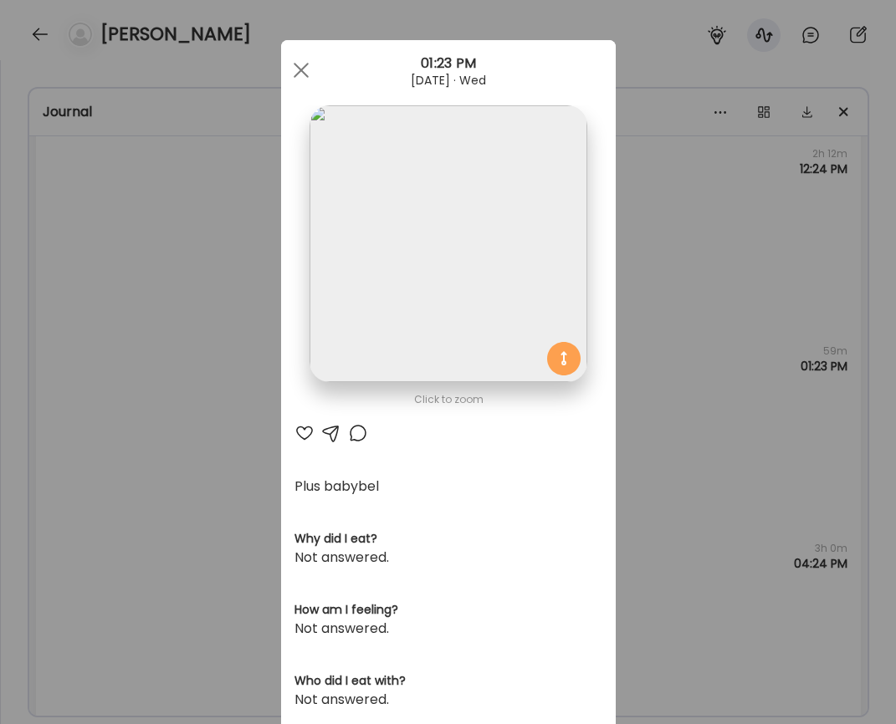
click at [401, 258] on img at bounding box center [447, 243] width 277 height 277
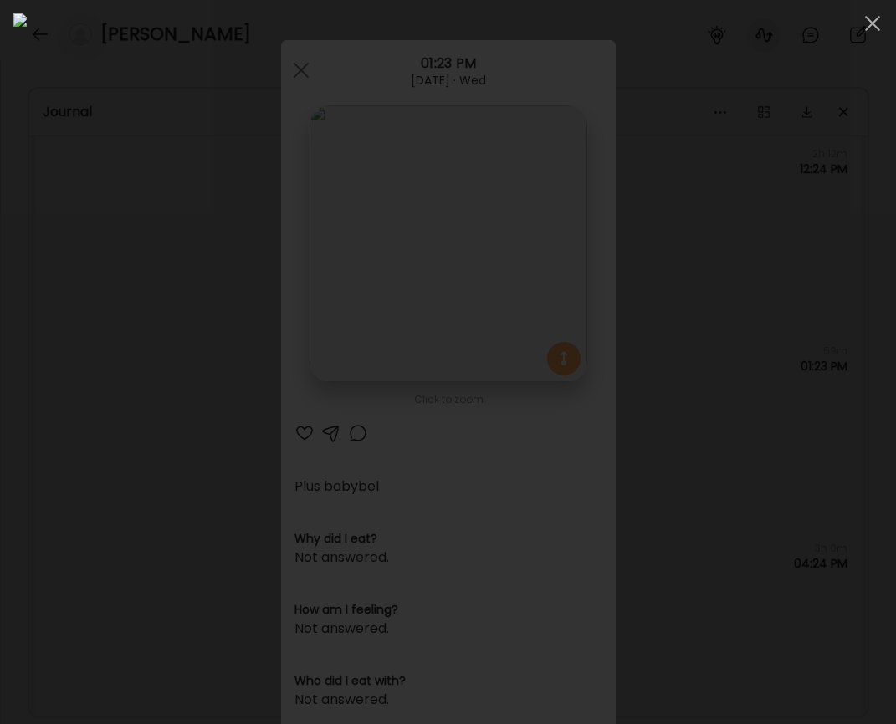
click at [35, 214] on div at bounding box center [447, 362] width 869 height 698
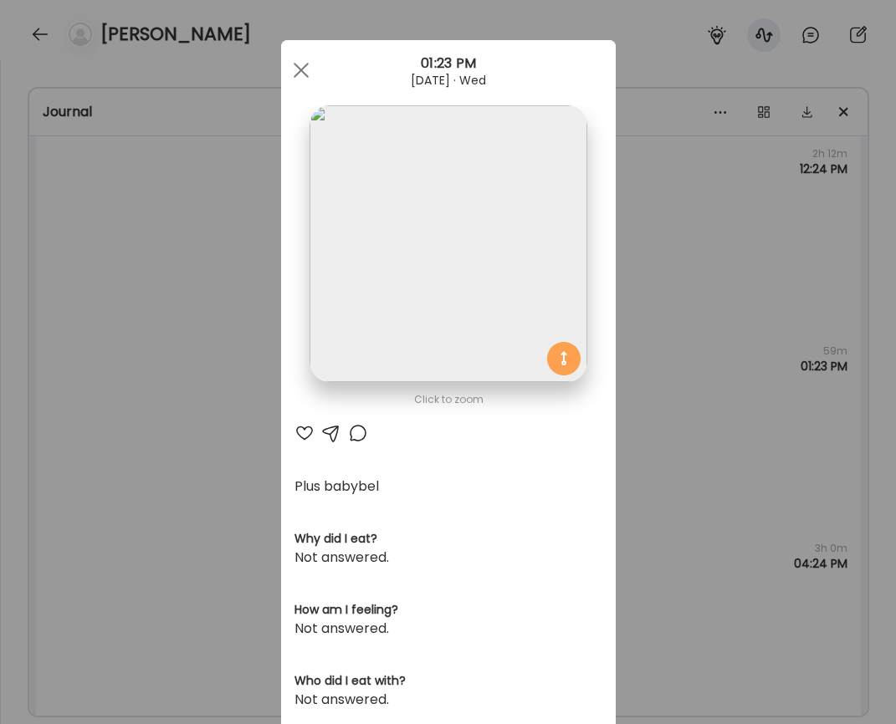
click at [128, 271] on div "Ate Coach Dashboard Wahoo! It’s official Take a moment to set up your Coach Pro…" at bounding box center [448, 362] width 896 height 724
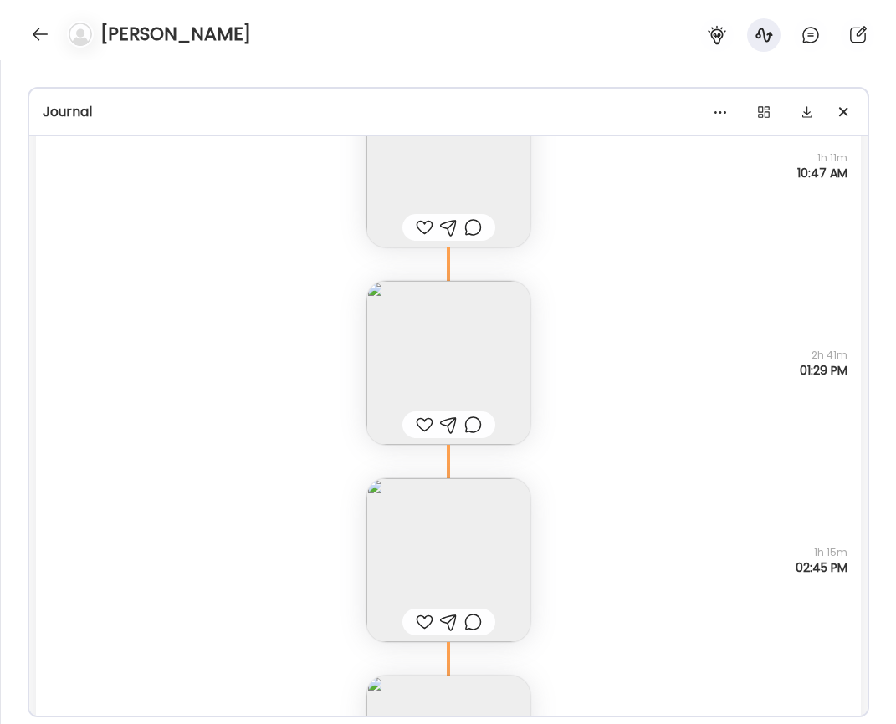
scroll to position [36821, 0]
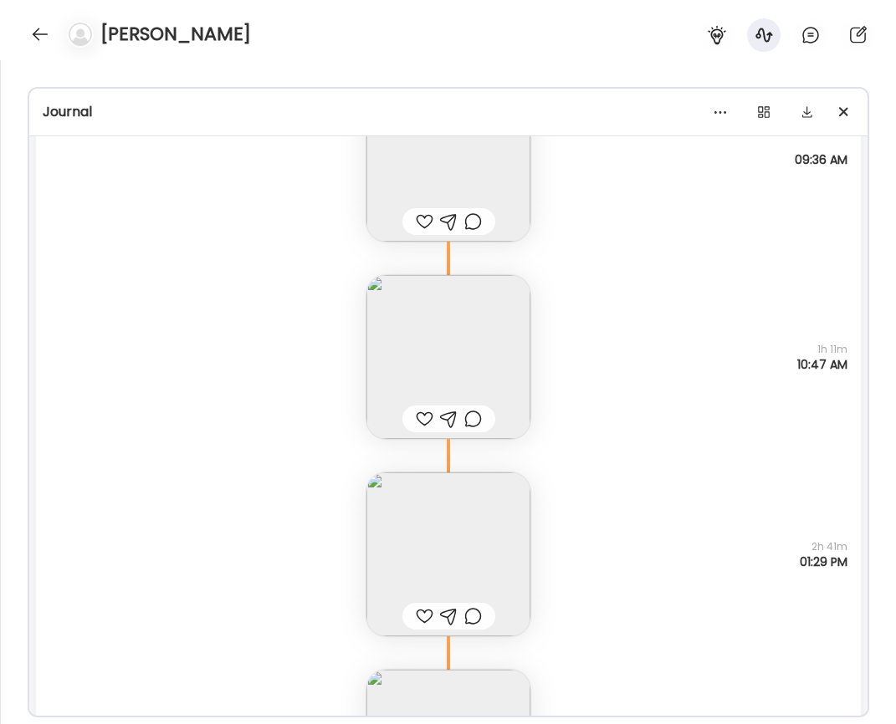
click at [429, 357] on img at bounding box center [448, 357] width 164 height 164
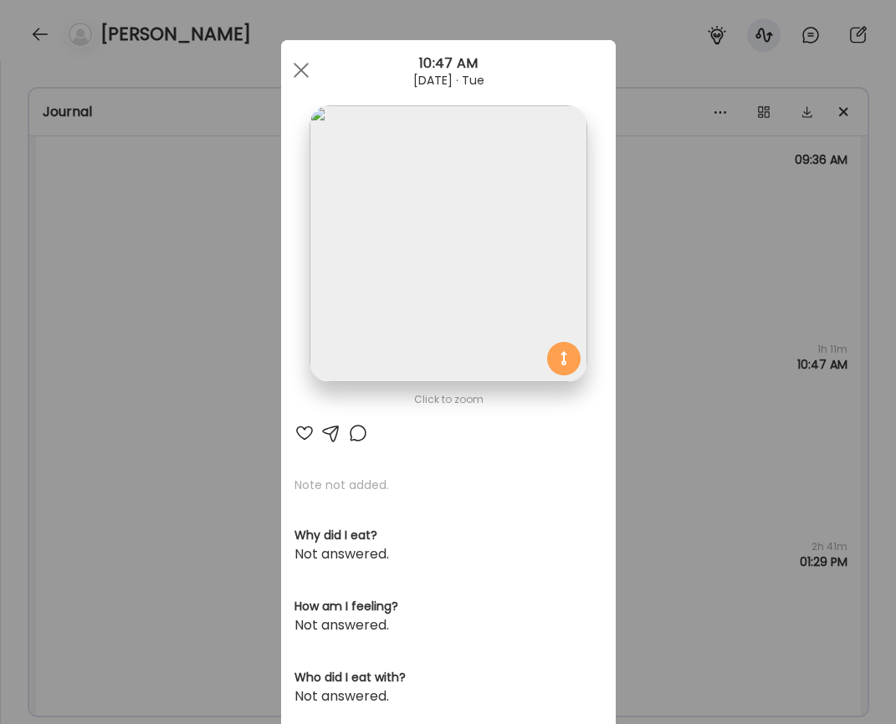
click at [373, 253] on img at bounding box center [447, 243] width 277 height 277
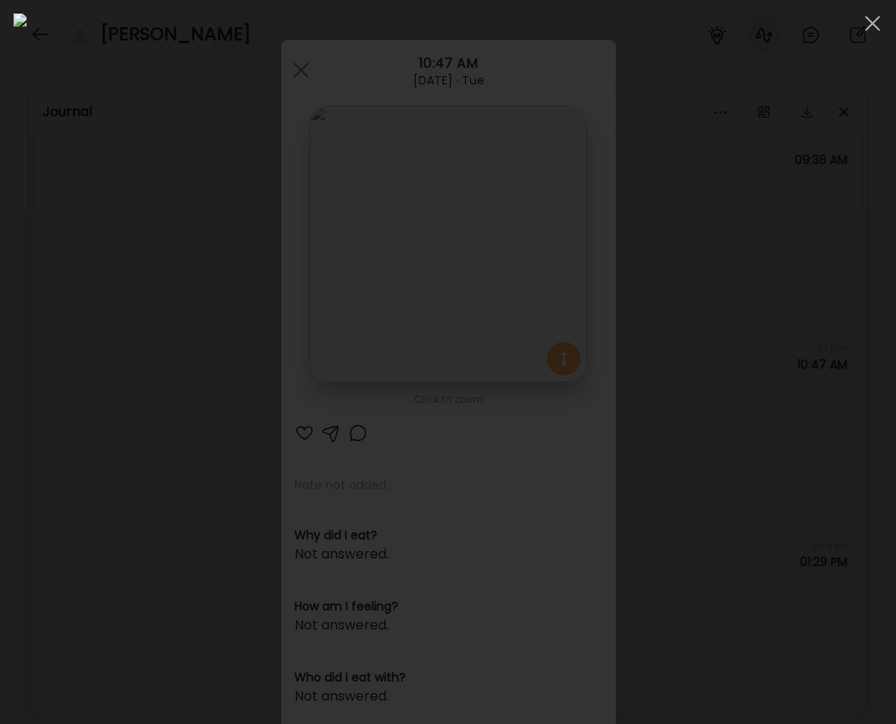
click at [84, 318] on div at bounding box center [447, 362] width 869 height 698
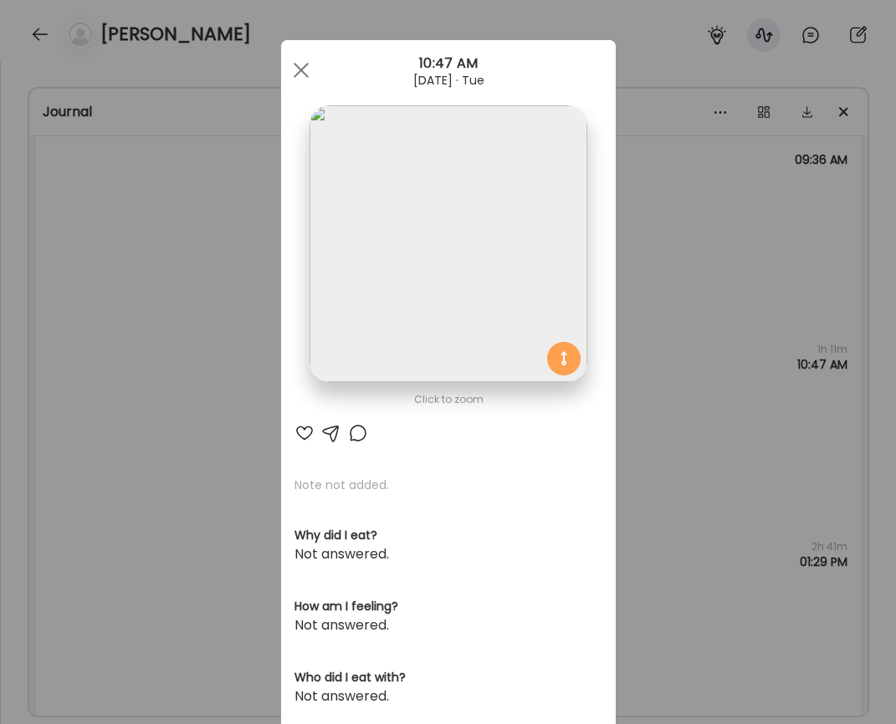
click at [227, 334] on div "Ate Coach Dashboard Wahoo! It’s official Take a moment to set up your Coach Pro…" at bounding box center [448, 362] width 896 height 724
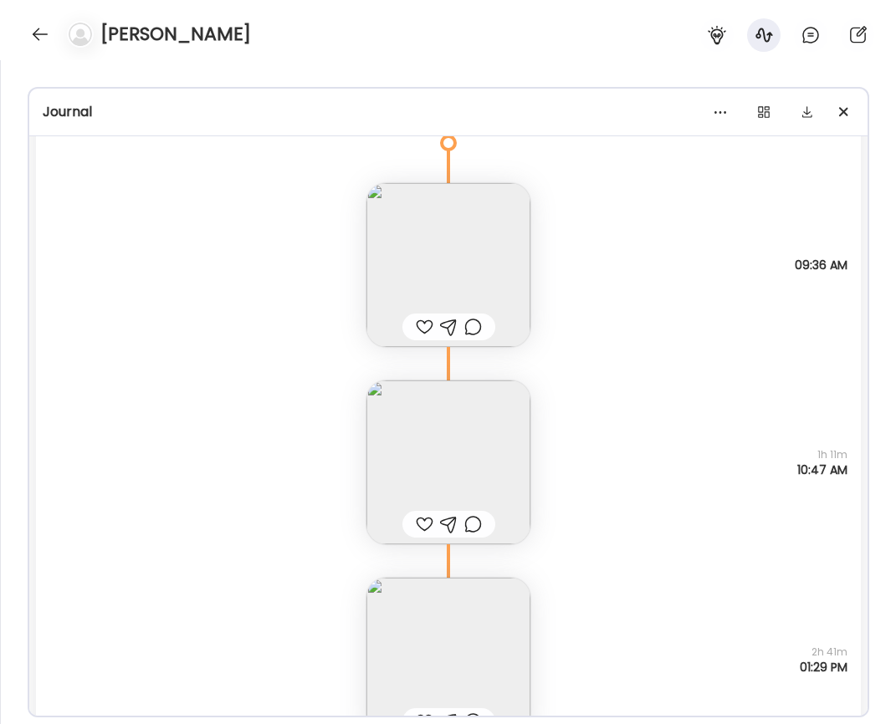
scroll to position [36695, 0]
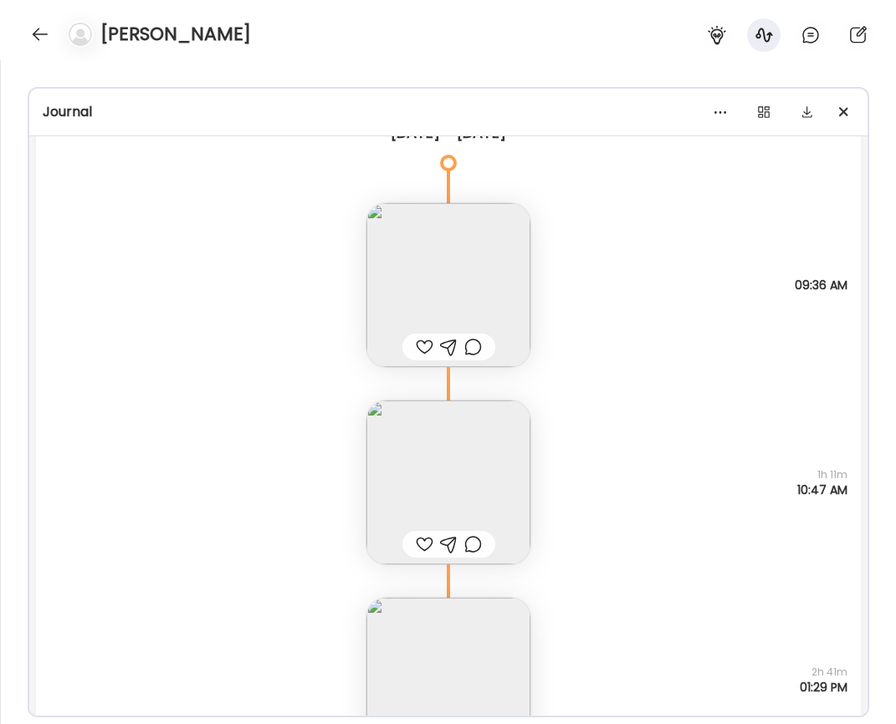
click at [411, 300] on img at bounding box center [448, 285] width 164 height 164
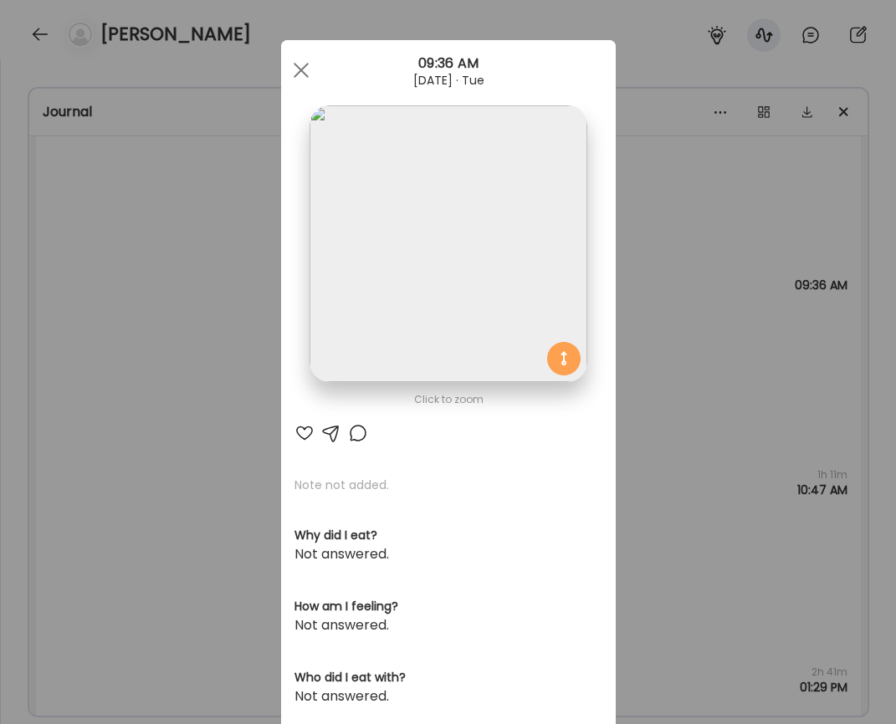
click at [391, 247] on img at bounding box center [447, 243] width 277 height 277
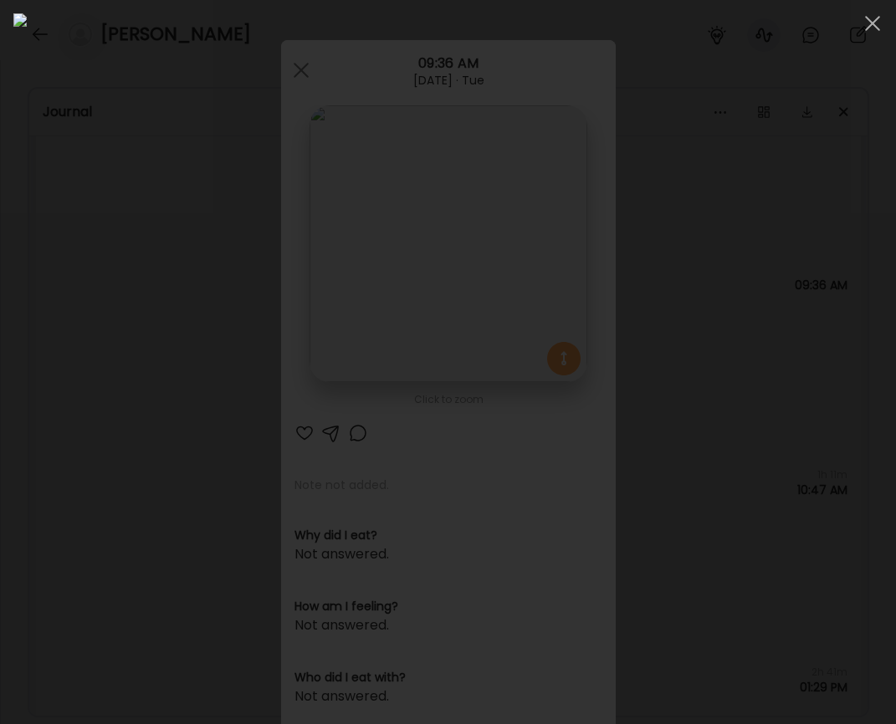
click at [92, 319] on div at bounding box center [447, 362] width 869 height 698
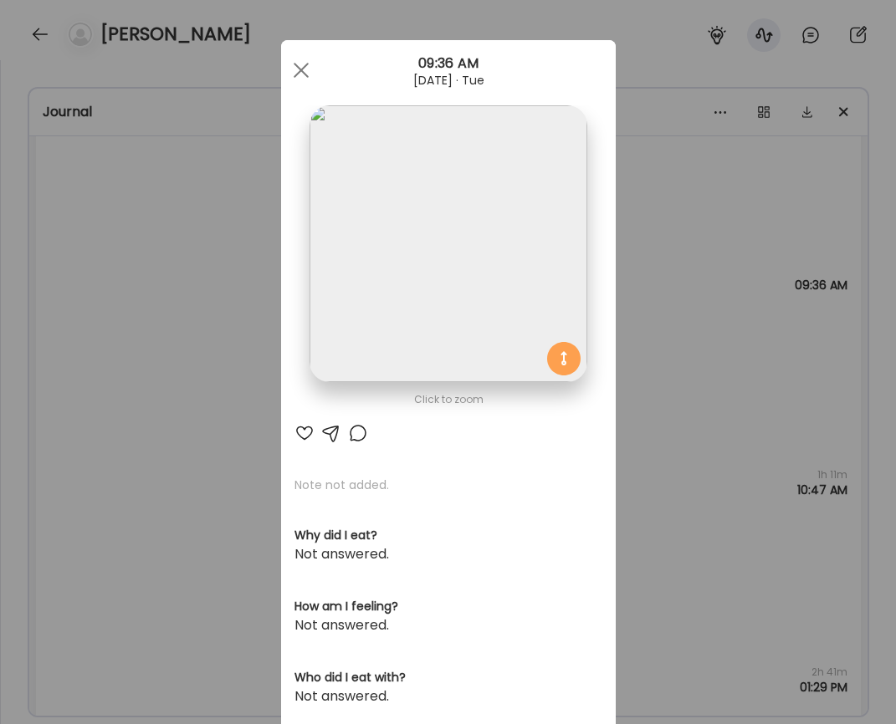
click at [141, 414] on div "Ate Coach Dashboard Wahoo! It’s official Take a moment to set up your Coach Pro…" at bounding box center [448, 362] width 896 height 724
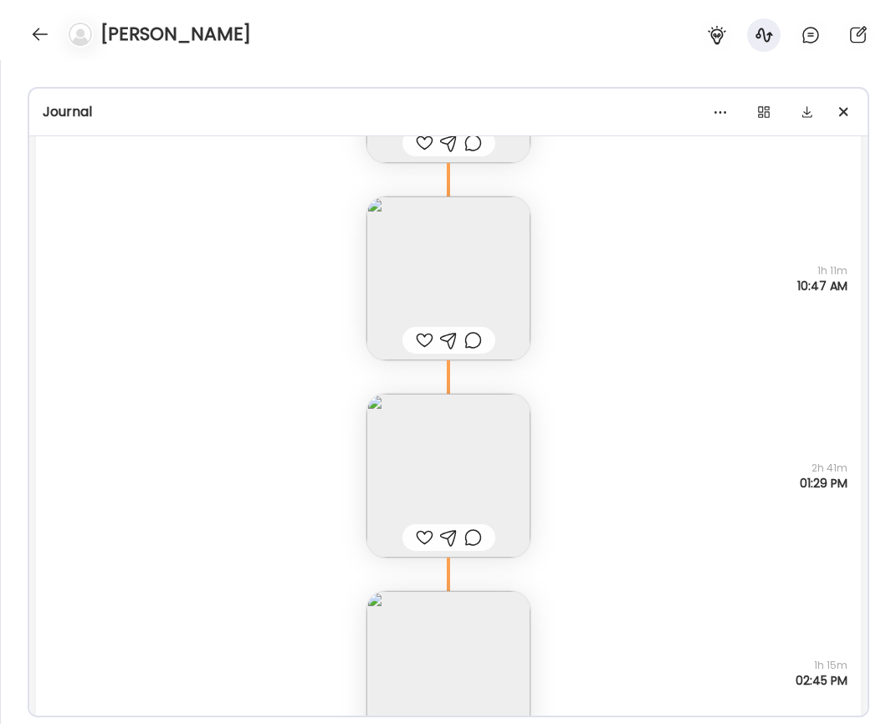
scroll to position [36944, 0]
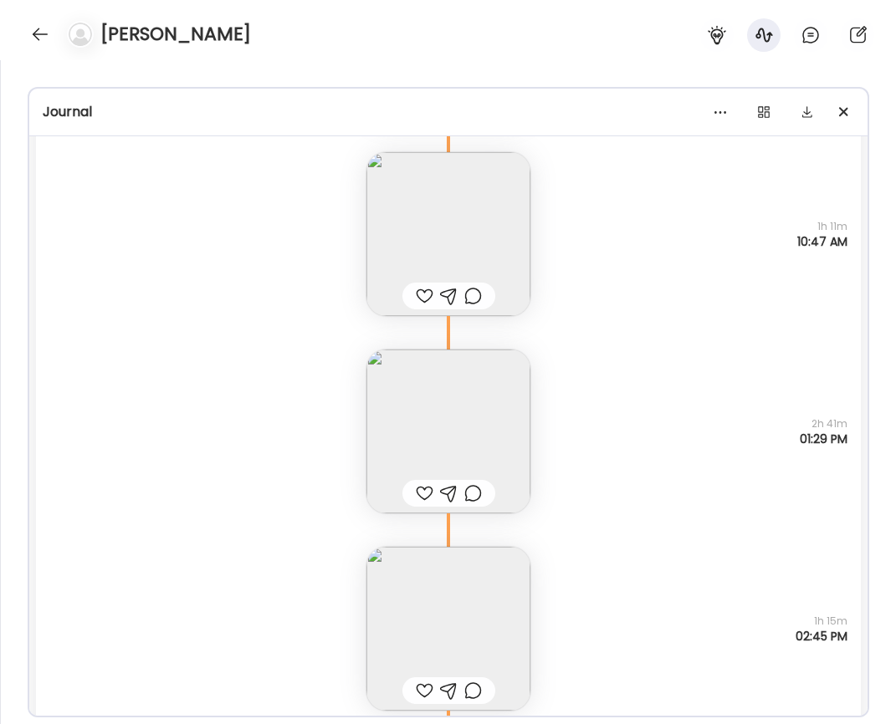
click at [364, 389] on div "Note not added Questions not answered 2h 41m 01:29 PM" at bounding box center [448, 414] width 825 height 197
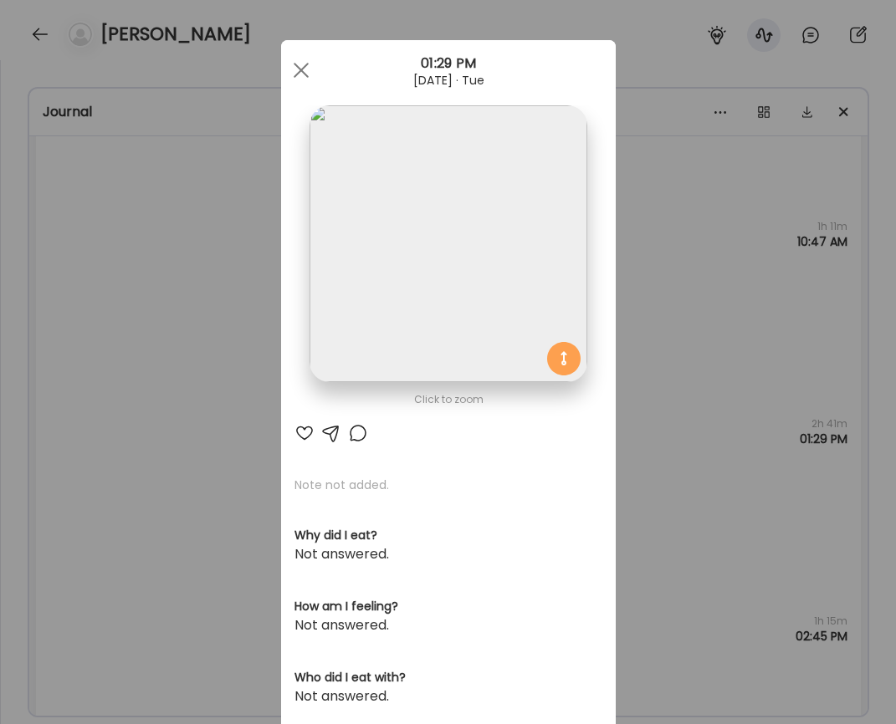
click at [346, 275] on img at bounding box center [447, 243] width 277 height 277
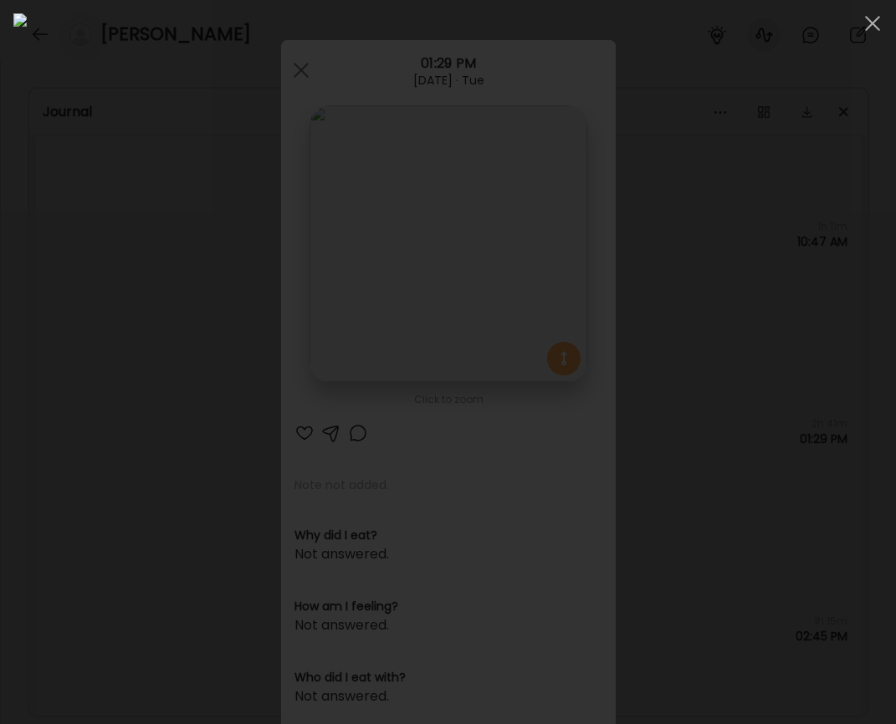
click at [54, 291] on div at bounding box center [447, 362] width 869 height 698
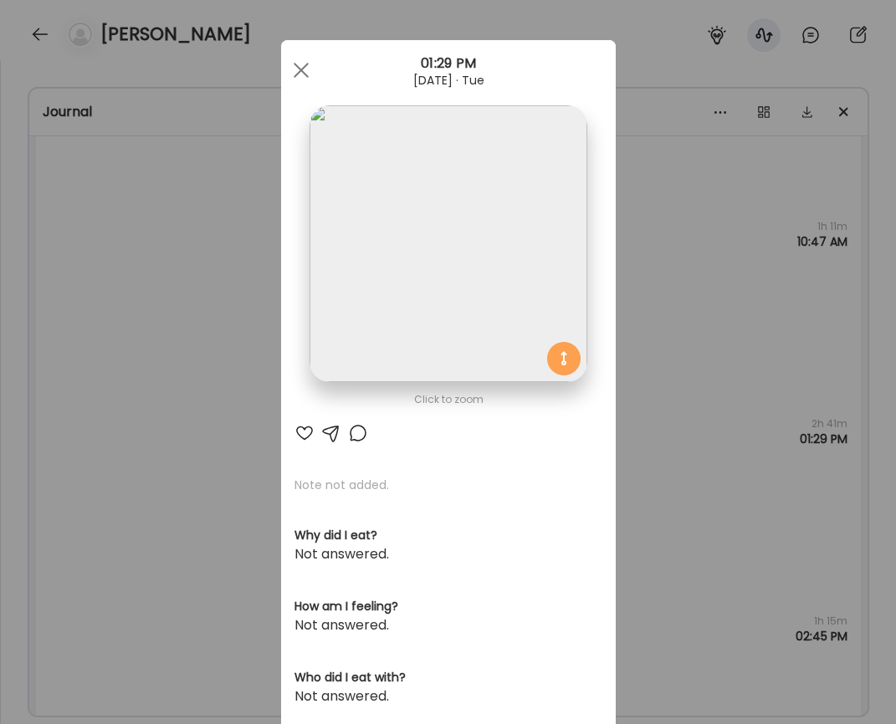
click at [135, 334] on div "Ate Coach Dashboard Wahoo! It’s official Take a moment to set up your Coach Pro…" at bounding box center [448, 362] width 896 height 724
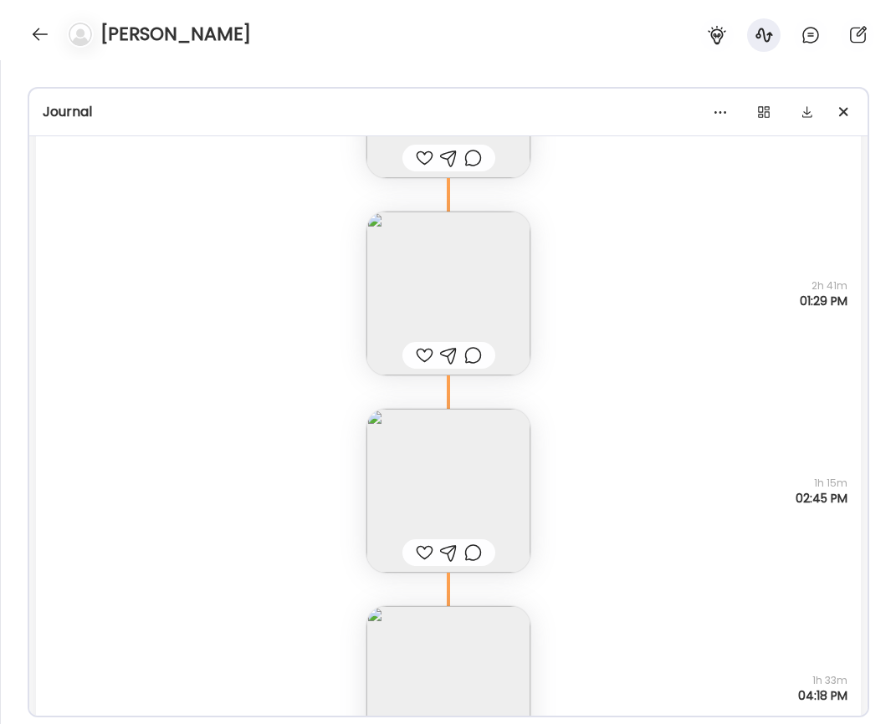
scroll to position [37107, 0]
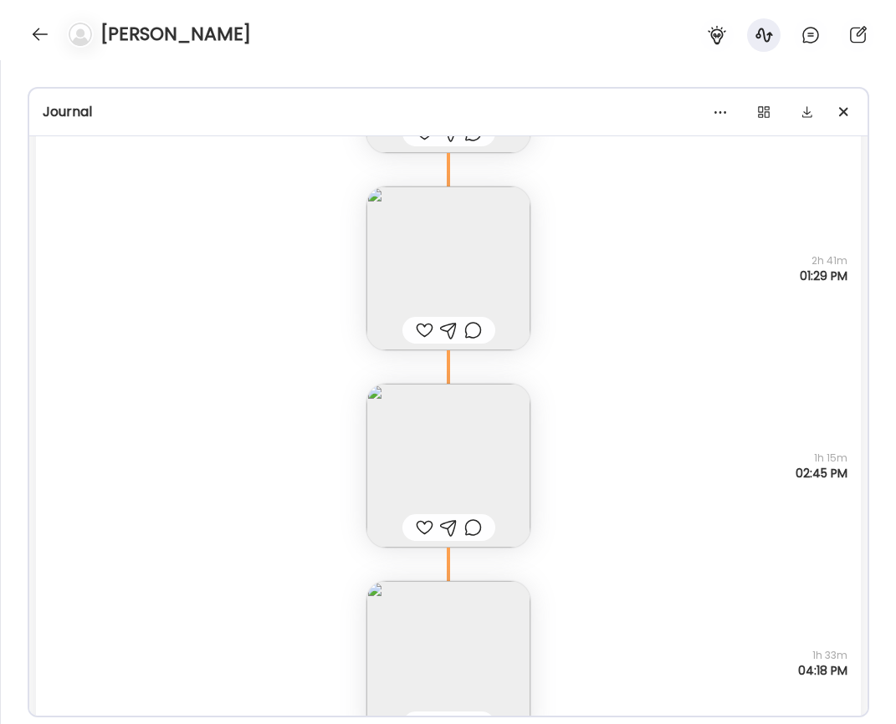
click at [401, 441] on img at bounding box center [448, 466] width 164 height 164
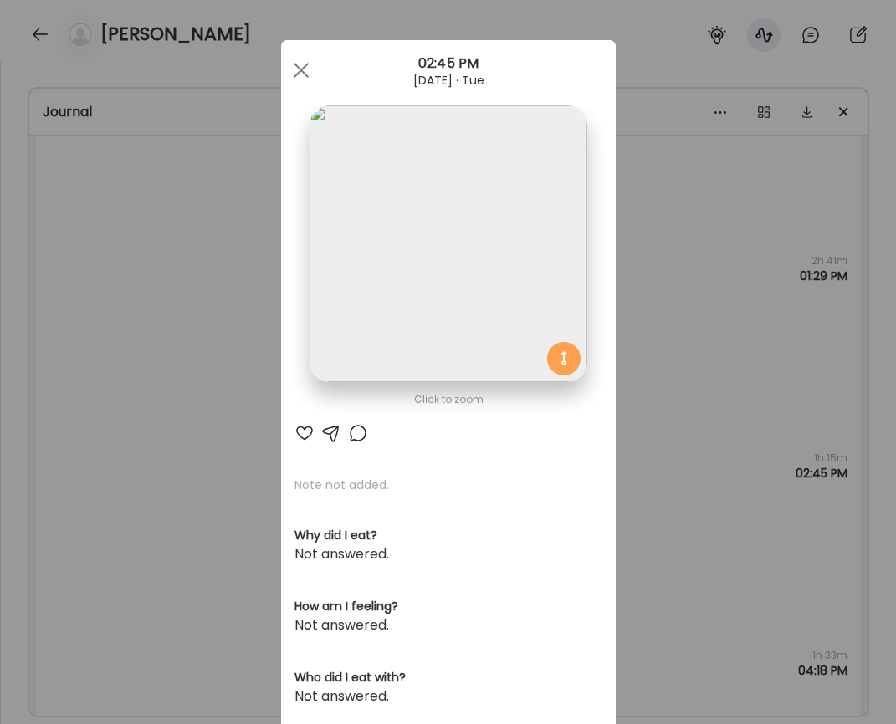
click at [391, 261] on img at bounding box center [447, 243] width 277 height 277
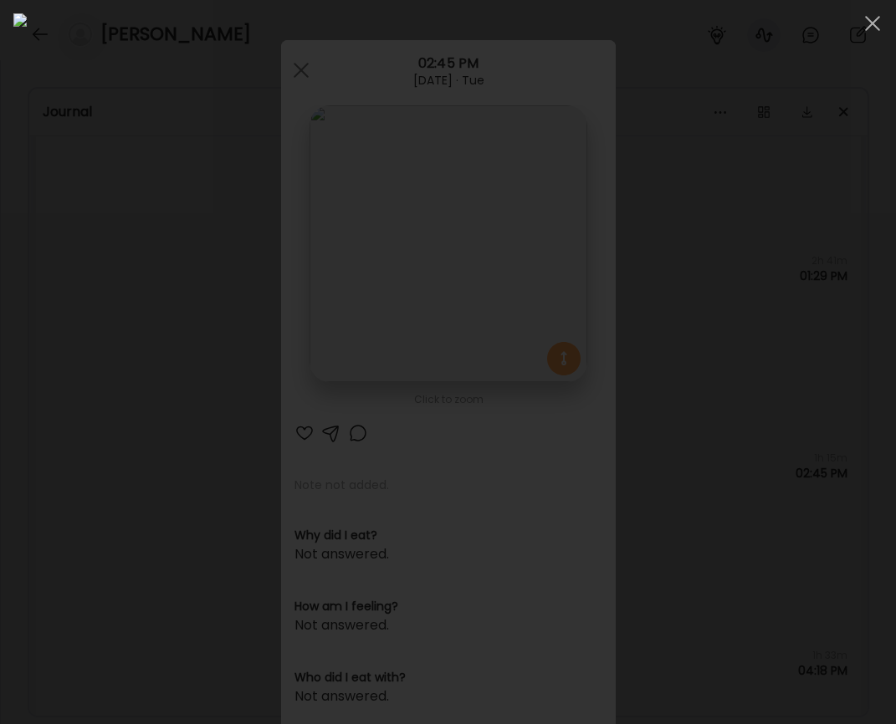
click at [79, 368] on div at bounding box center [447, 362] width 869 height 698
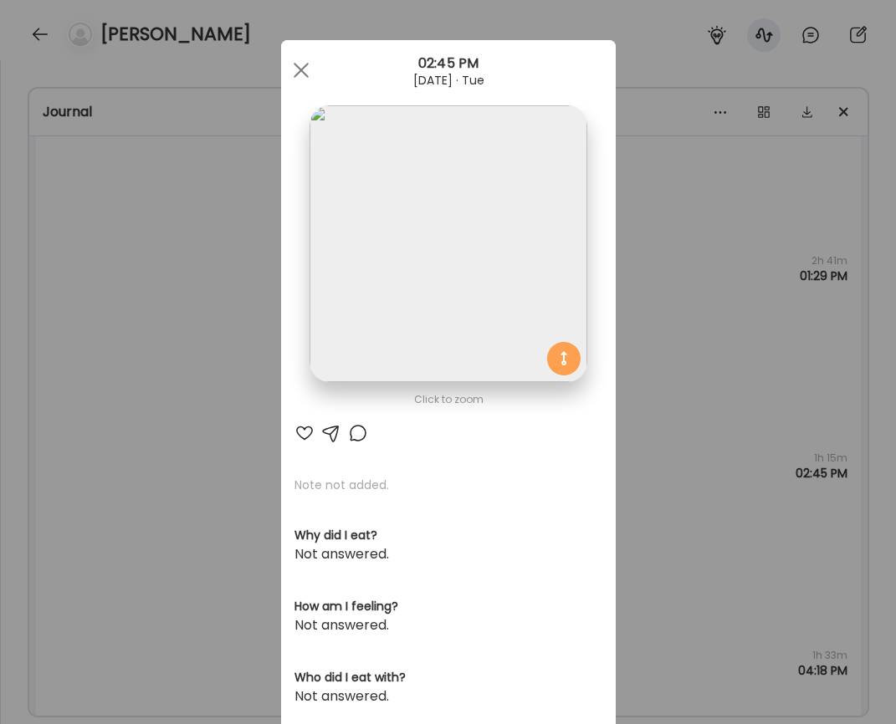
click at [89, 374] on div "Ate Coach Dashboard Wahoo! It’s official Take a moment to set up your Coach Pro…" at bounding box center [448, 362] width 896 height 724
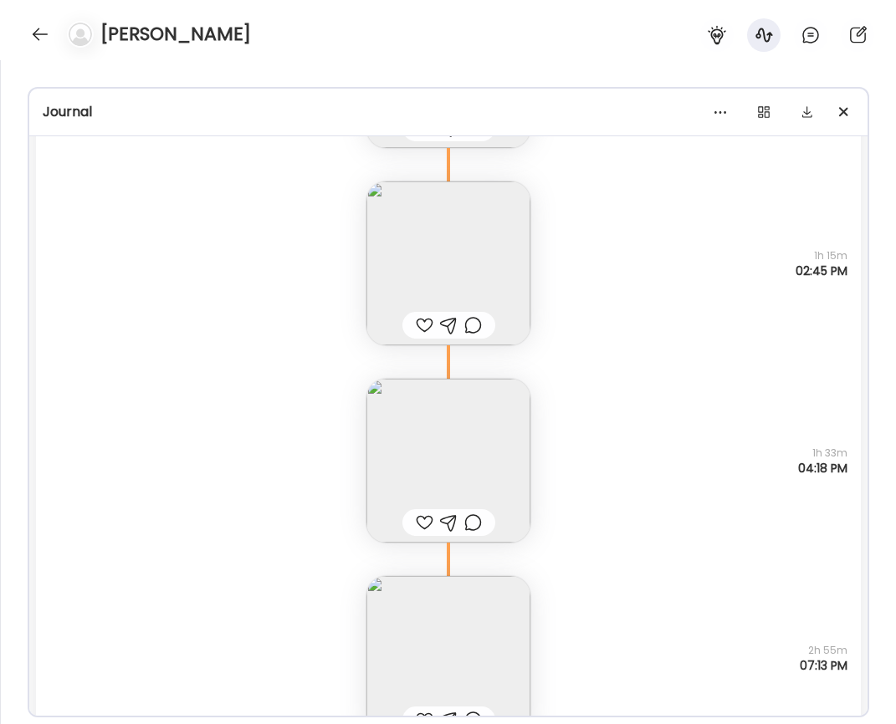
scroll to position [37357, 0]
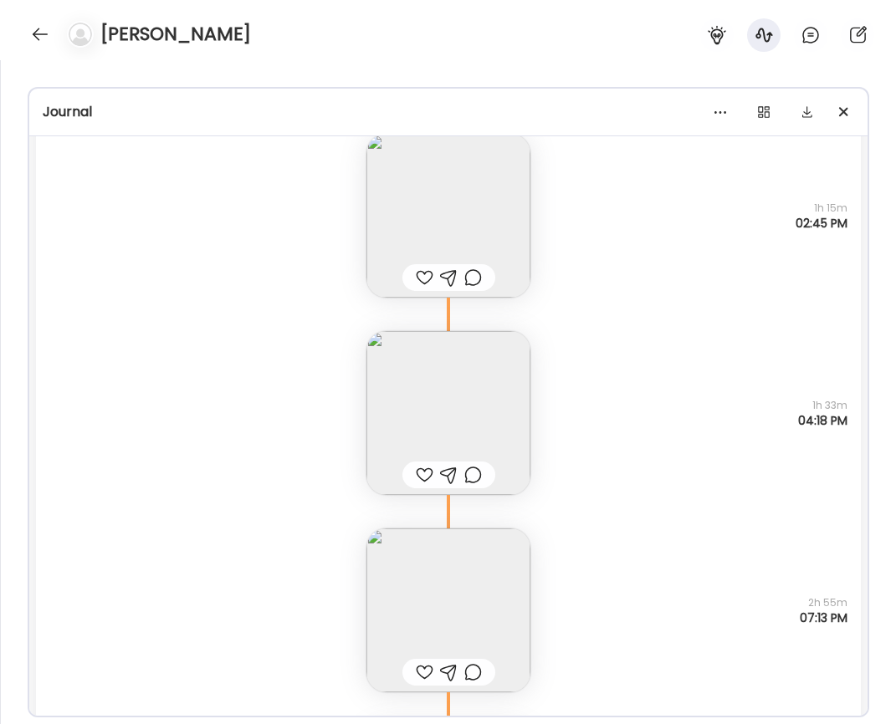
click at [393, 374] on img at bounding box center [448, 413] width 164 height 164
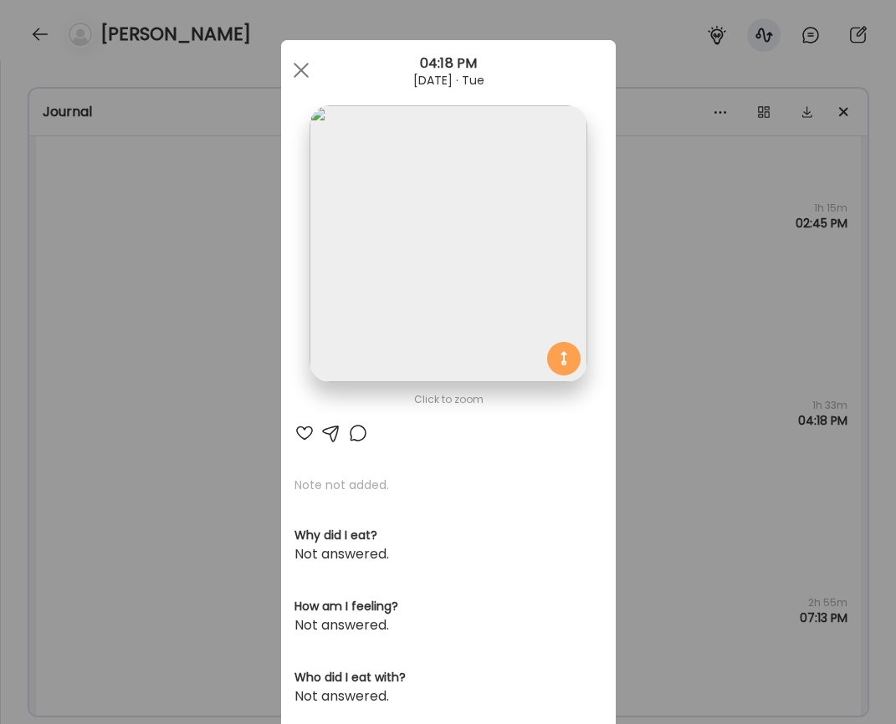
click at [401, 342] on img at bounding box center [447, 243] width 277 height 277
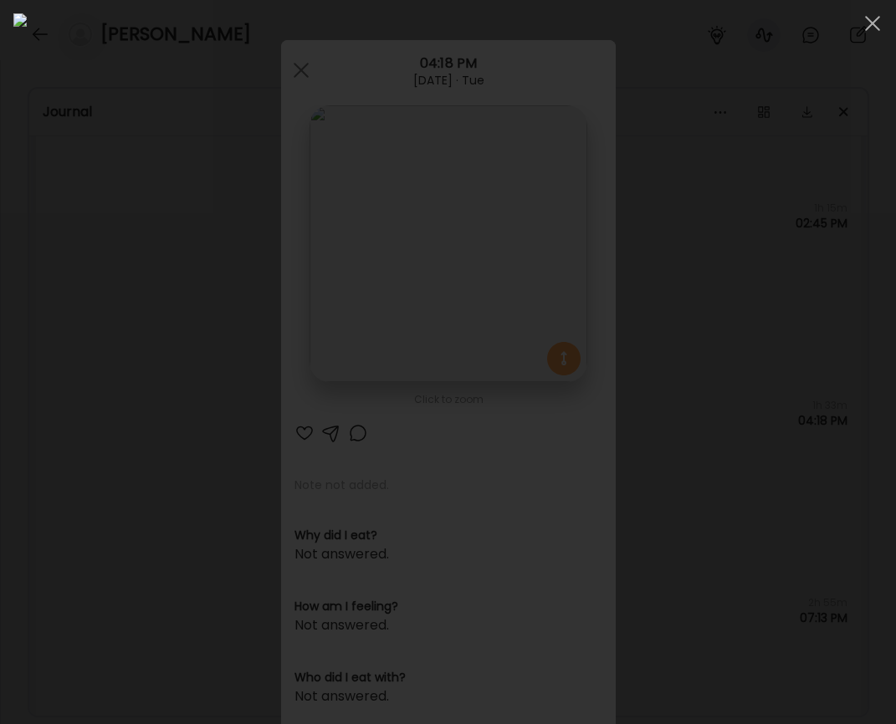
click at [89, 365] on div at bounding box center [447, 362] width 869 height 698
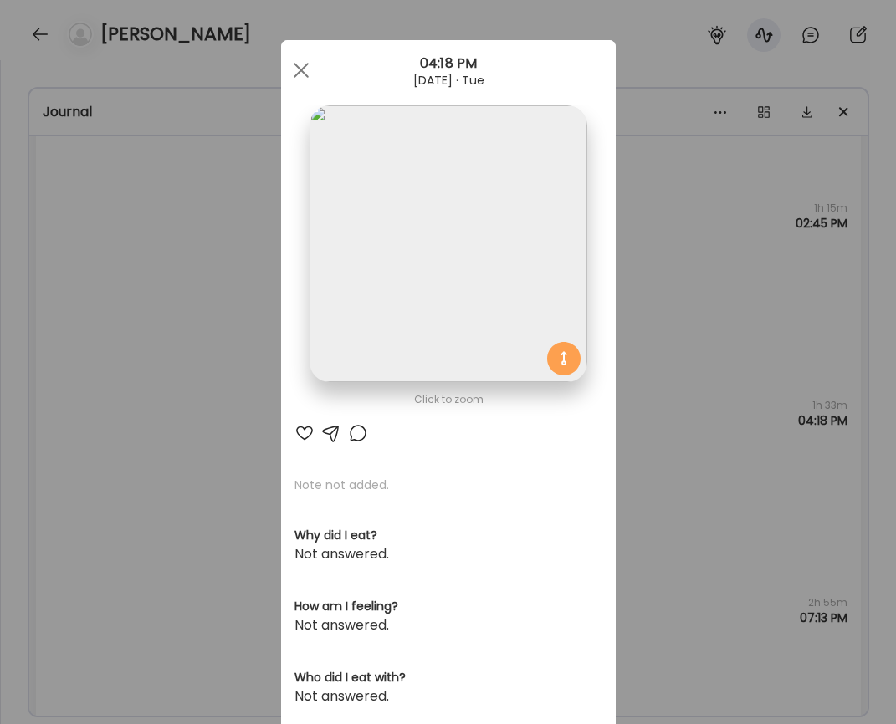
click at [131, 349] on div "Ate Coach Dashboard Wahoo! It’s official Take a moment to set up your Coach Pro…" at bounding box center [448, 362] width 896 height 724
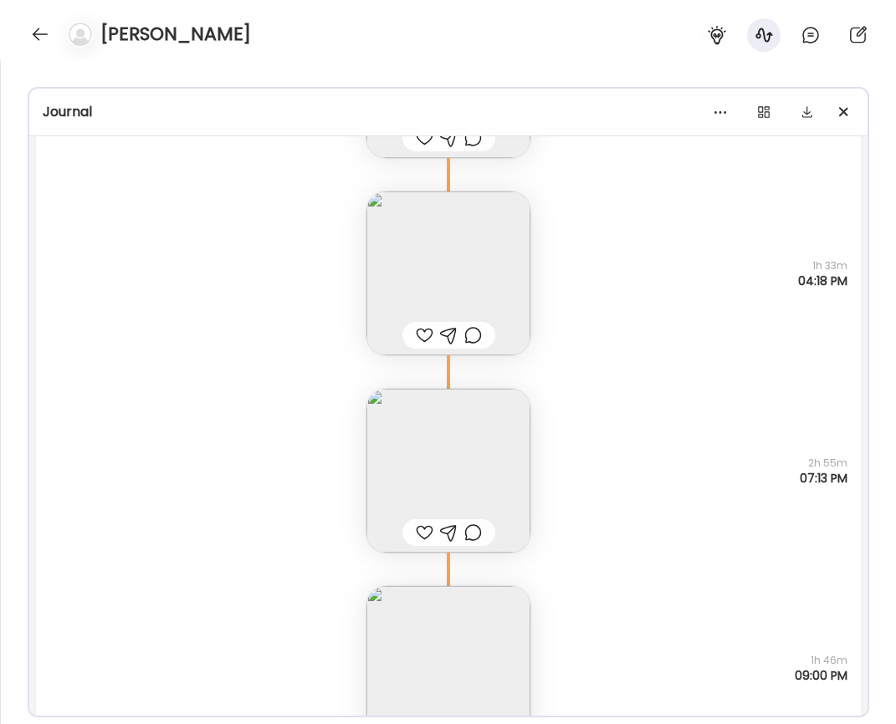
scroll to position [37517, 0]
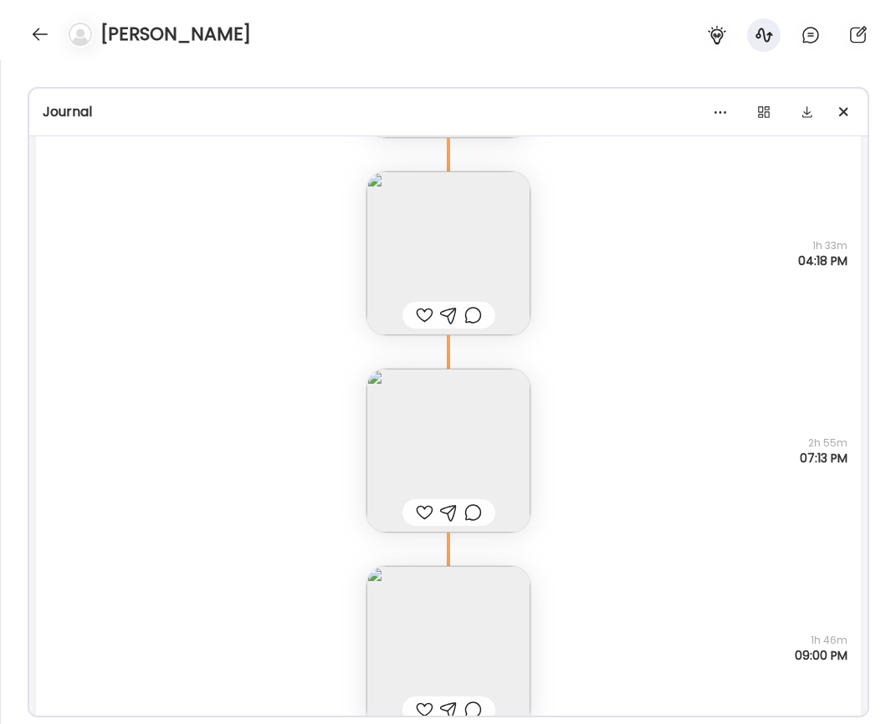
click at [475, 428] on img at bounding box center [448, 451] width 164 height 164
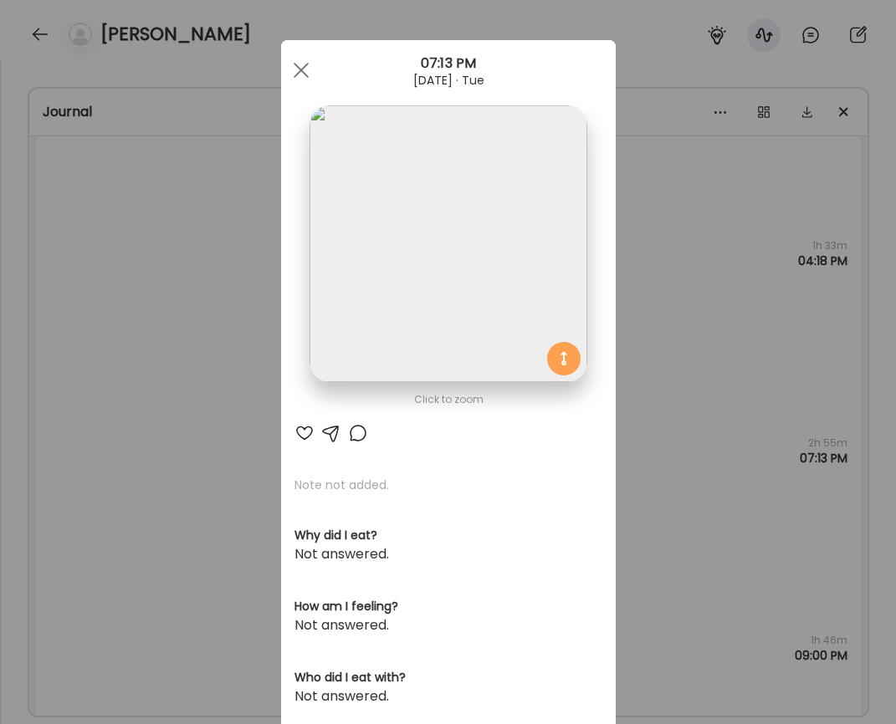
click at [335, 271] on img at bounding box center [447, 243] width 277 height 277
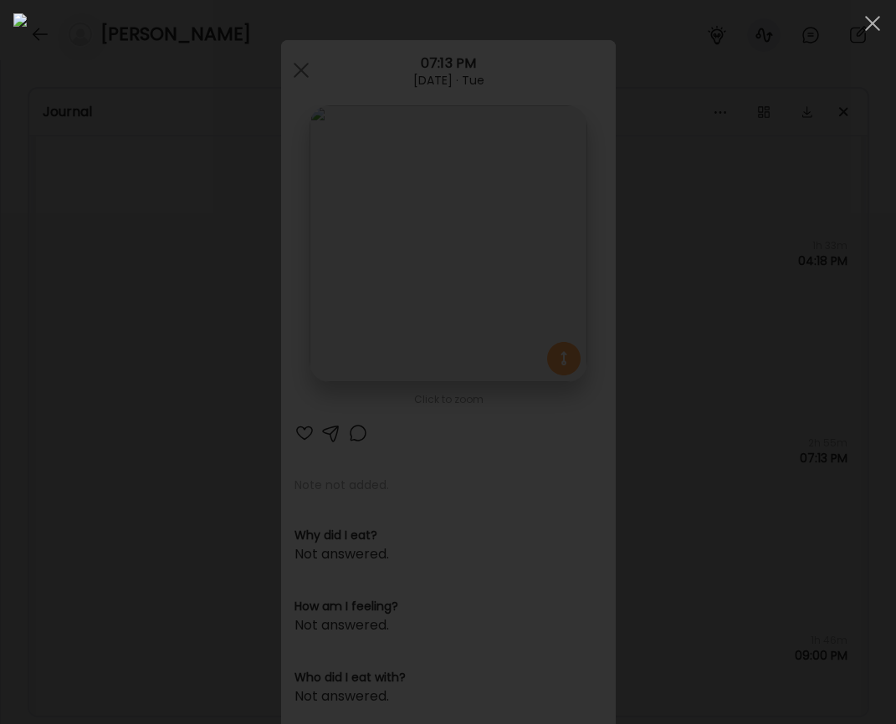
click at [59, 343] on div at bounding box center [447, 362] width 869 height 698
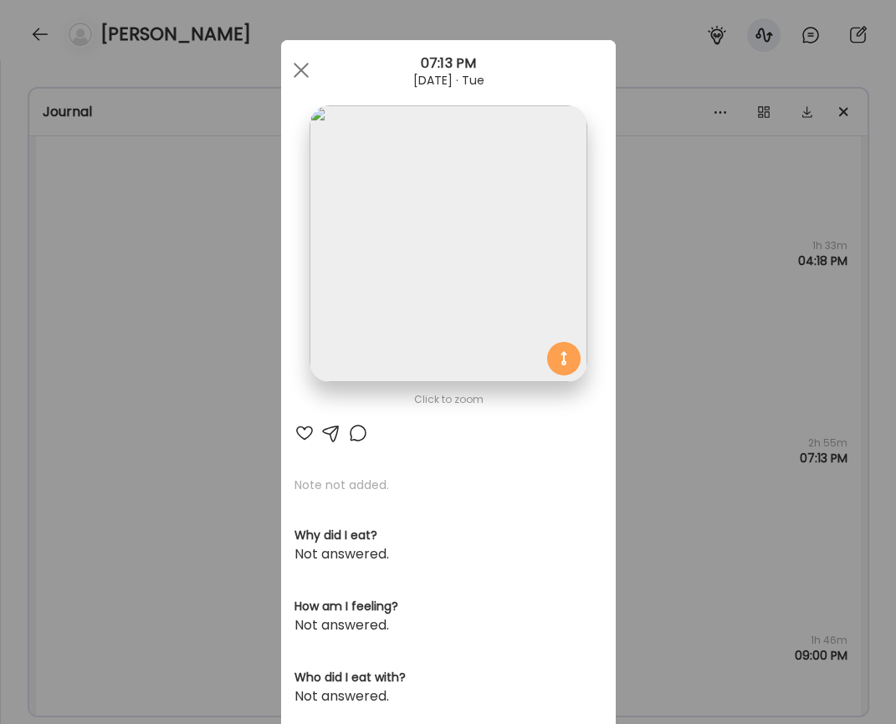
click at [95, 384] on div "Ate Coach Dashboard Wahoo! It’s official Take a moment to set up your Coach Pro…" at bounding box center [448, 362] width 896 height 724
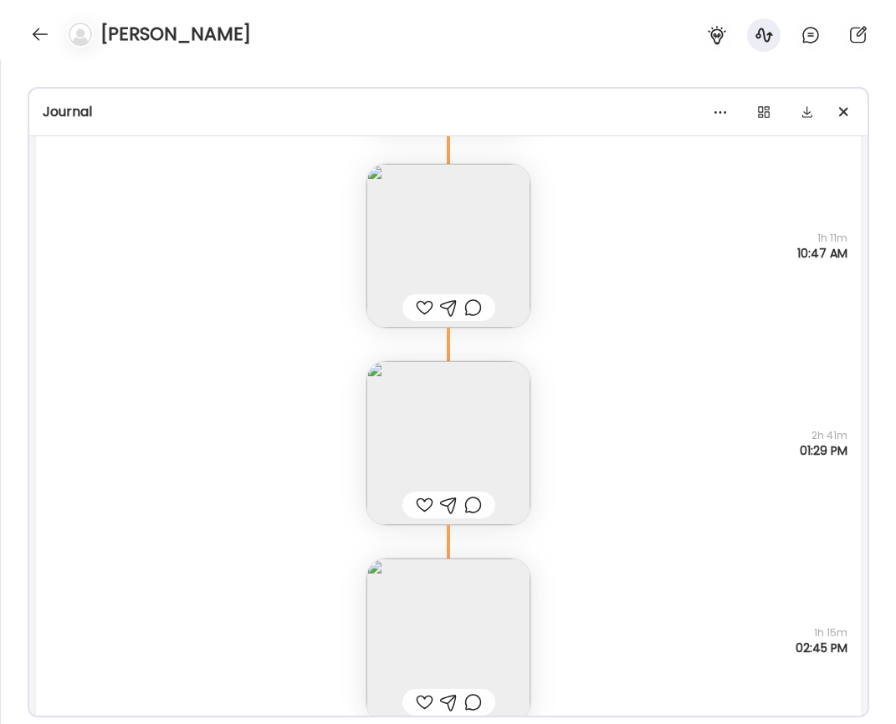
scroll to position [36955, 0]
